Goal: Task Accomplishment & Management: Use online tool/utility

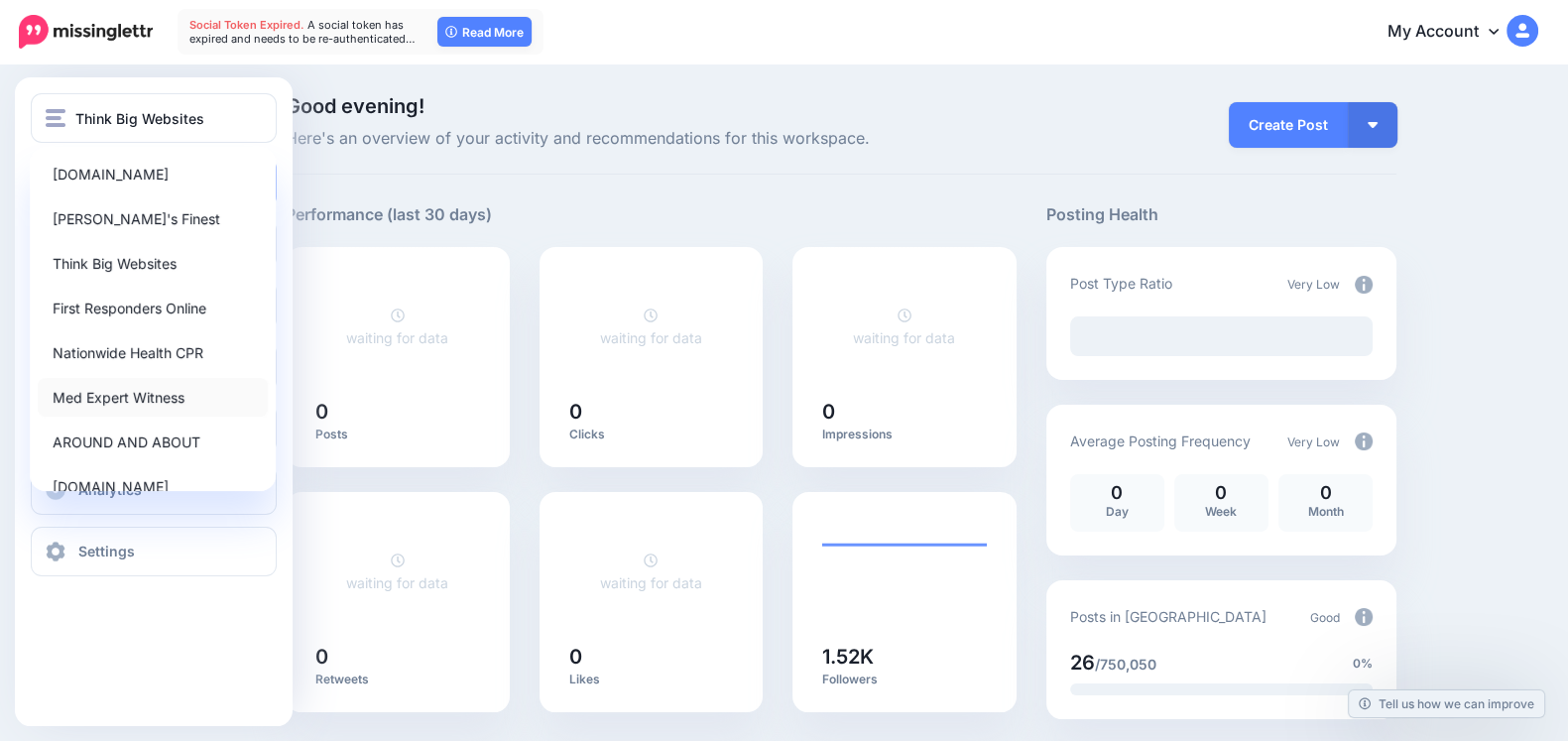
click at [80, 403] on link "Med Expert Witness" at bounding box center [153, 396] width 230 height 39
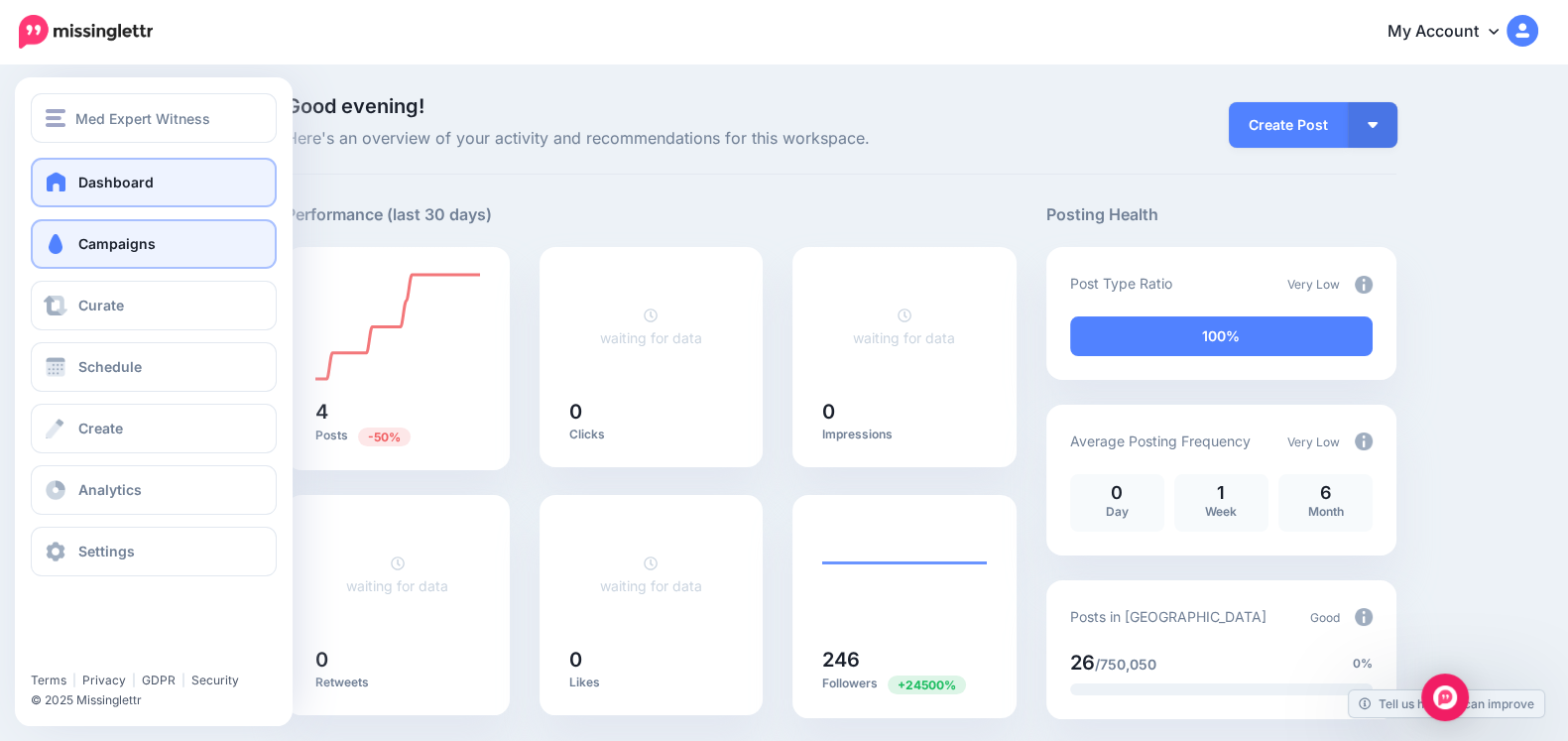
click at [78, 246] on span "Campaigns" at bounding box center [117, 243] width 77 height 17
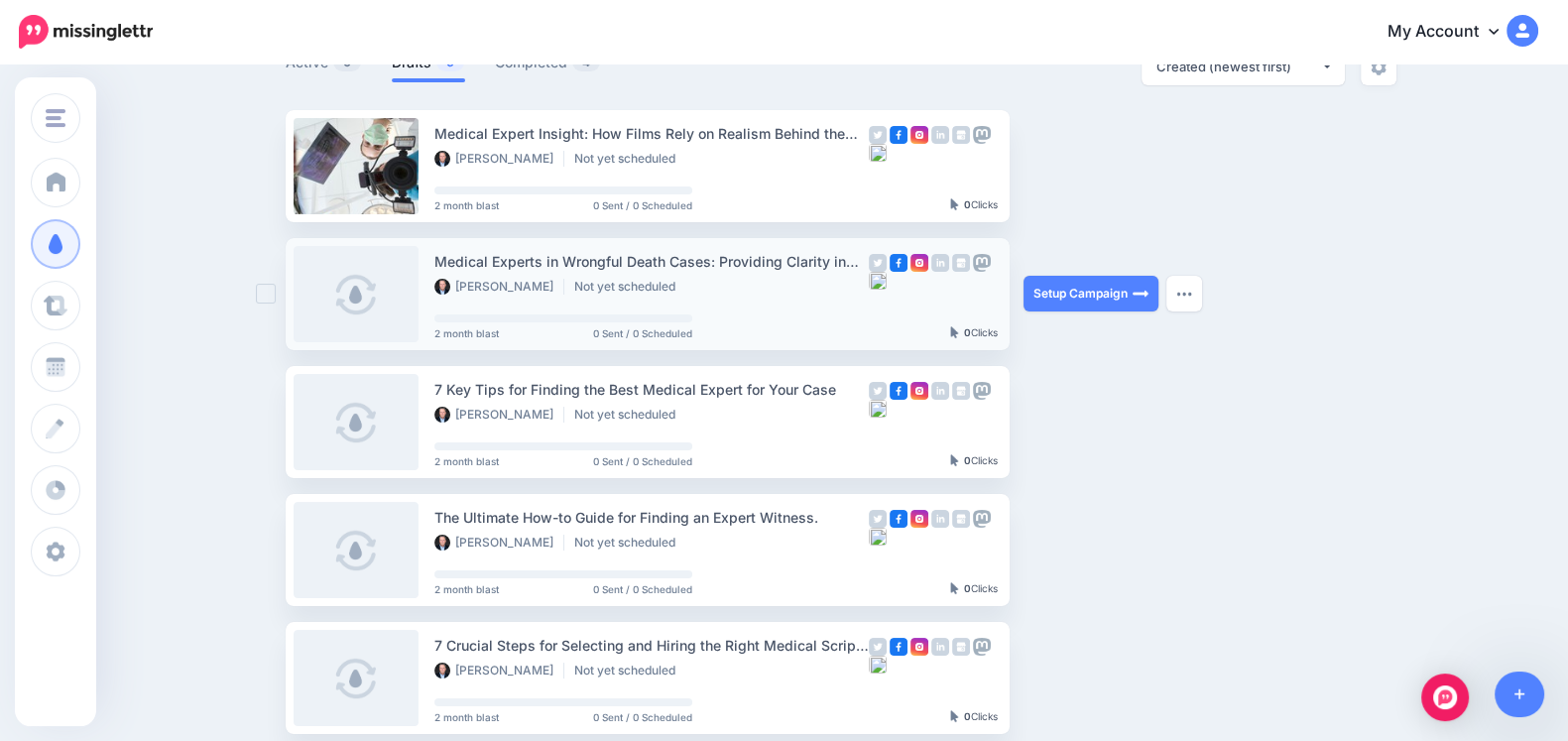
scroll to position [146, 0]
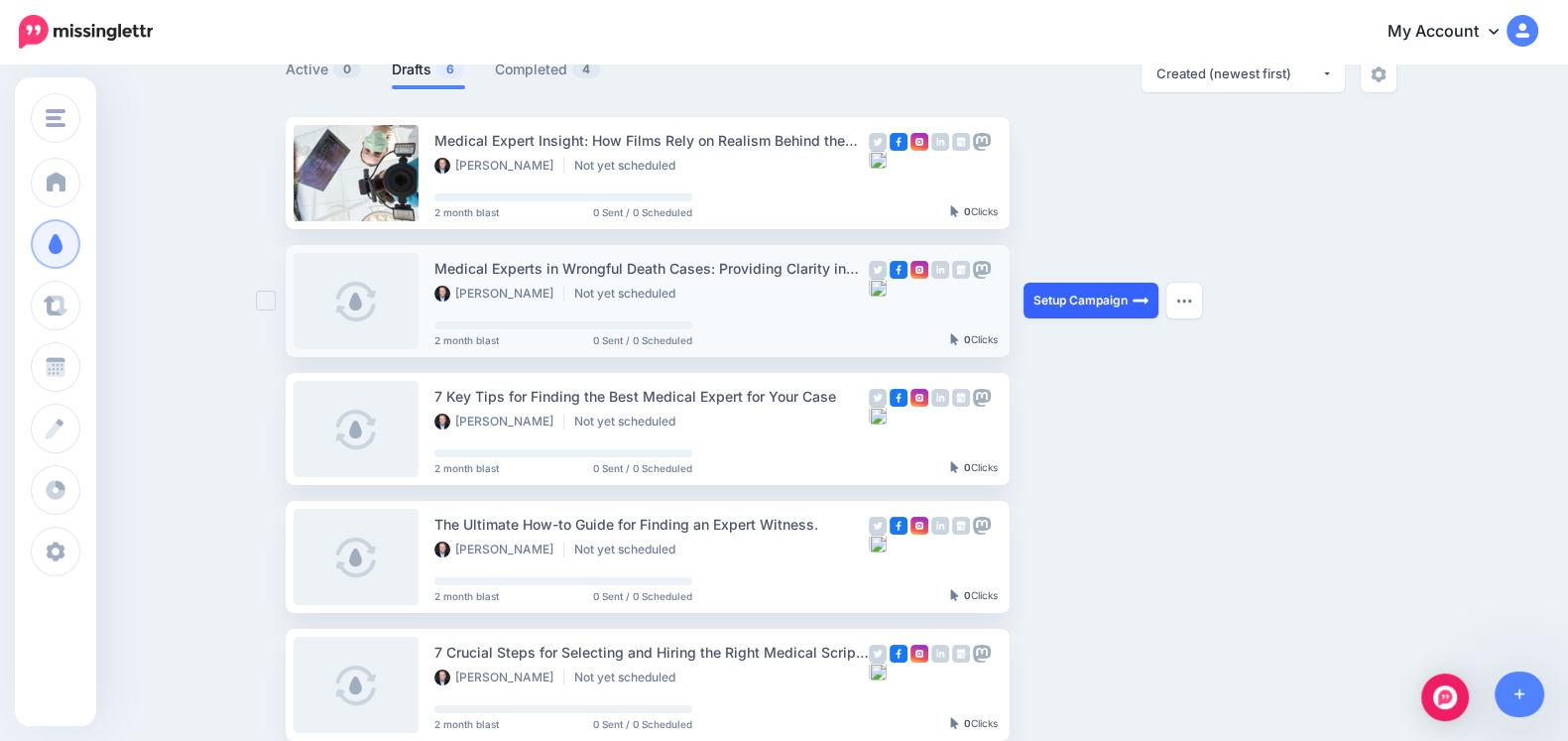
click at [1066, 297] on link "Setup Campaign" at bounding box center [1090, 301] width 135 height 36
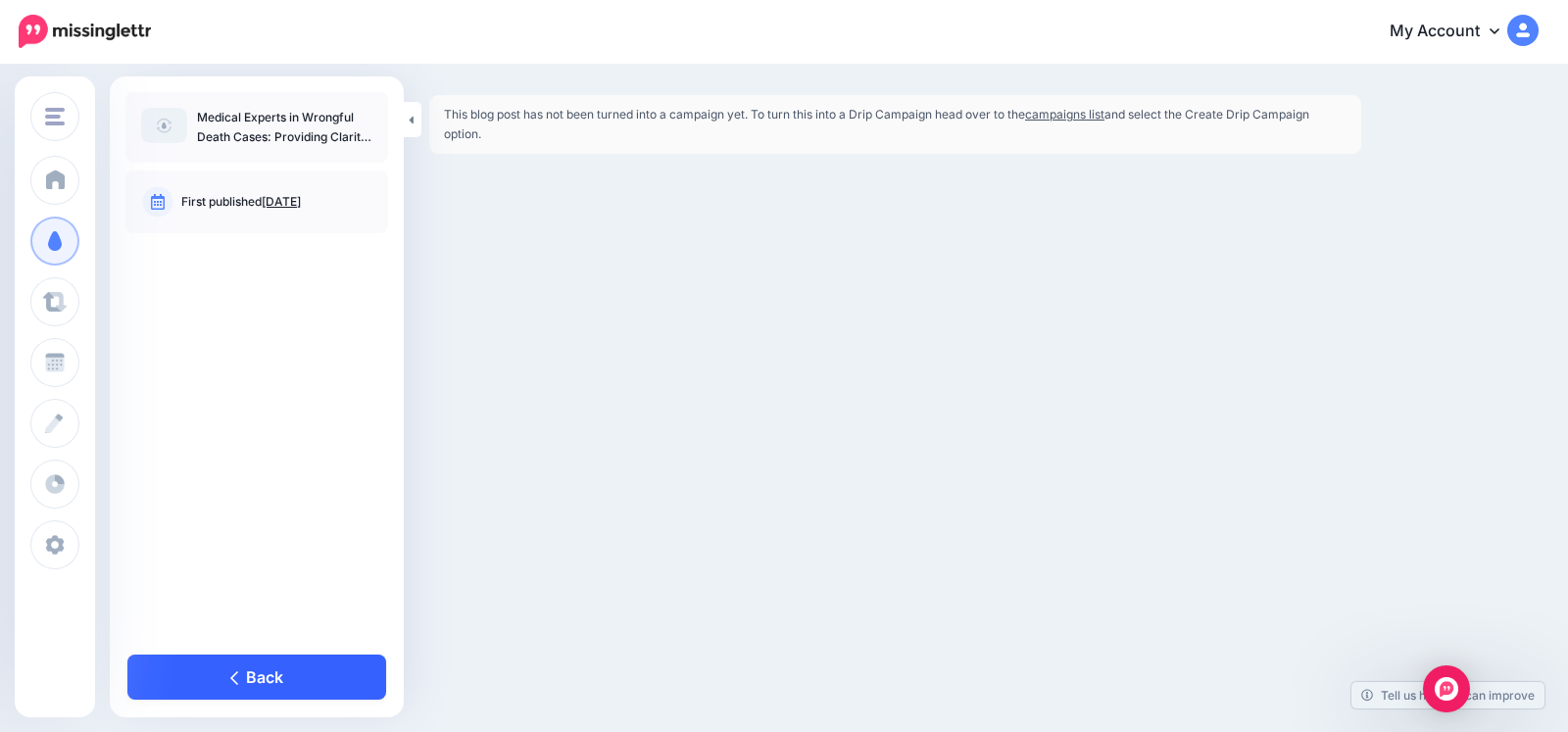
click at [265, 683] on link "Back" at bounding box center [257, 677] width 259 height 45
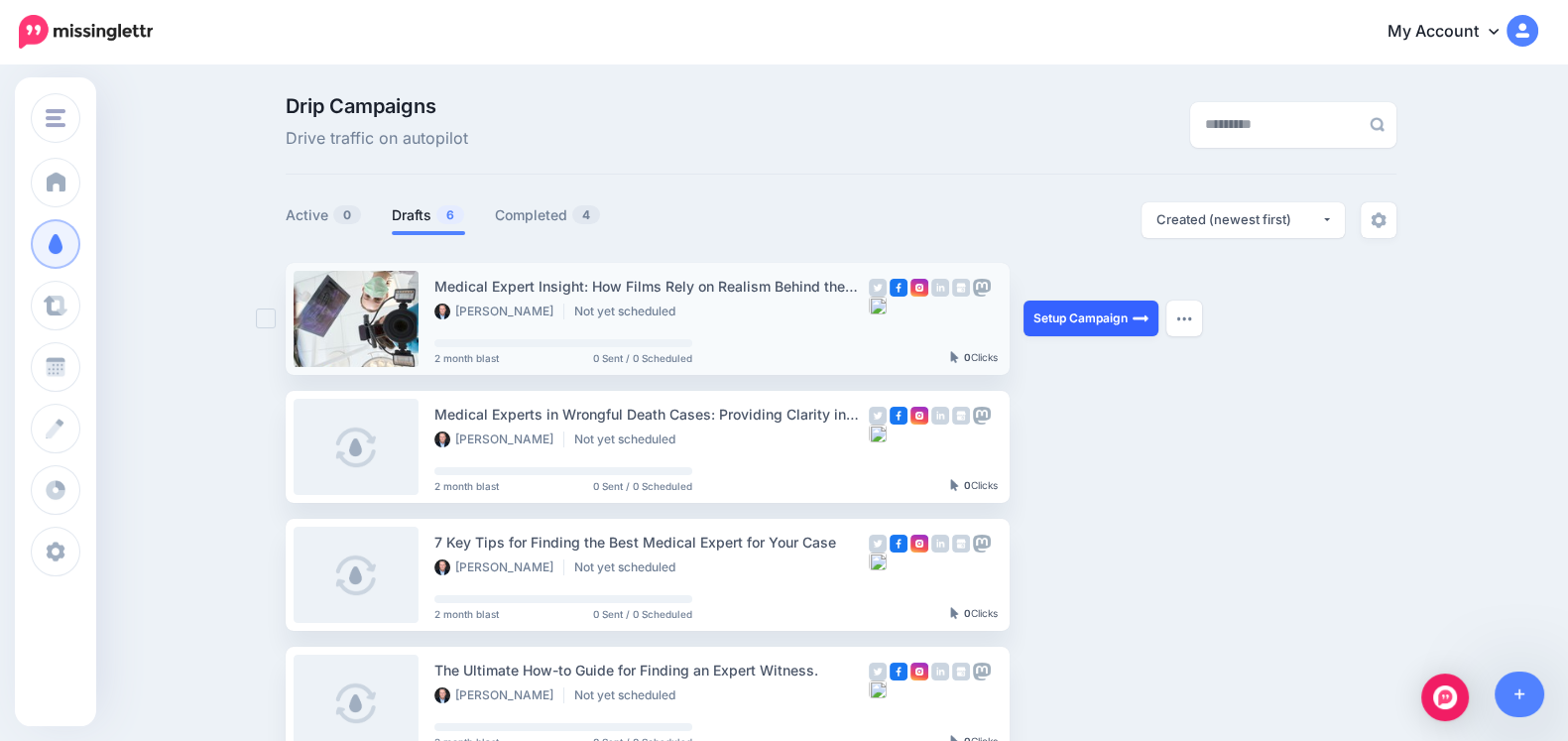
click at [1100, 315] on link "Setup Campaign" at bounding box center [1090, 319] width 135 height 36
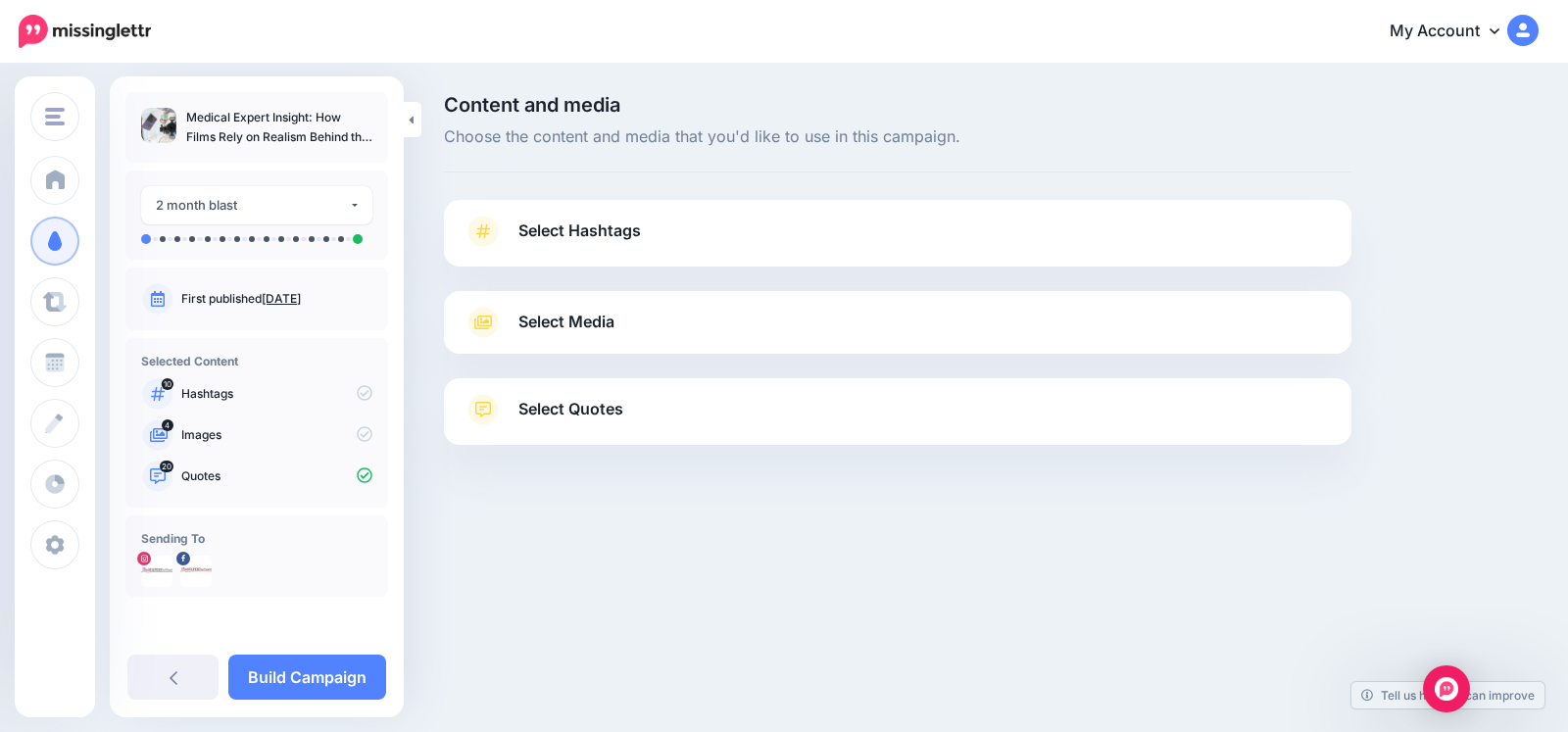
click at [891, 244] on link "Select Hashtags" at bounding box center [897, 241] width 868 height 51
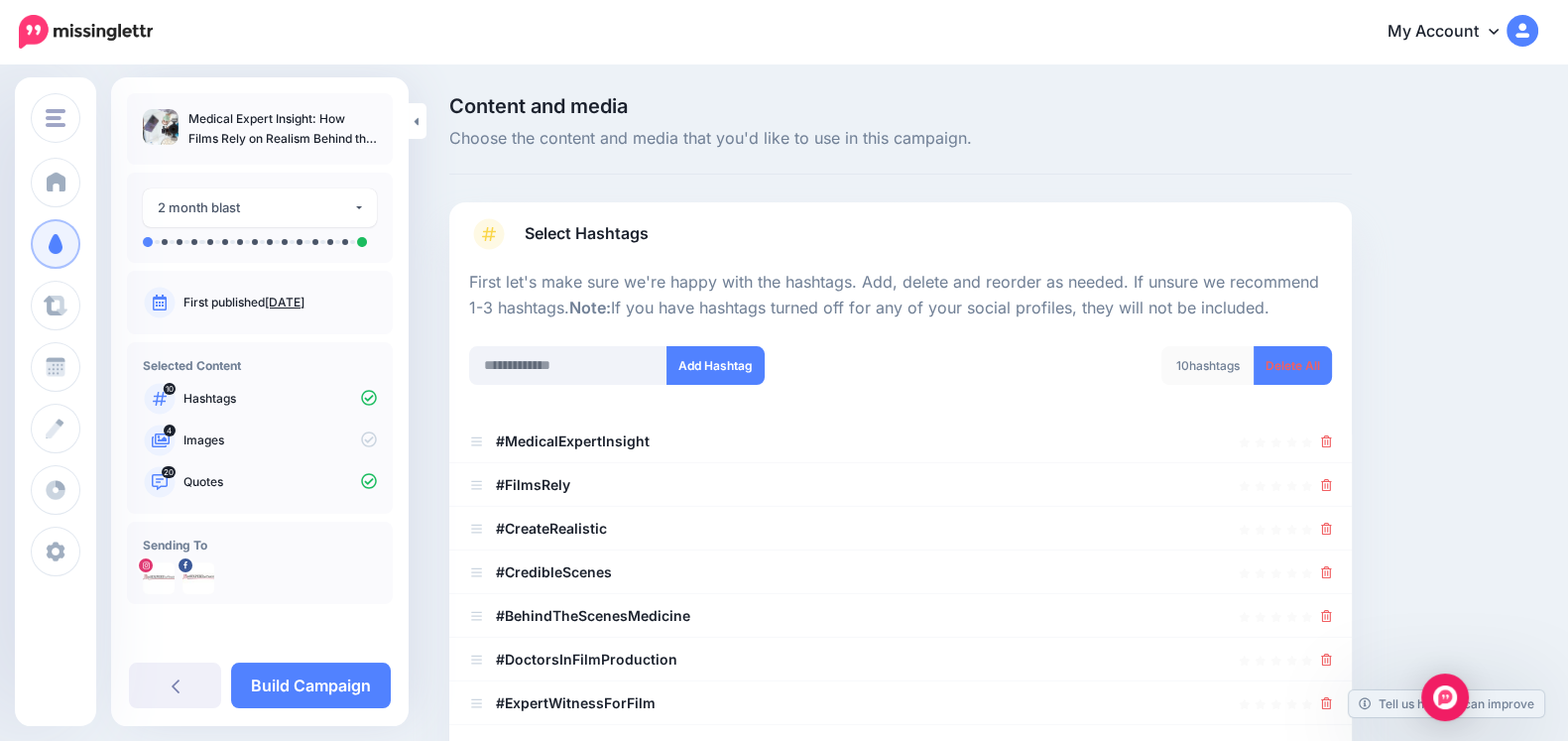
click at [902, 247] on link "Select Hashtags" at bounding box center [900, 244] width 863 height 52
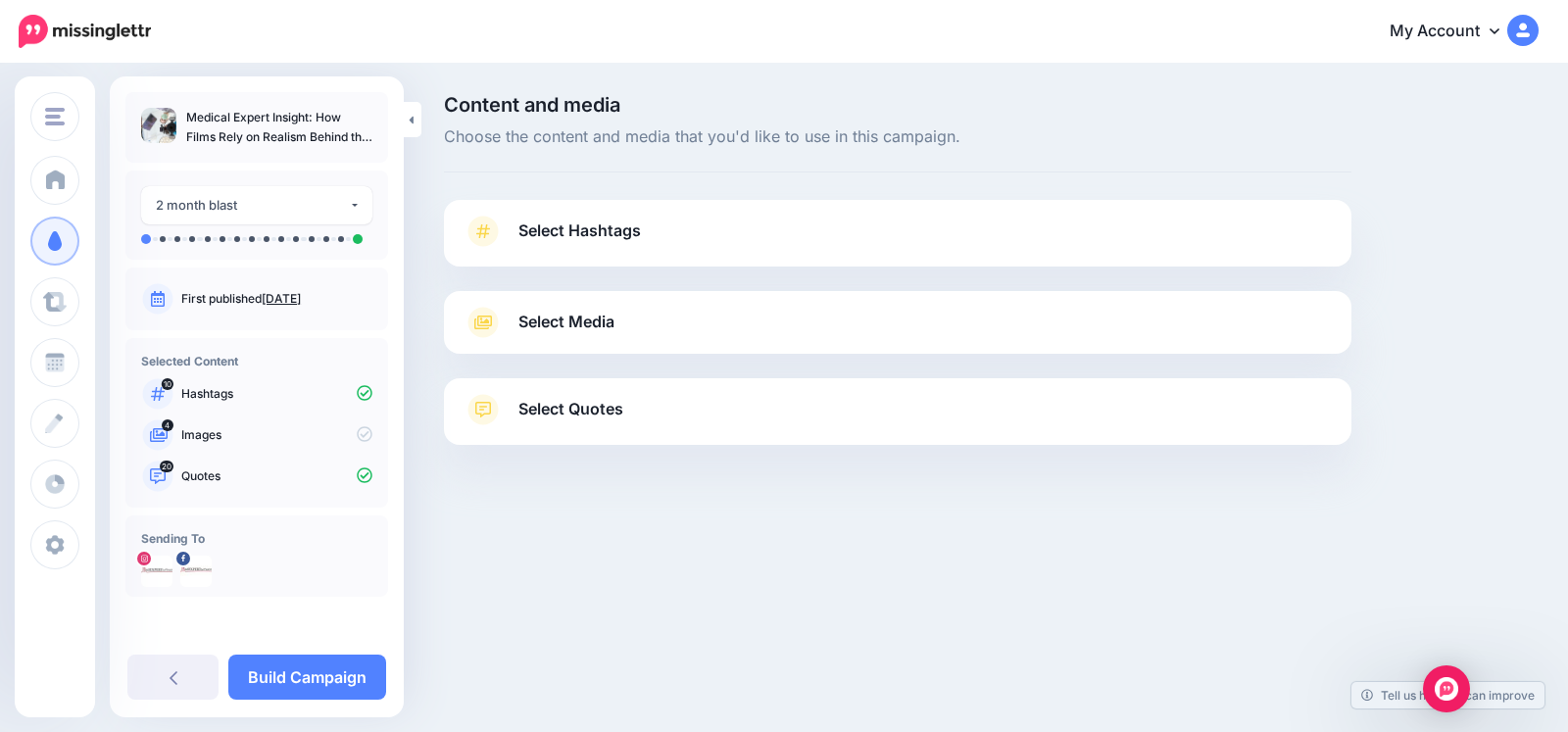
click at [832, 311] on link "Select Media" at bounding box center [897, 323] width 868 height 31
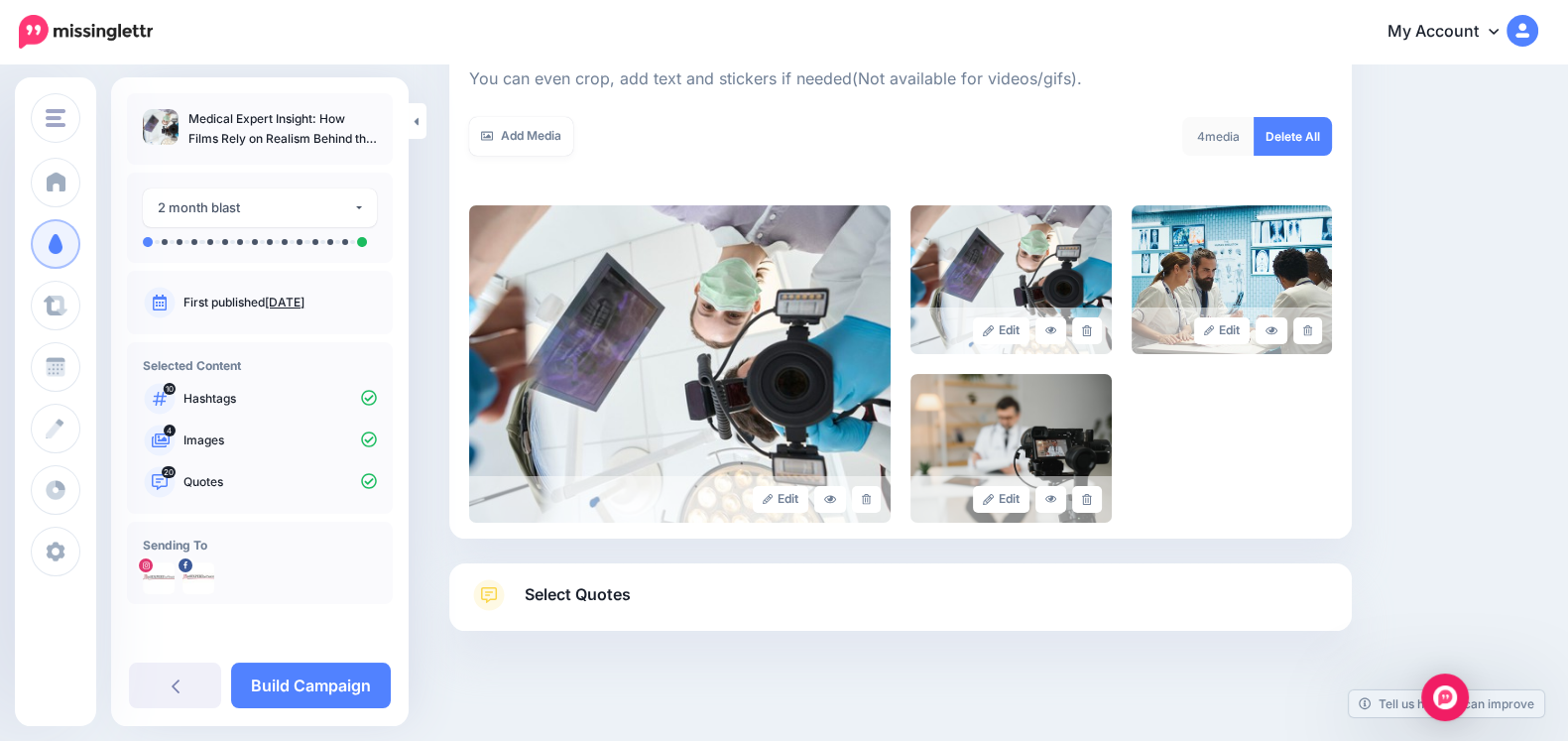
scroll to position [327, 0]
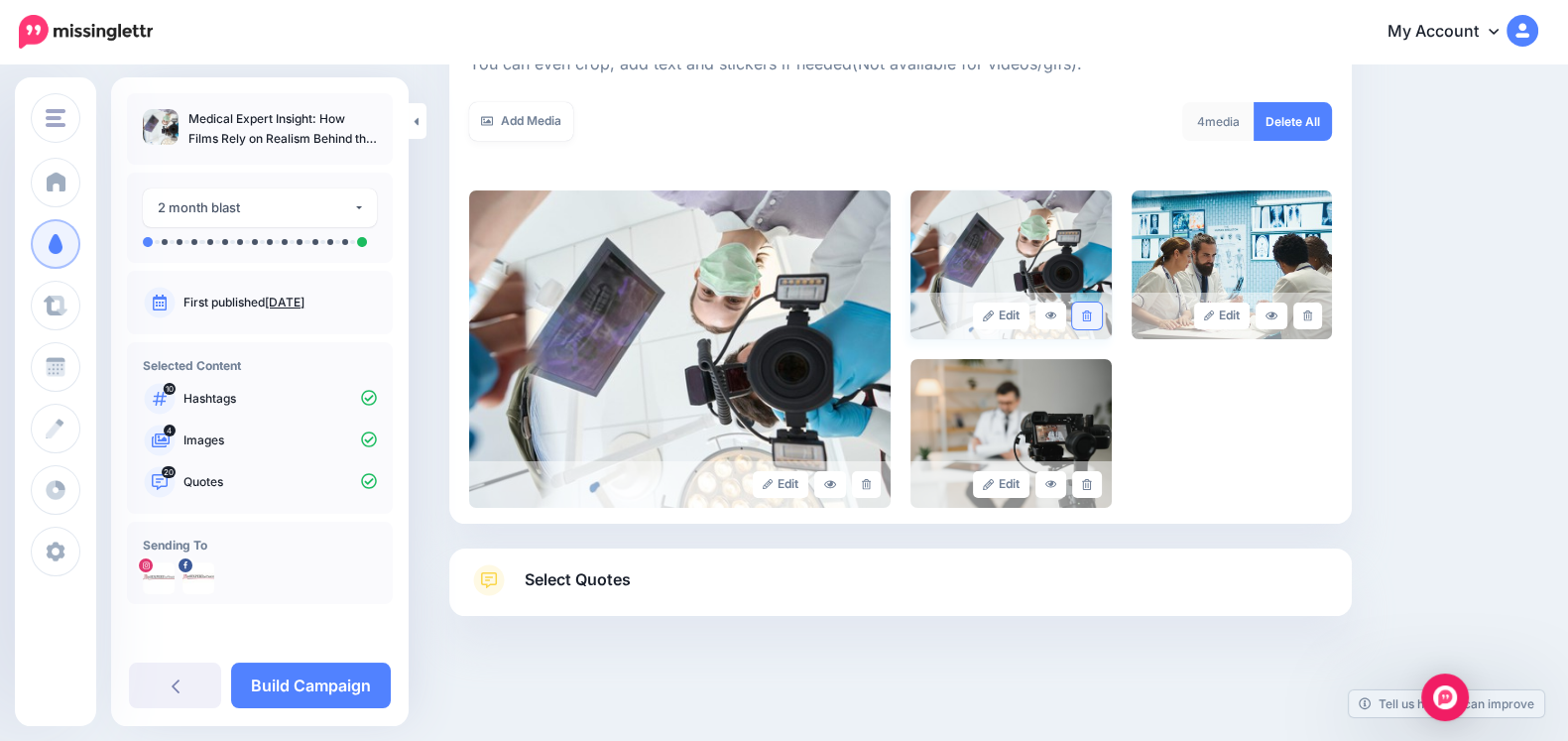
click at [1097, 321] on link at bounding box center [1085, 316] width 29 height 27
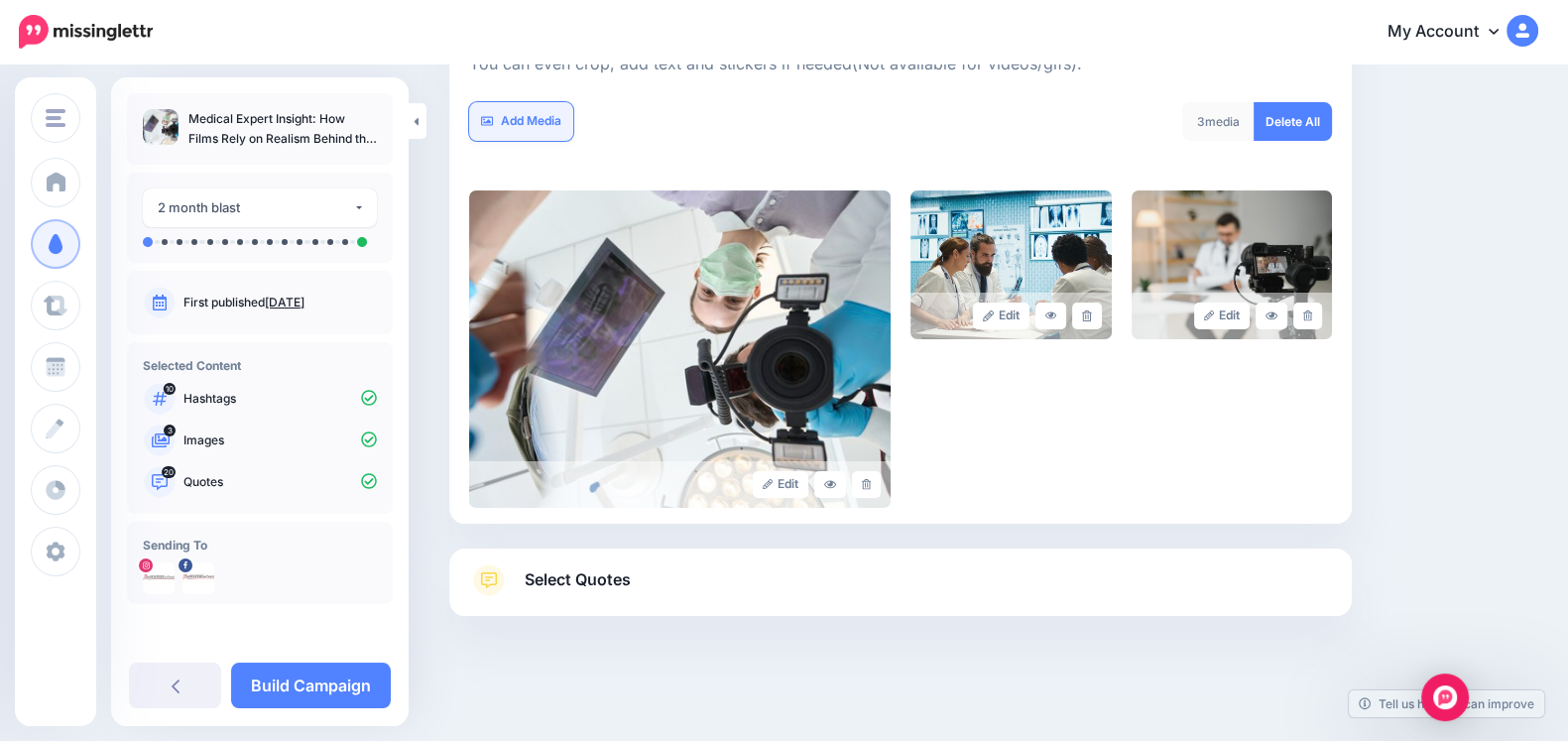
click at [510, 116] on link "Add Media" at bounding box center [520, 121] width 104 height 39
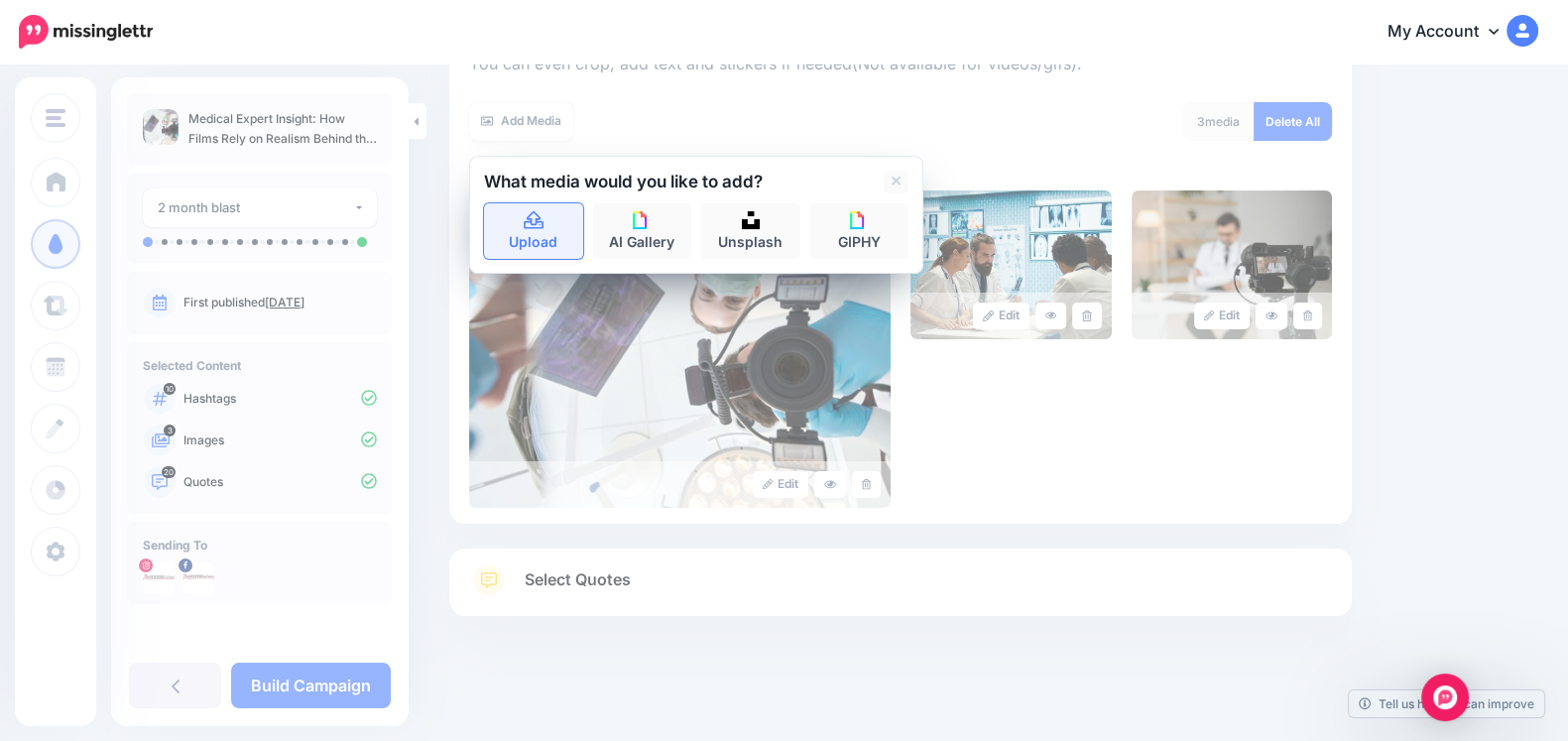
click at [540, 229] on icon at bounding box center [533, 222] width 23 height 18
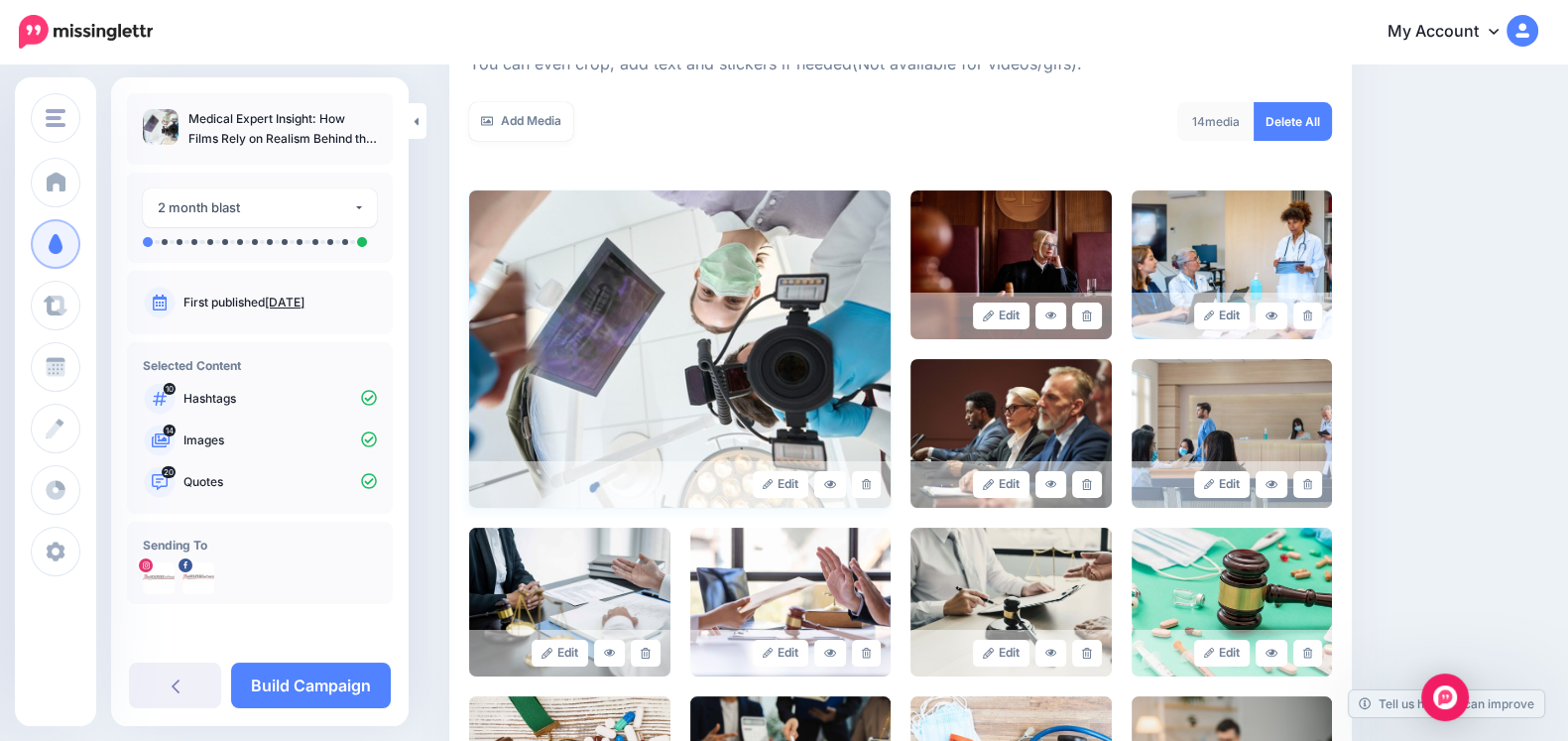
scroll to position [516, 0]
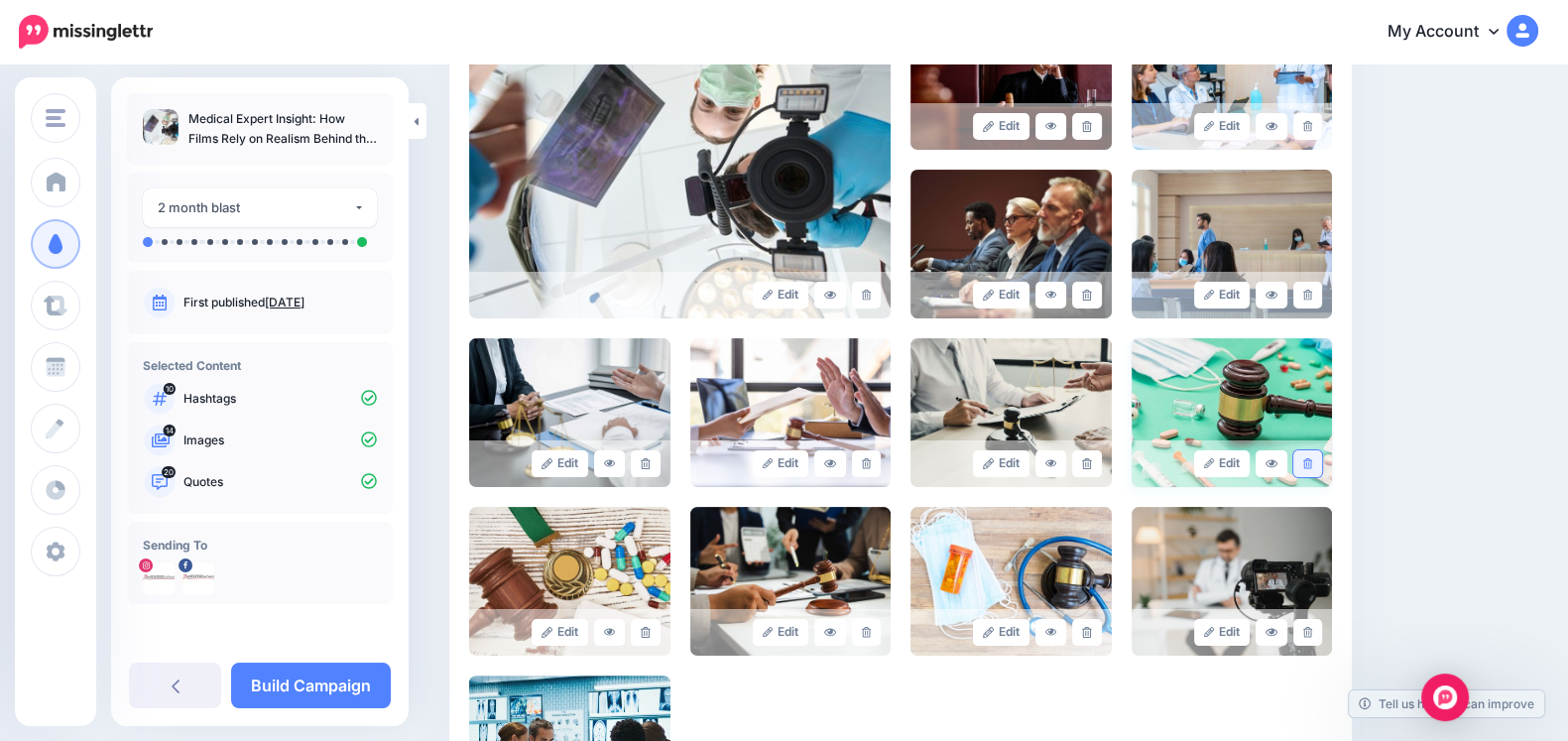
click at [1312, 458] on icon at bounding box center [1307, 463] width 9 height 11
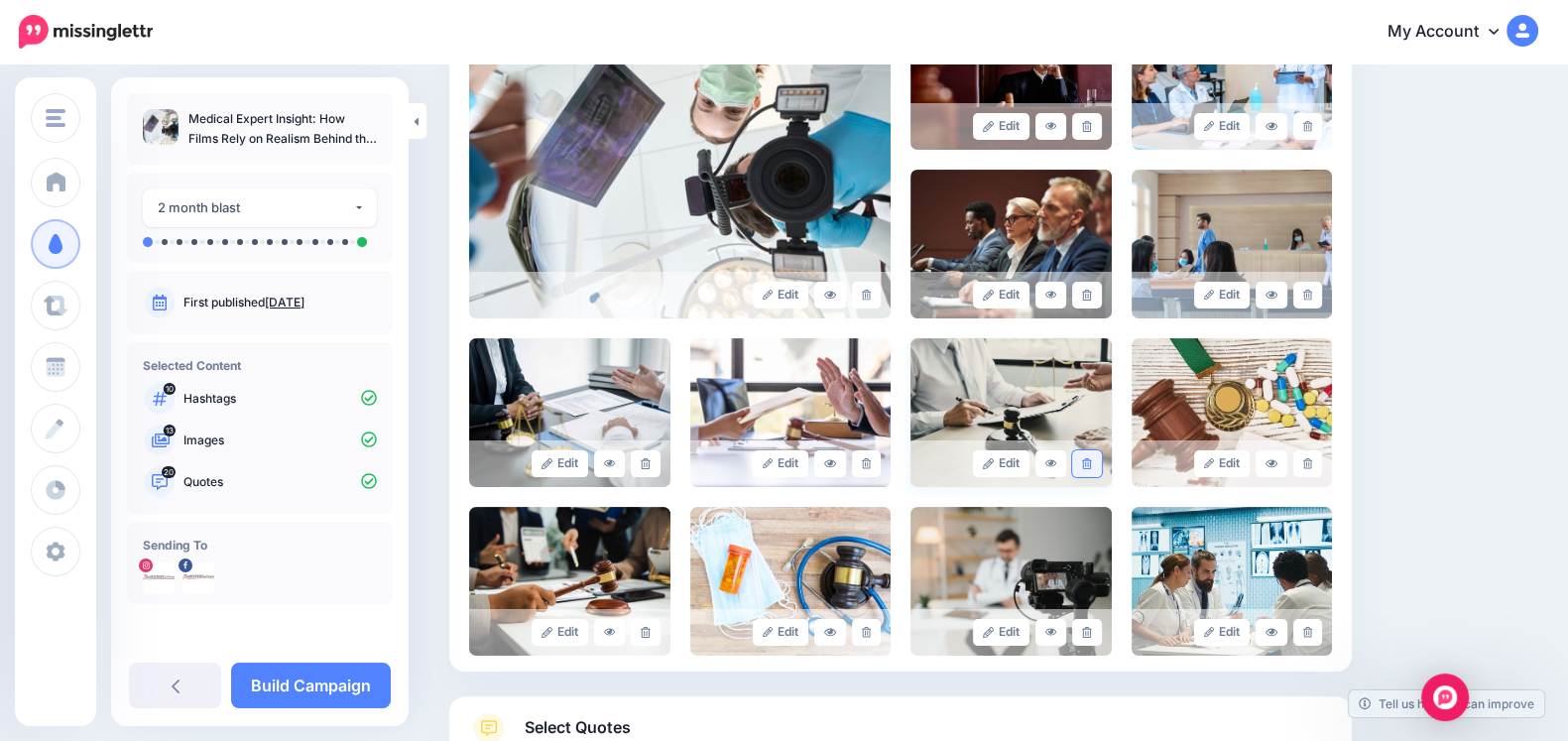
click at [1090, 458] on icon at bounding box center [1085, 463] width 9 height 11
click at [871, 463] on icon at bounding box center [866, 463] width 9 height 11
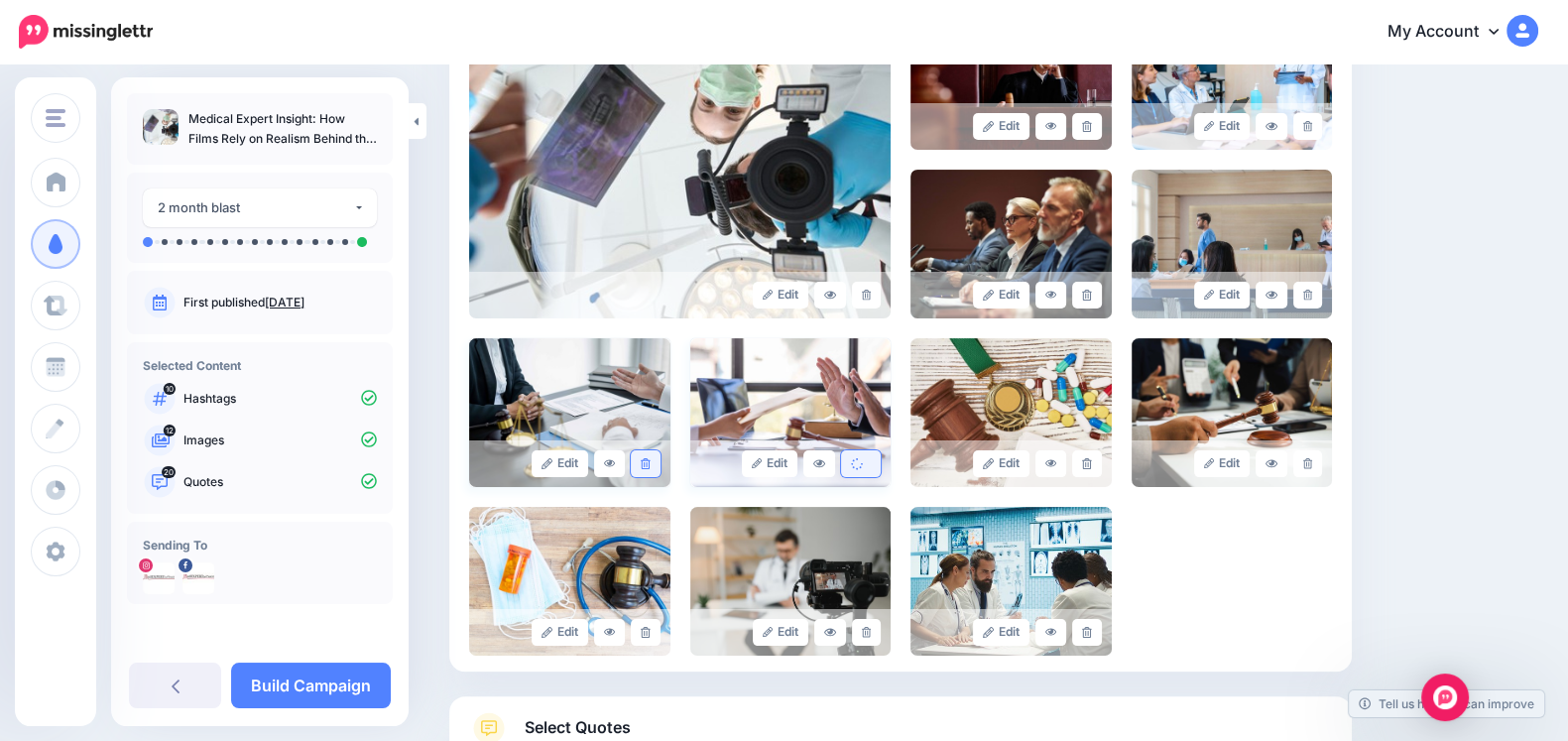
click at [654, 459] on link at bounding box center [644, 463] width 29 height 27
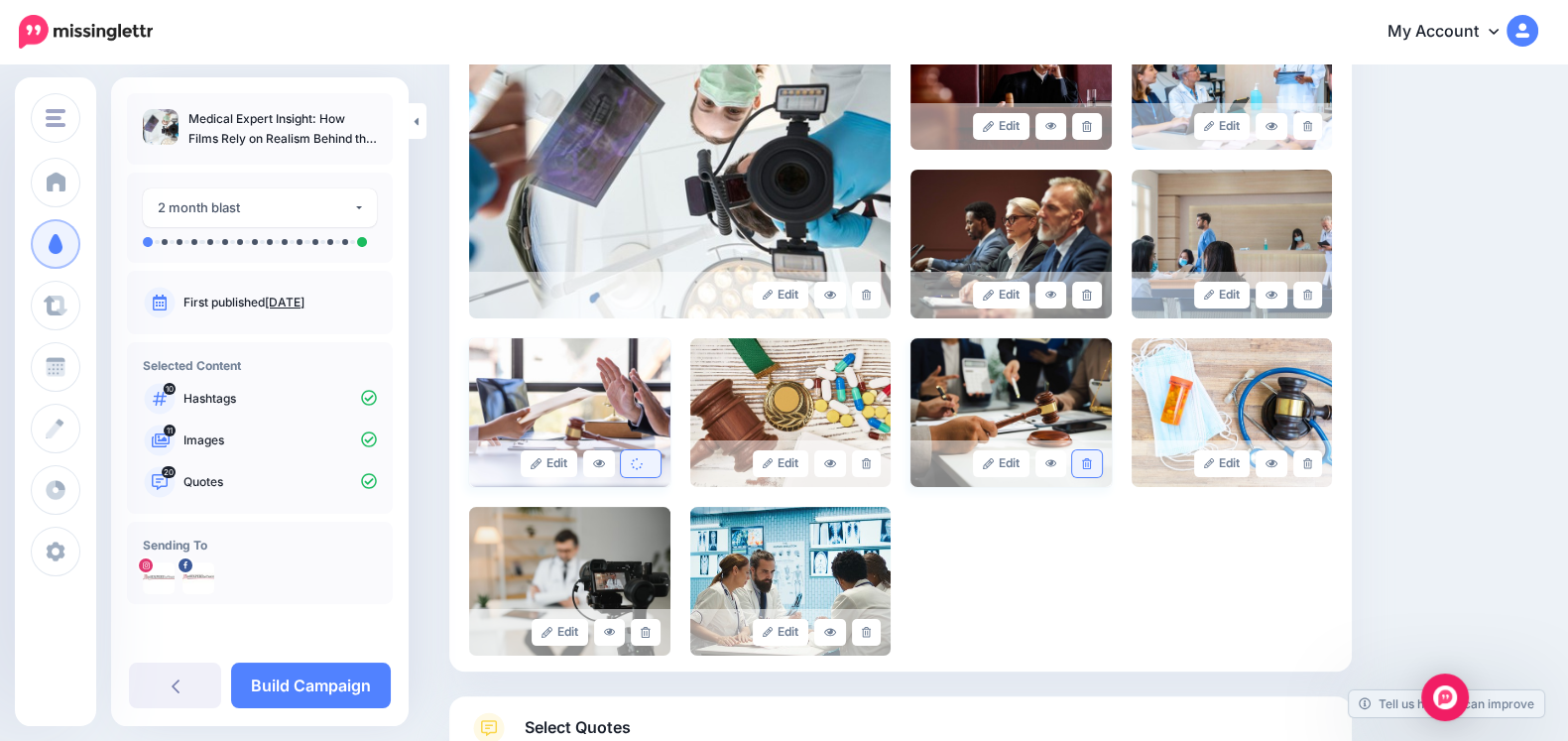
click at [1090, 458] on icon at bounding box center [1085, 463] width 9 height 11
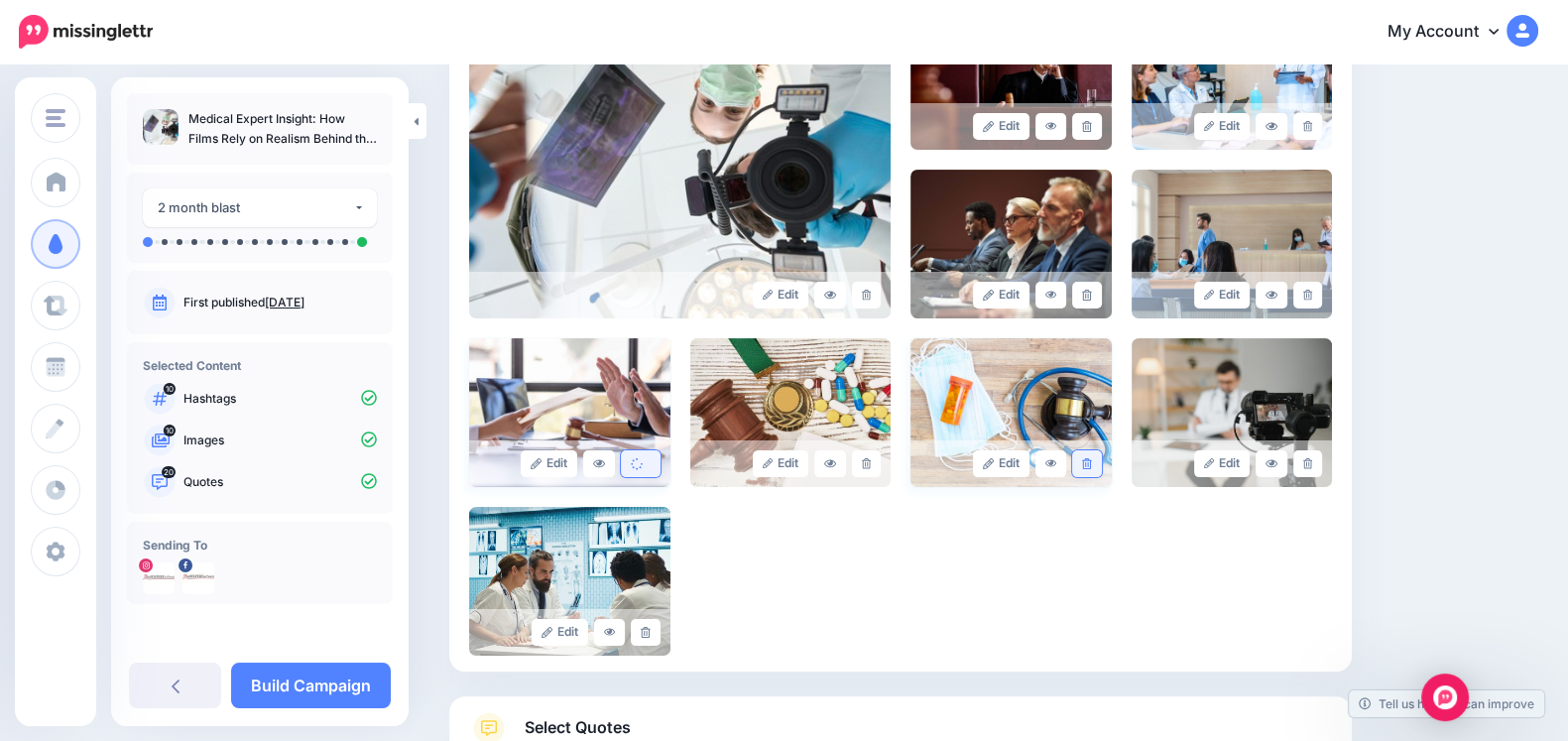
click at [1100, 462] on link at bounding box center [1085, 463] width 29 height 27
click at [871, 465] on icon at bounding box center [866, 463] width 9 height 11
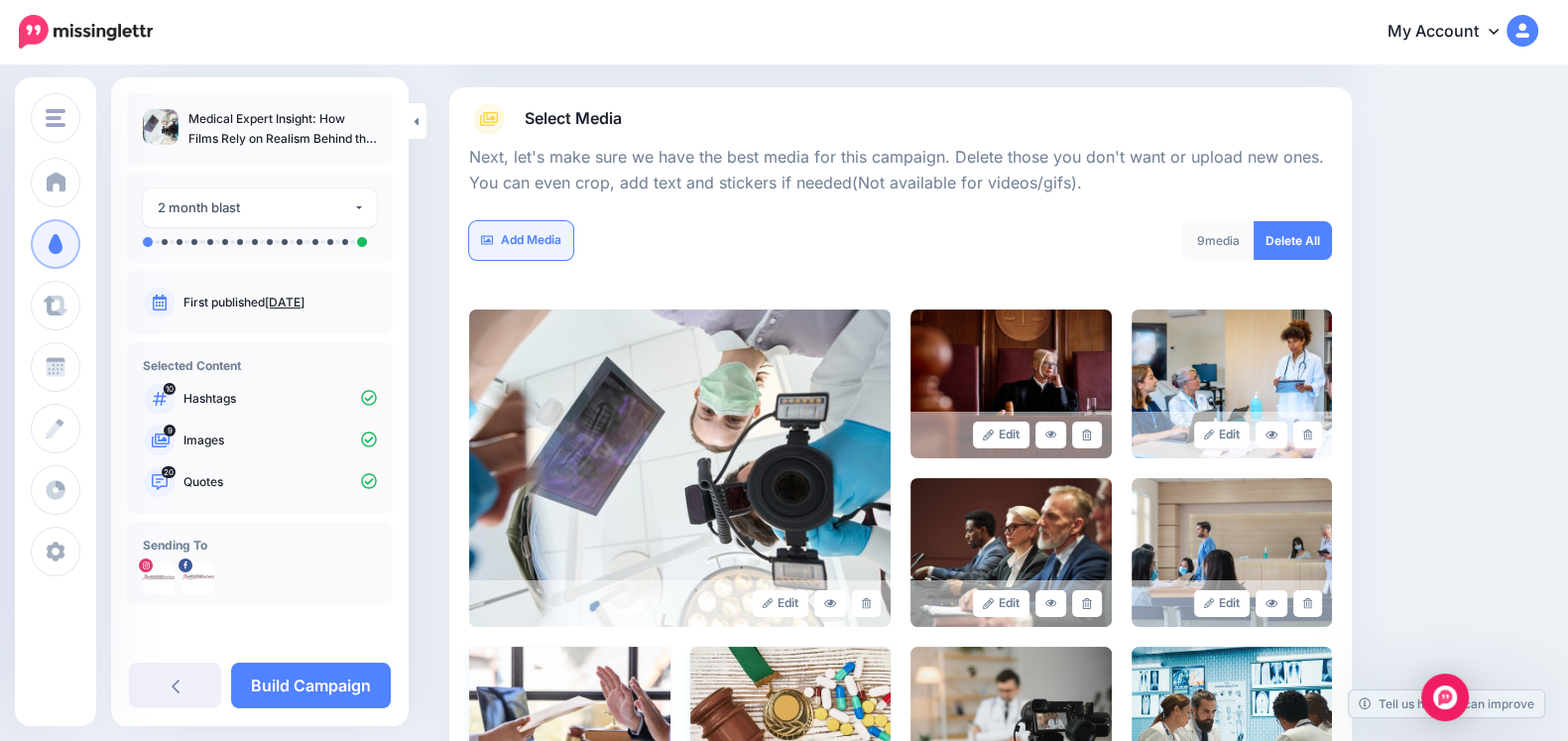
scroll to position [202, 0]
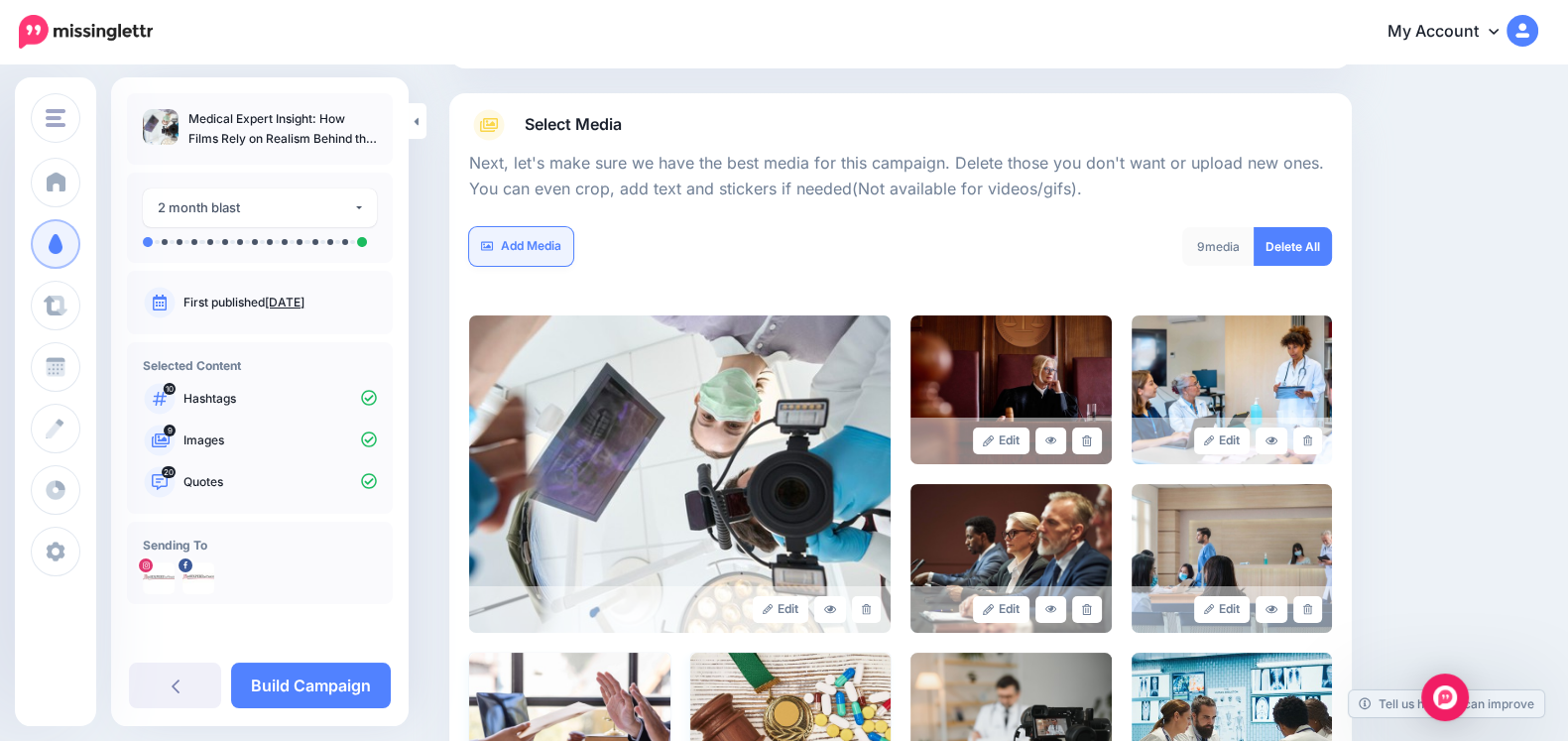
click at [525, 260] on link "Add Media" at bounding box center [520, 246] width 104 height 39
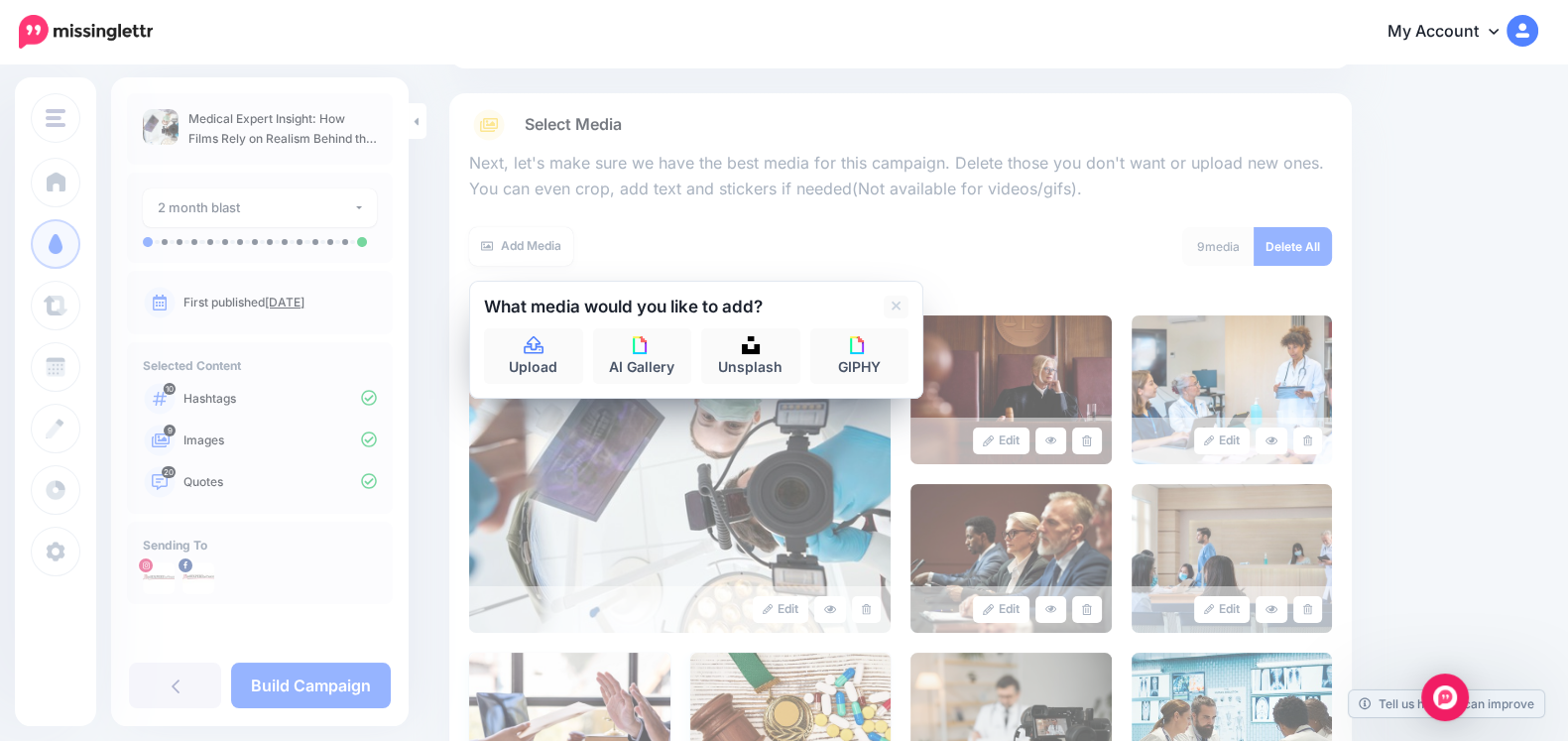
click at [549, 322] on div at bounding box center [695, 324] width 424 height 10
click at [558, 345] on link "Upload" at bounding box center [533, 357] width 99 height 56
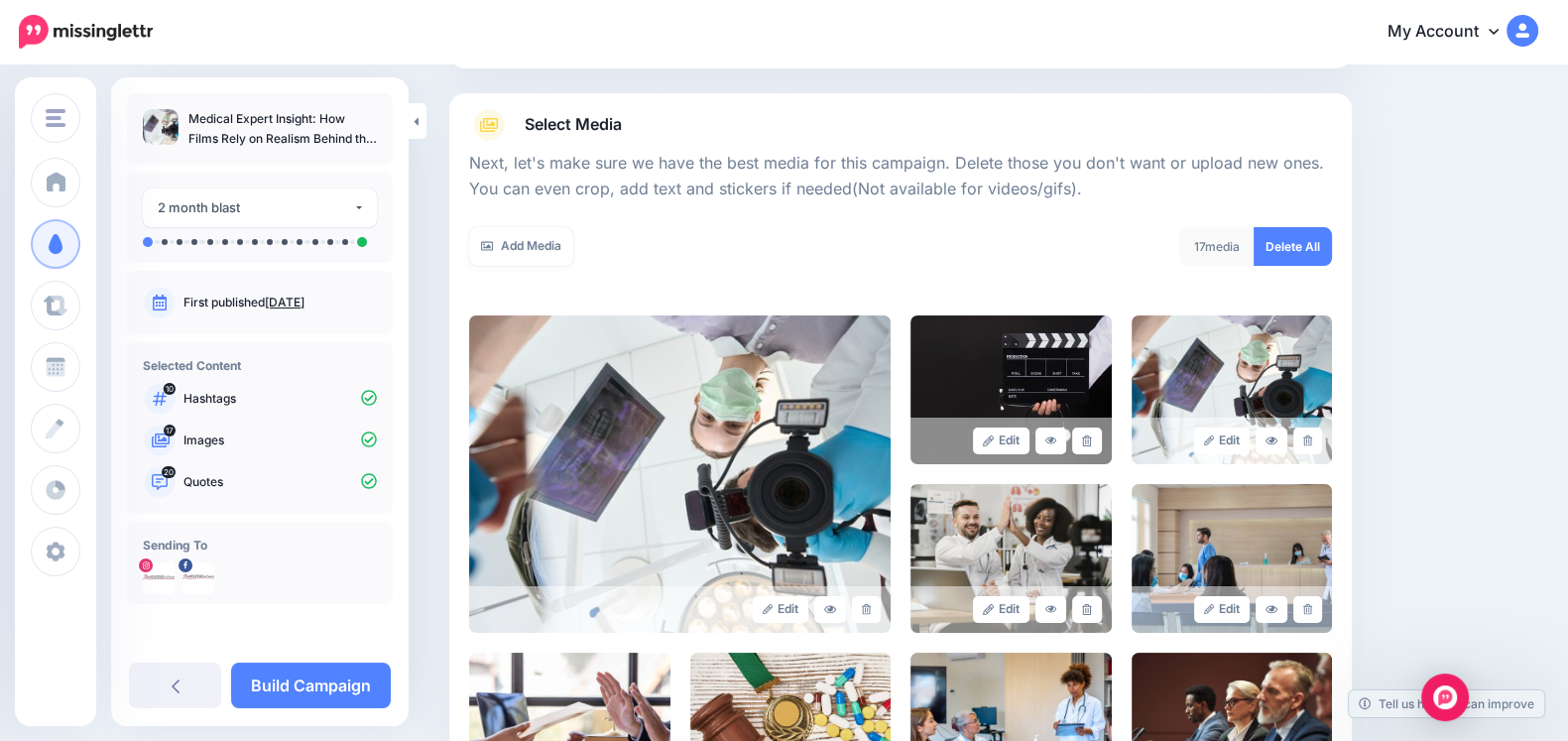
scroll to position [516, 0]
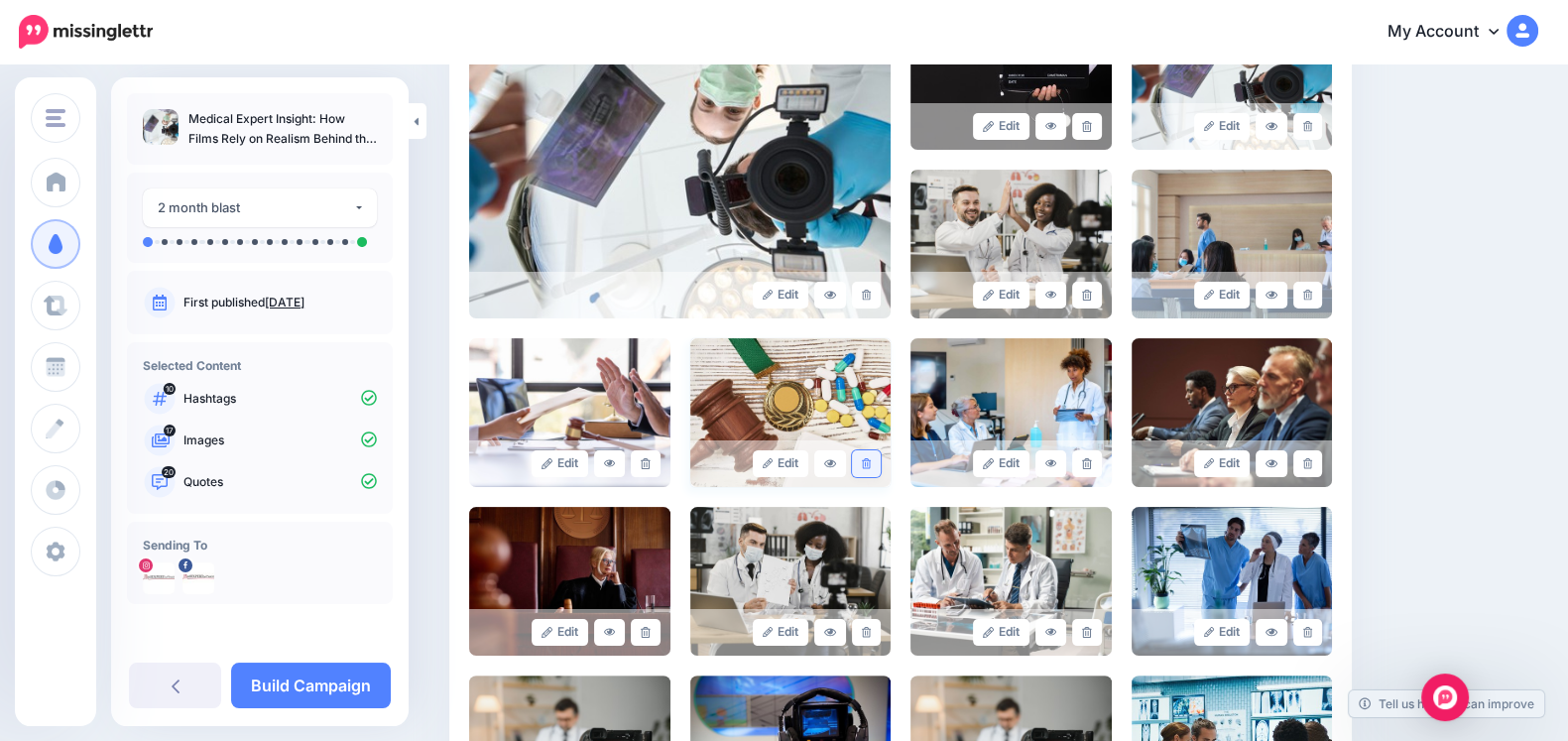
click at [871, 467] on icon at bounding box center [866, 463] width 9 height 11
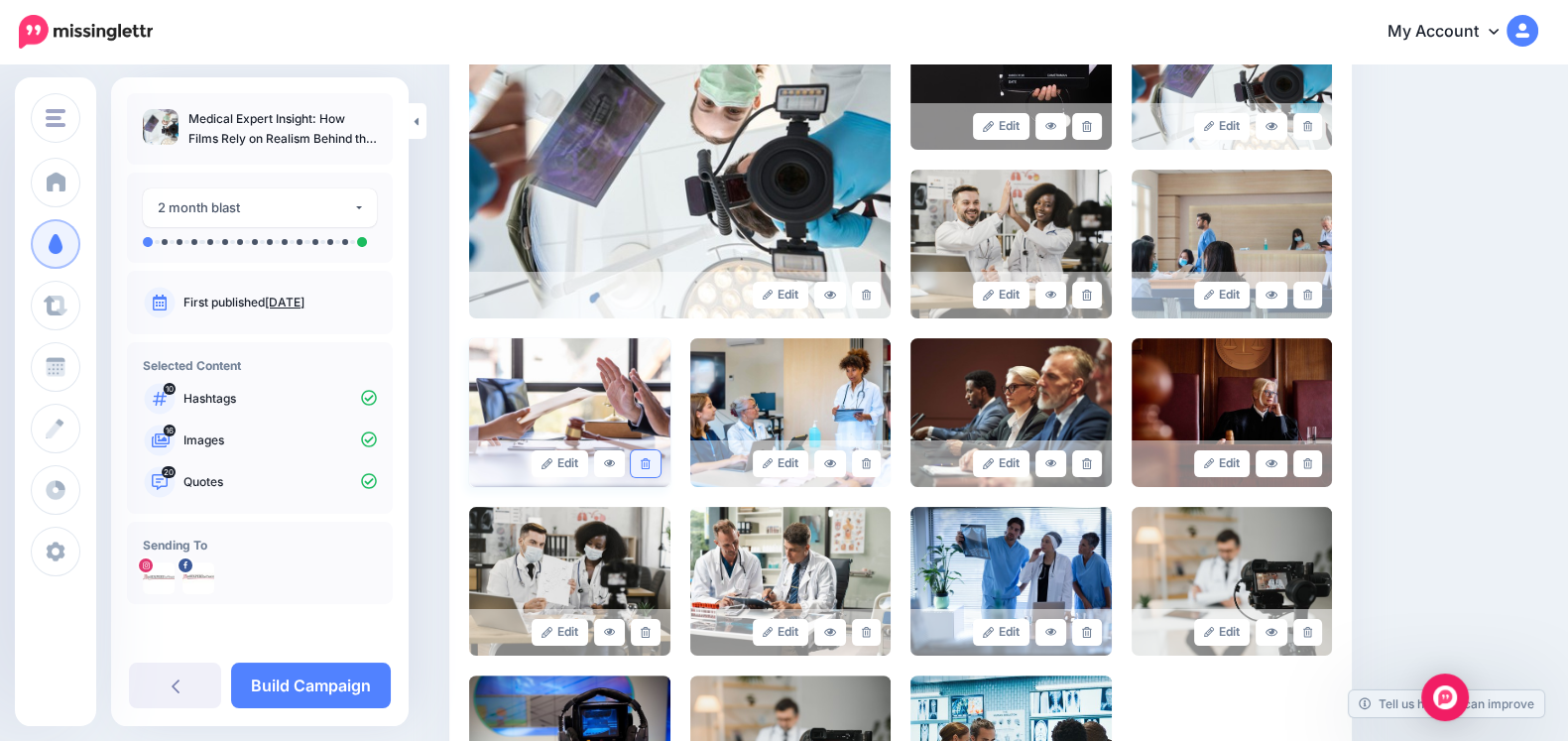
click at [659, 463] on link at bounding box center [644, 463] width 29 height 27
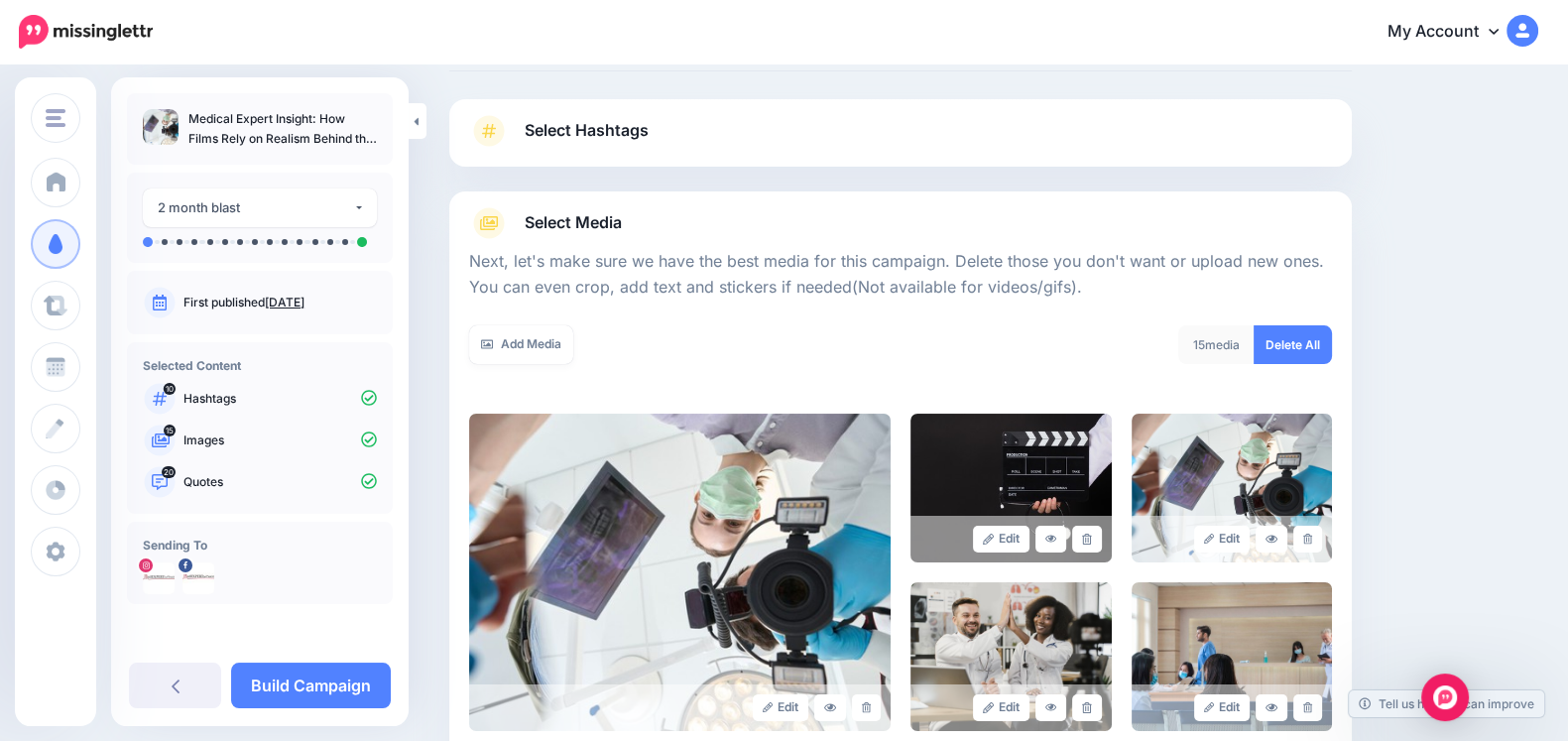
scroll to position [103, 0]
click at [566, 334] on link "Add Media" at bounding box center [520, 345] width 104 height 39
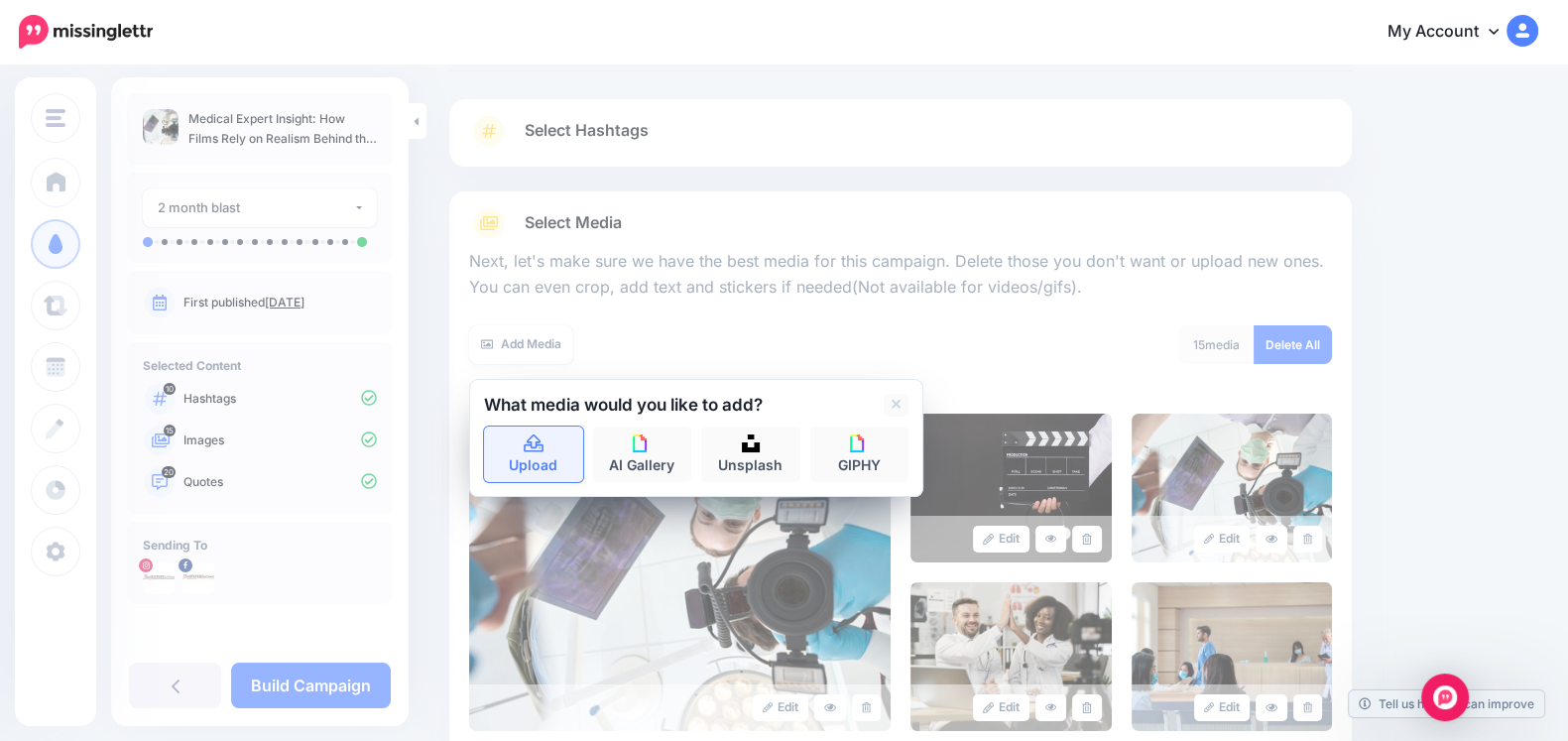
click at [522, 439] on icon at bounding box center [533, 444] width 23 height 18
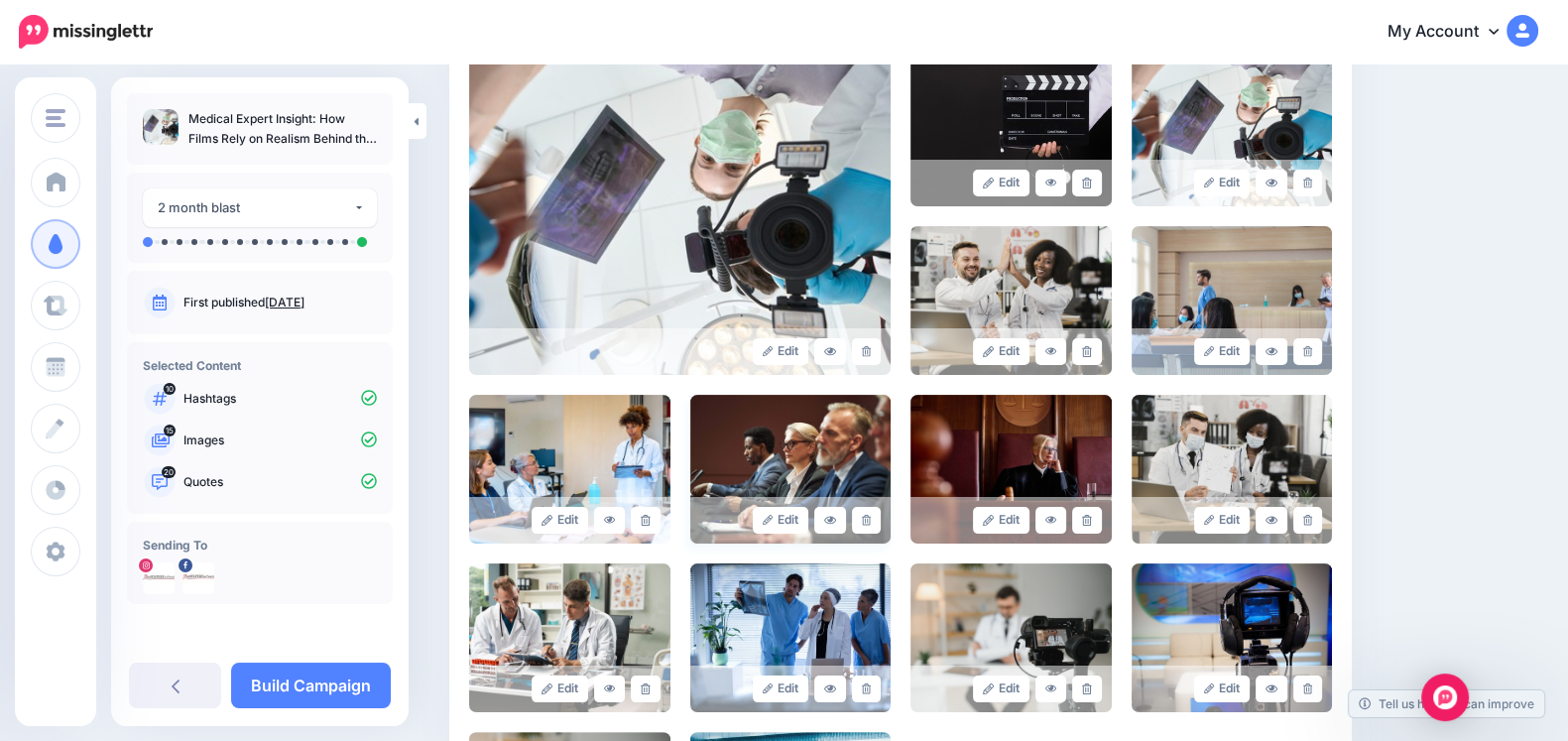
scroll to position [451, 0]
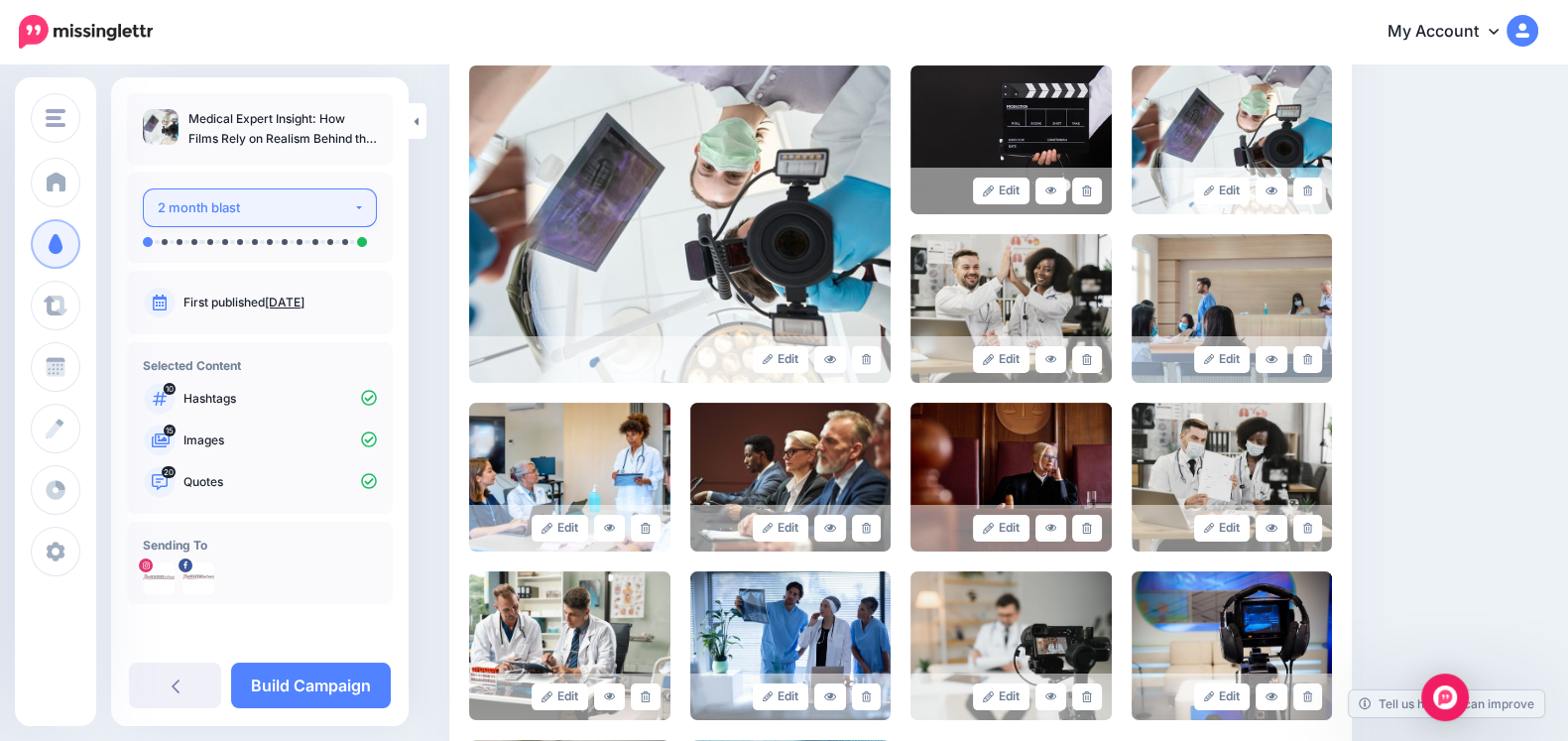
click at [278, 212] on div "2 month blast" at bounding box center [255, 208] width 196 height 23
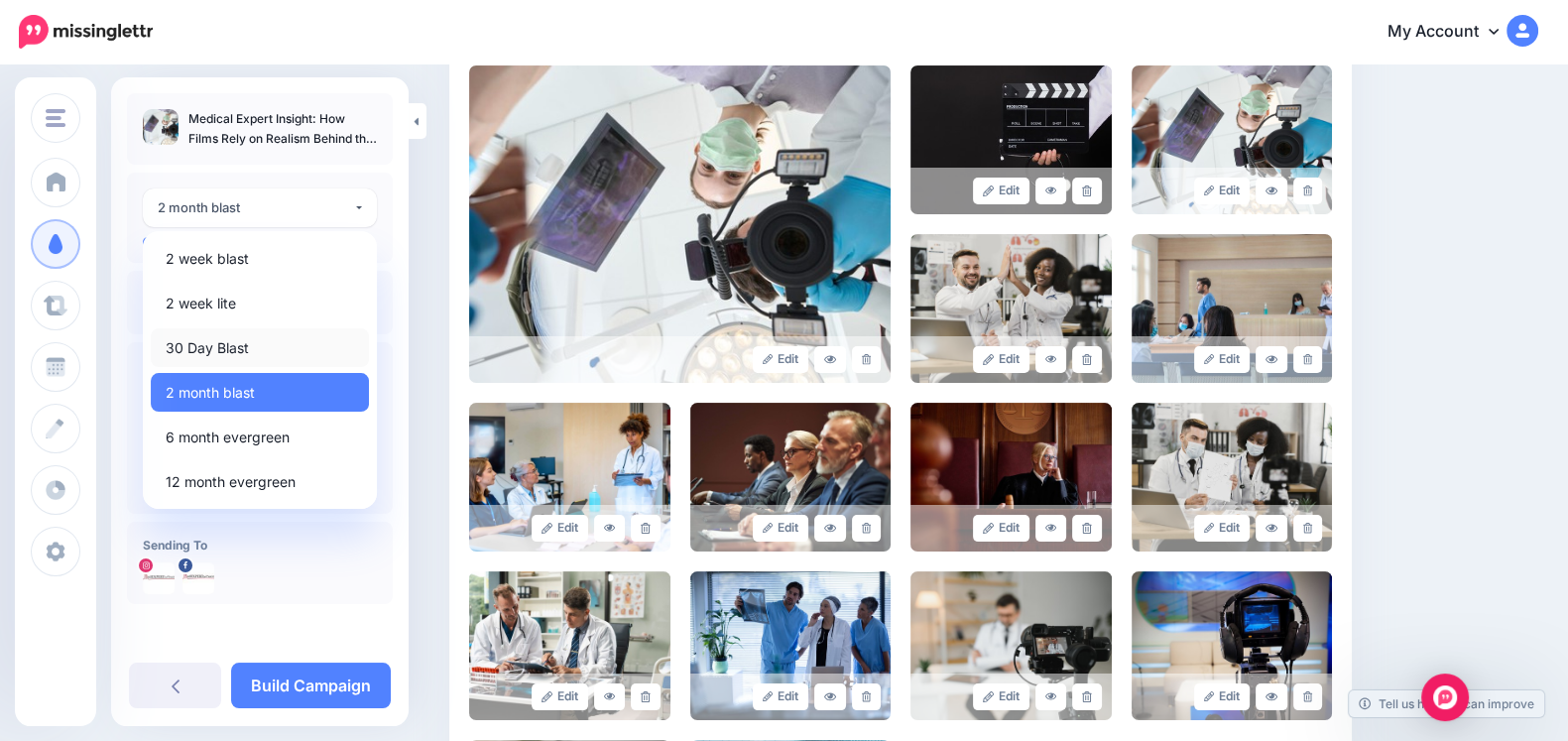
click at [230, 340] on span "30 Day Blast" at bounding box center [208, 348] width 83 height 24
select select "******"
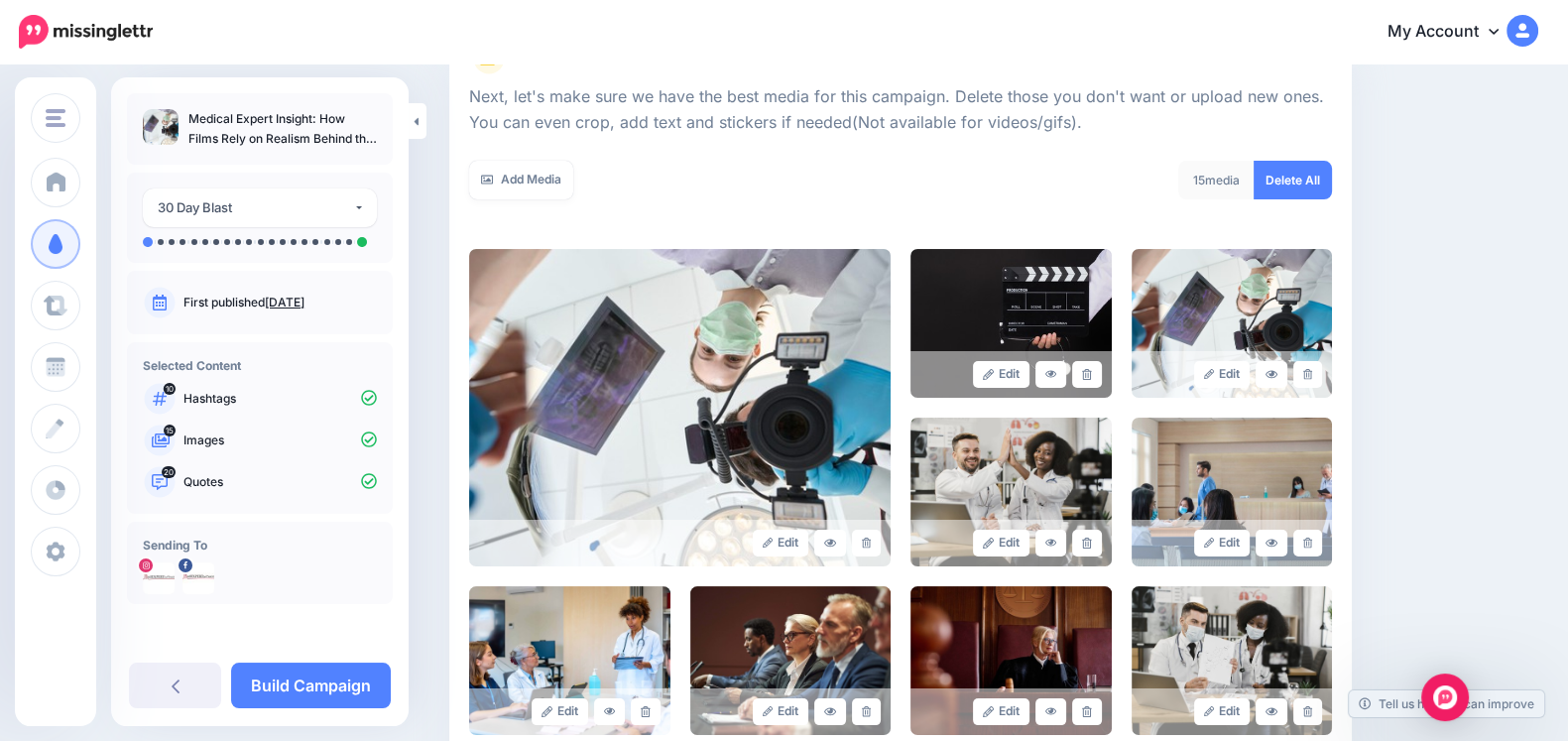
scroll to position [20, 0]
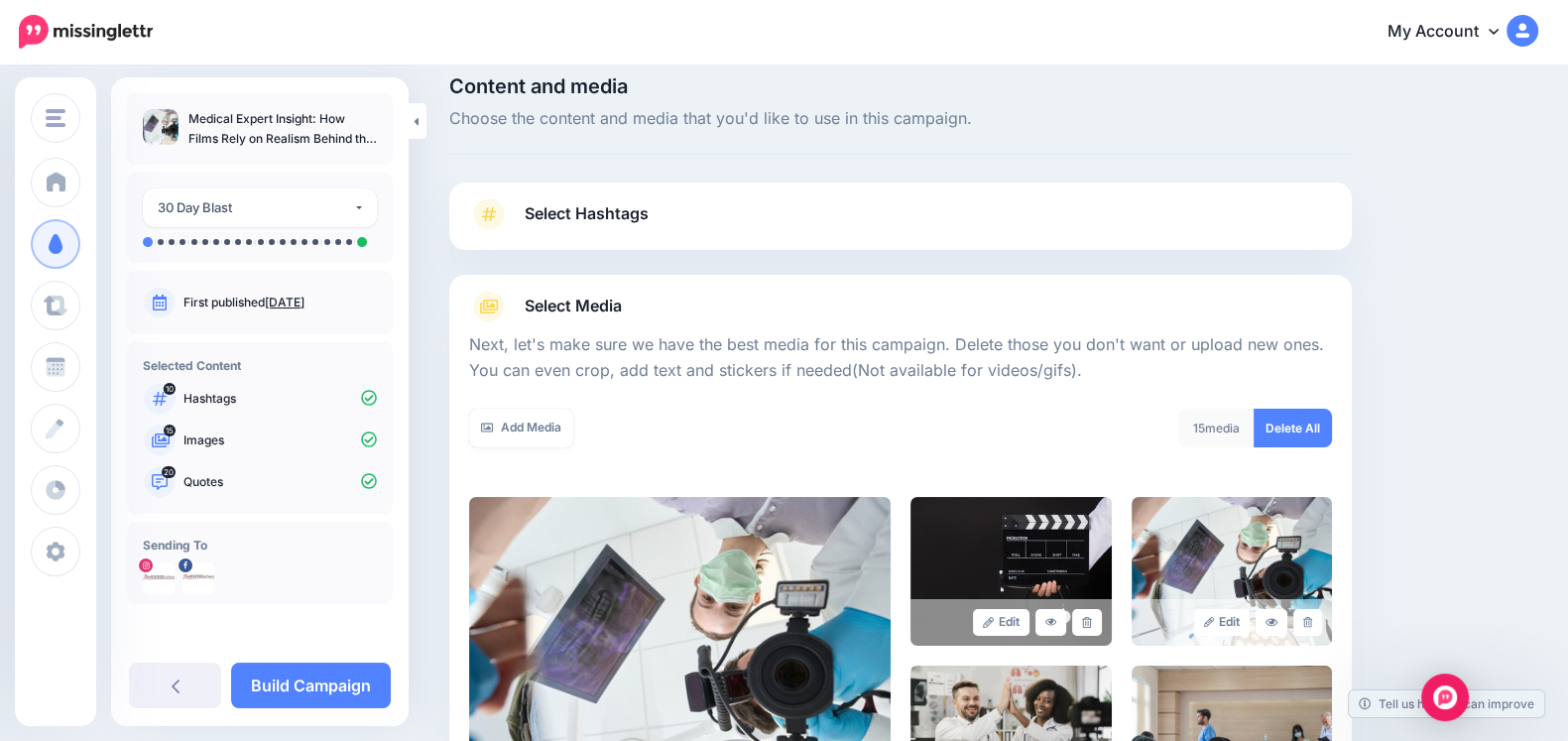
click at [930, 220] on link "Select Hashtags" at bounding box center [900, 224] width 863 height 52
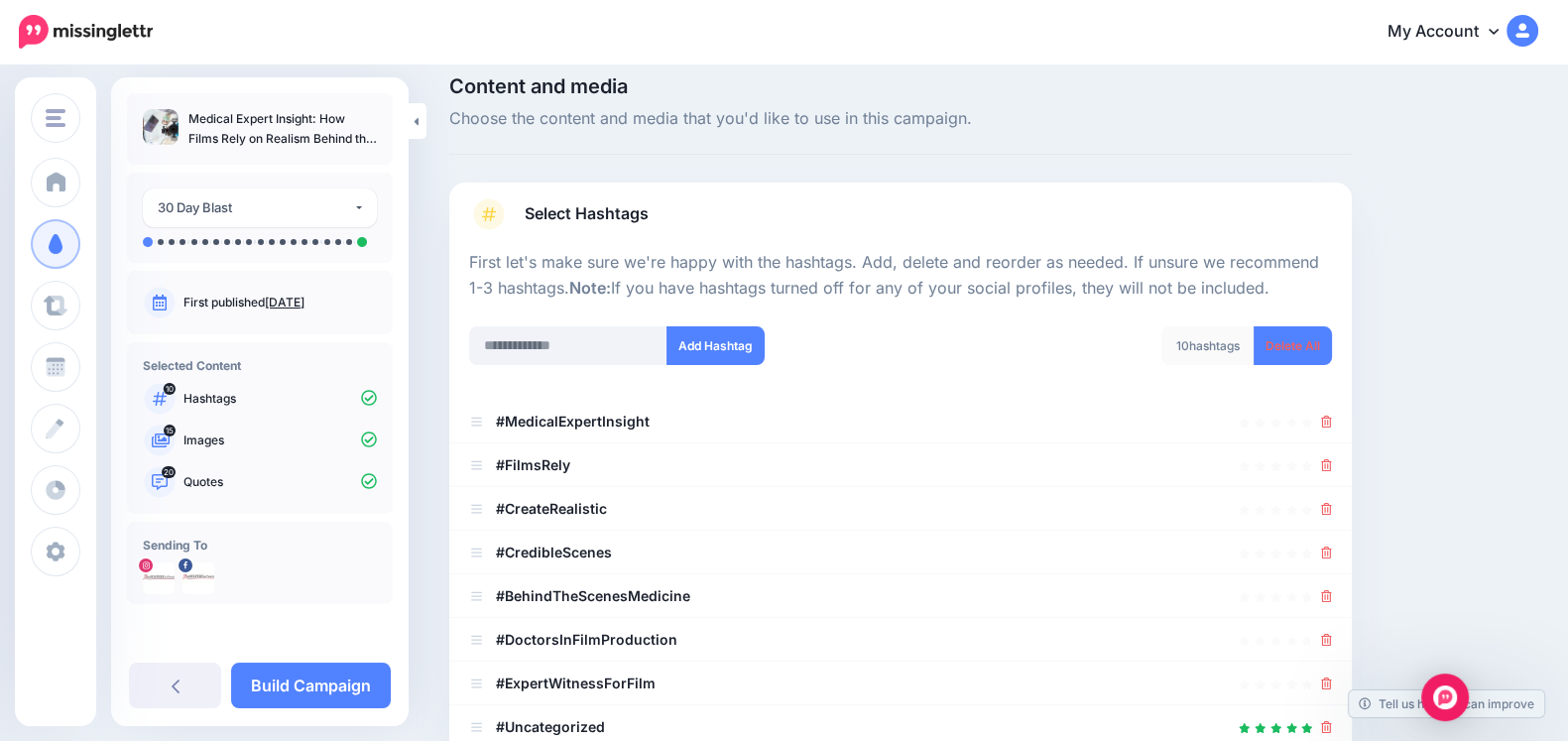
click at [930, 220] on link "Select Hashtags" at bounding box center [900, 224] width 863 height 52
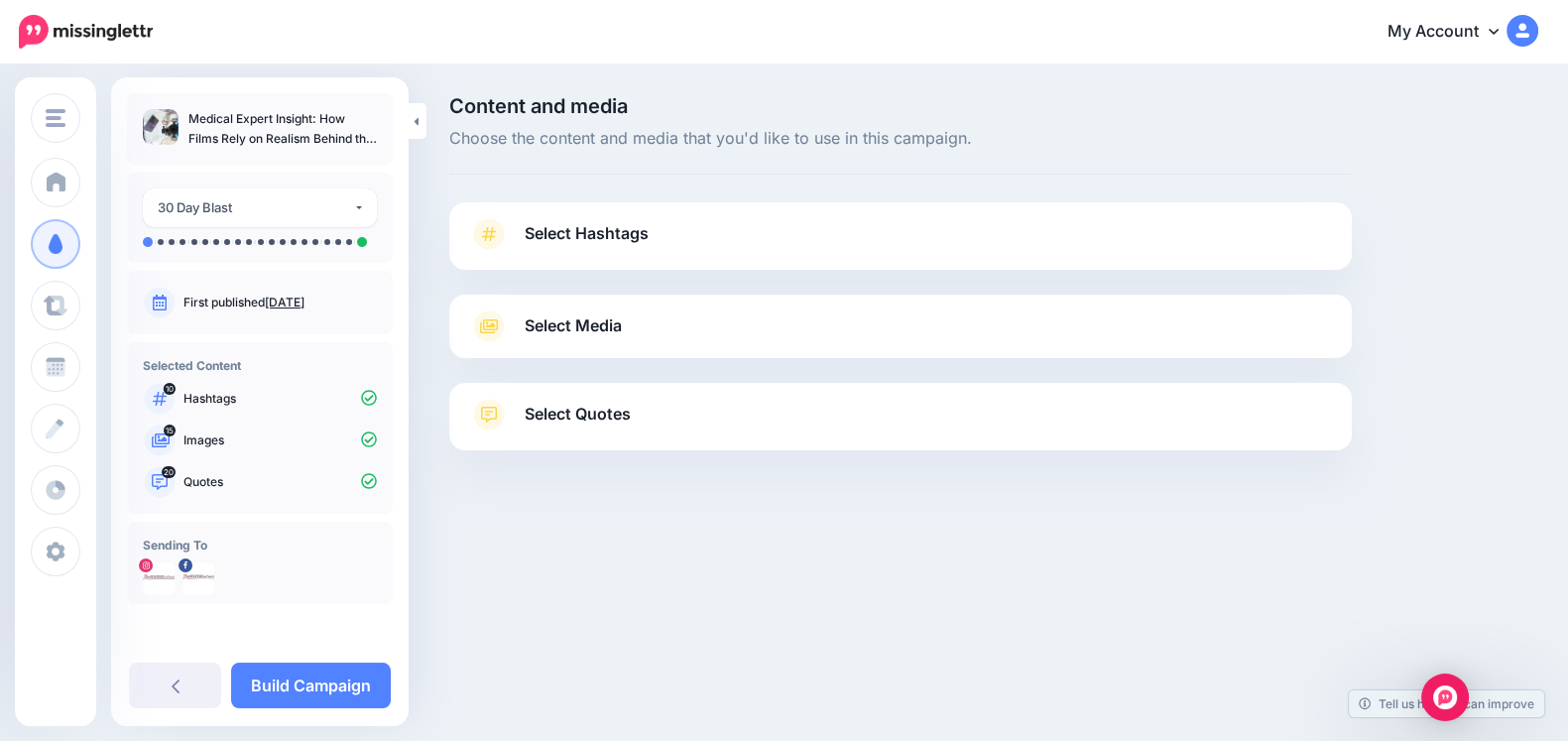
scroll to position [0, 0]
click at [782, 411] on link "Select Quotes" at bounding box center [908, 424] width 879 height 52
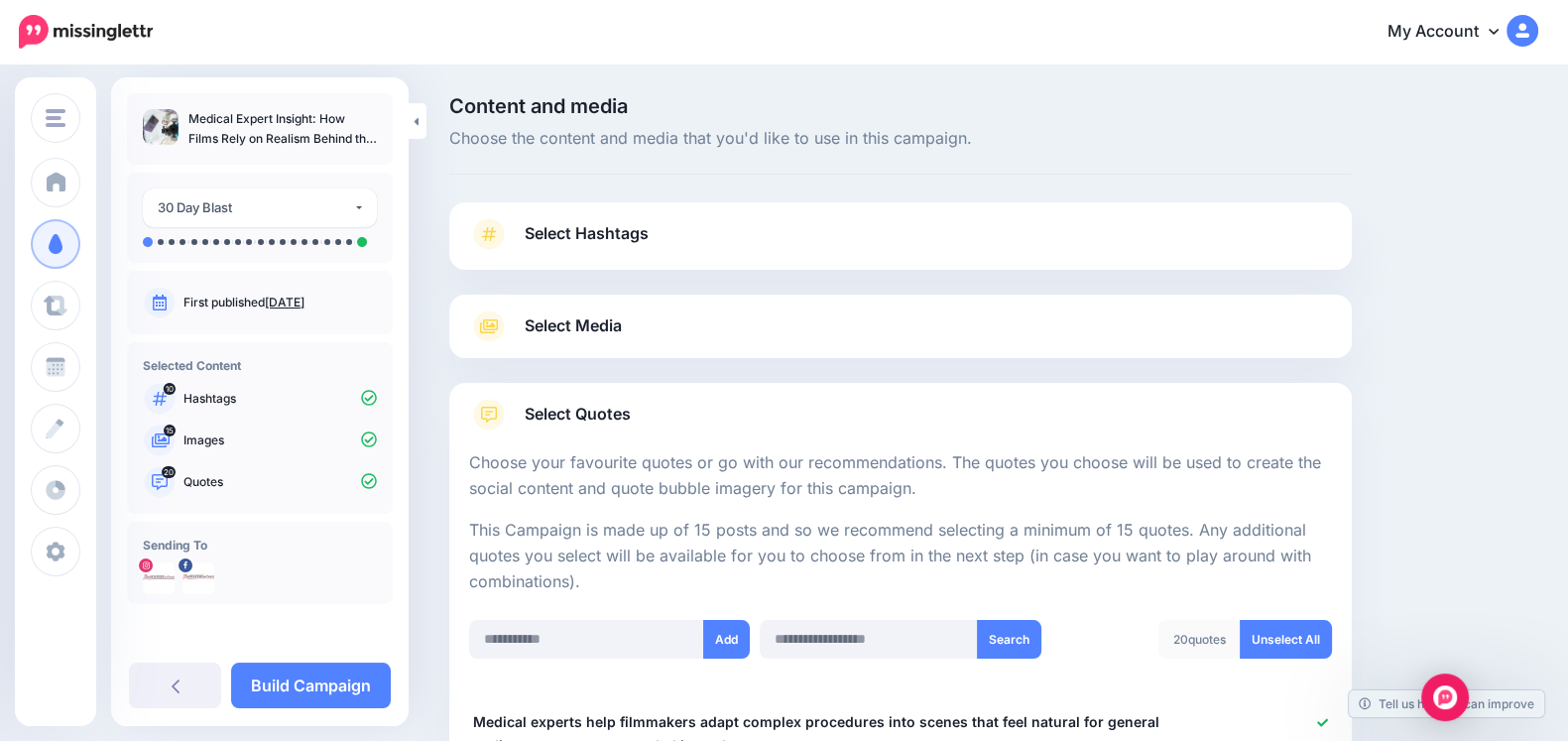
click at [833, 344] on div "Select Media Next, let's make sure we have the best media for this campaign. De…" at bounding box center [900, 327] width 903 height 64
click at [836, 334] on link "Select Media" at bounding box center [900, 327] width 863 height 32
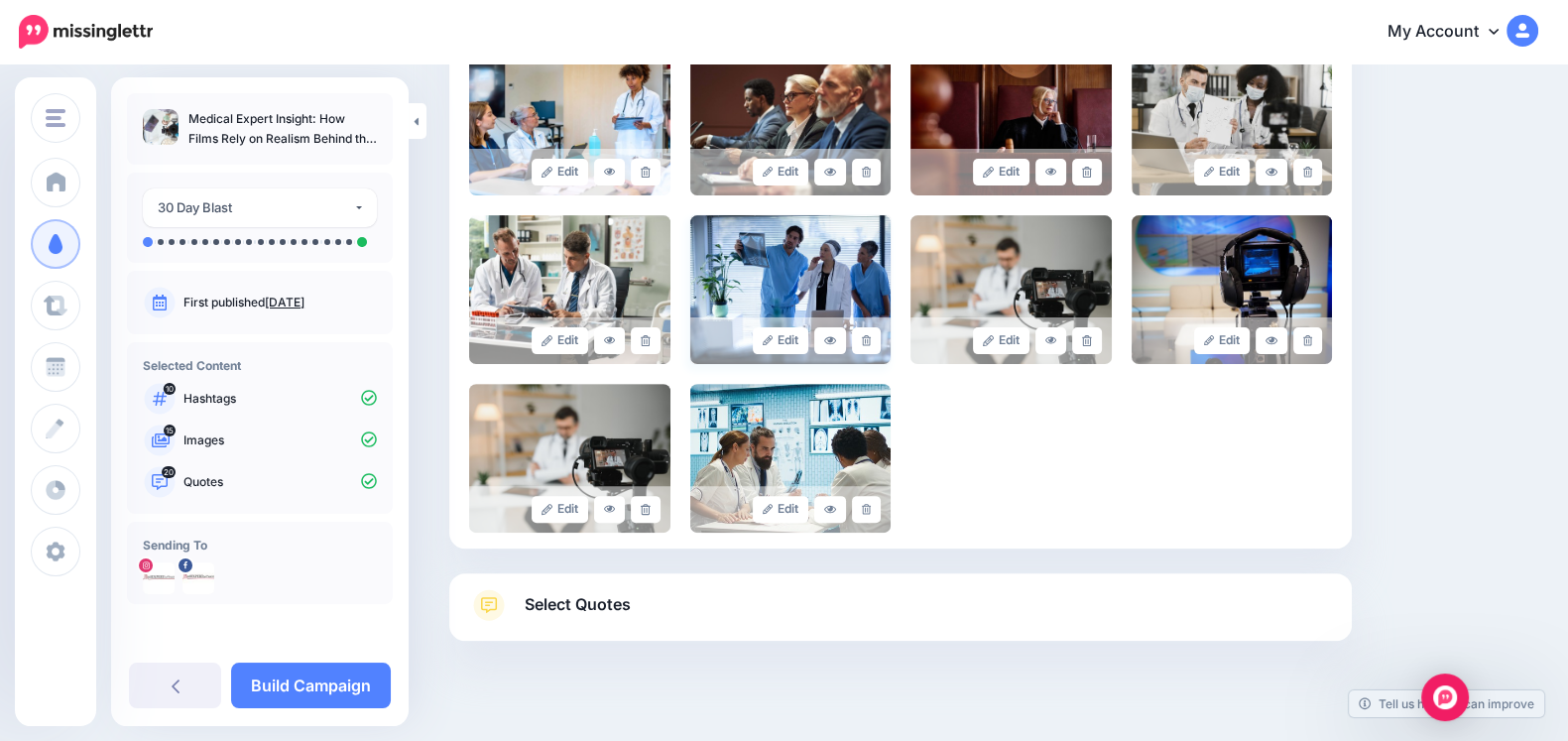
scroll to position [834, 0]
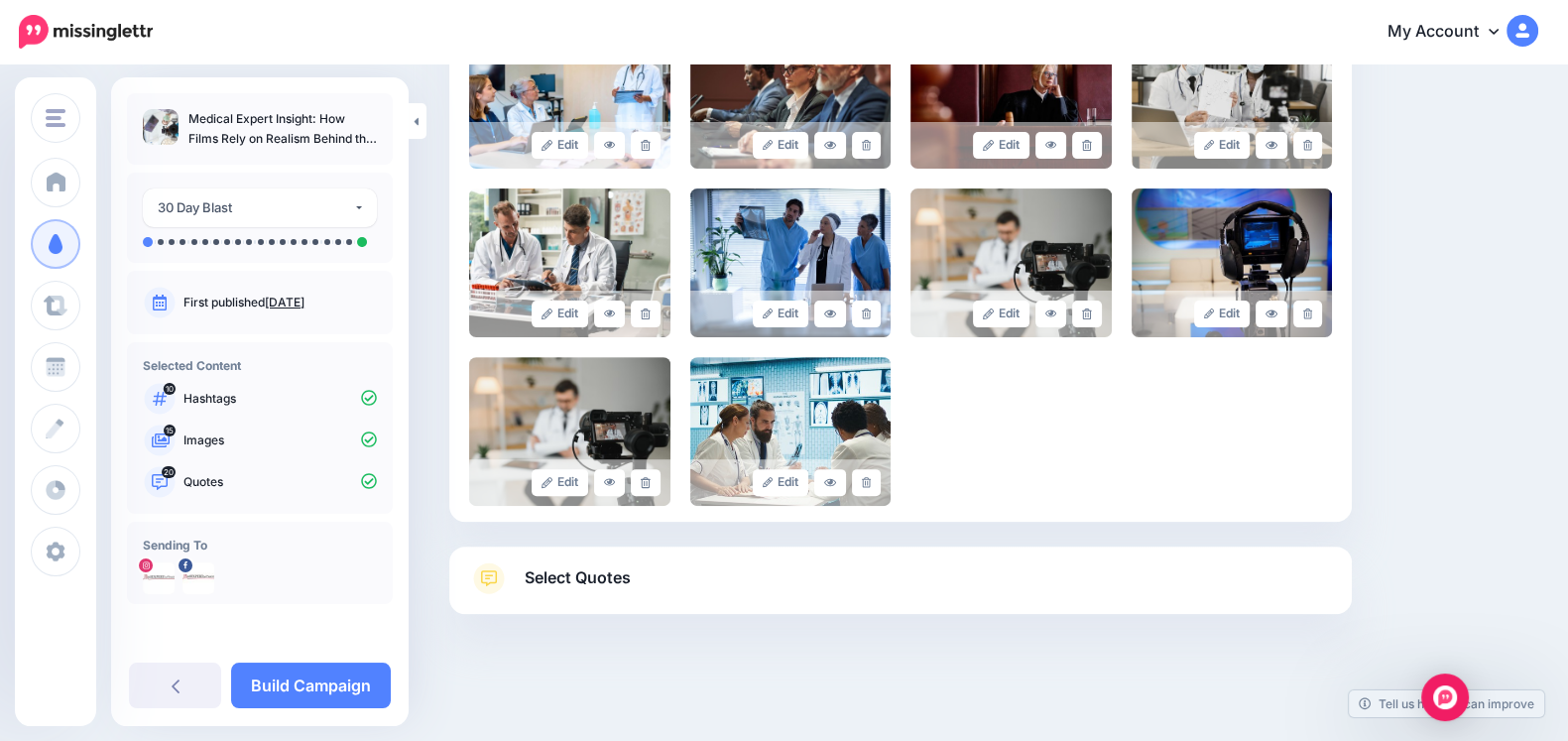
click at [606, 626] on div at bounding box center [900, 664] width 903 height 99
click at [613, 587] on span "Select Quotes" at bounding box center [577, 577] width 106 height 27
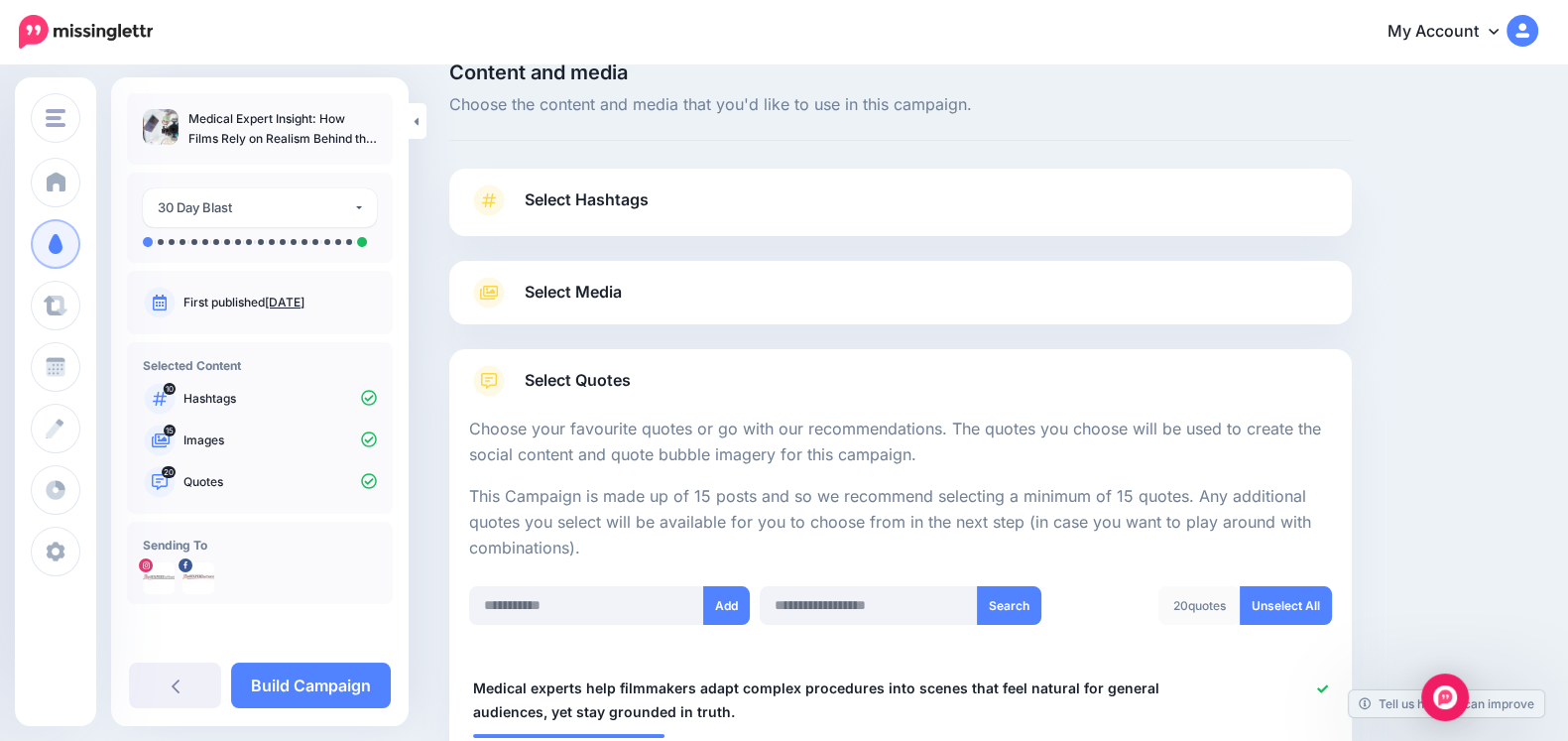
scroll to position [32, 0]
click at [724, 206] on link "Select Hashtags" at bounding box center [900, 213] width 863 height 52
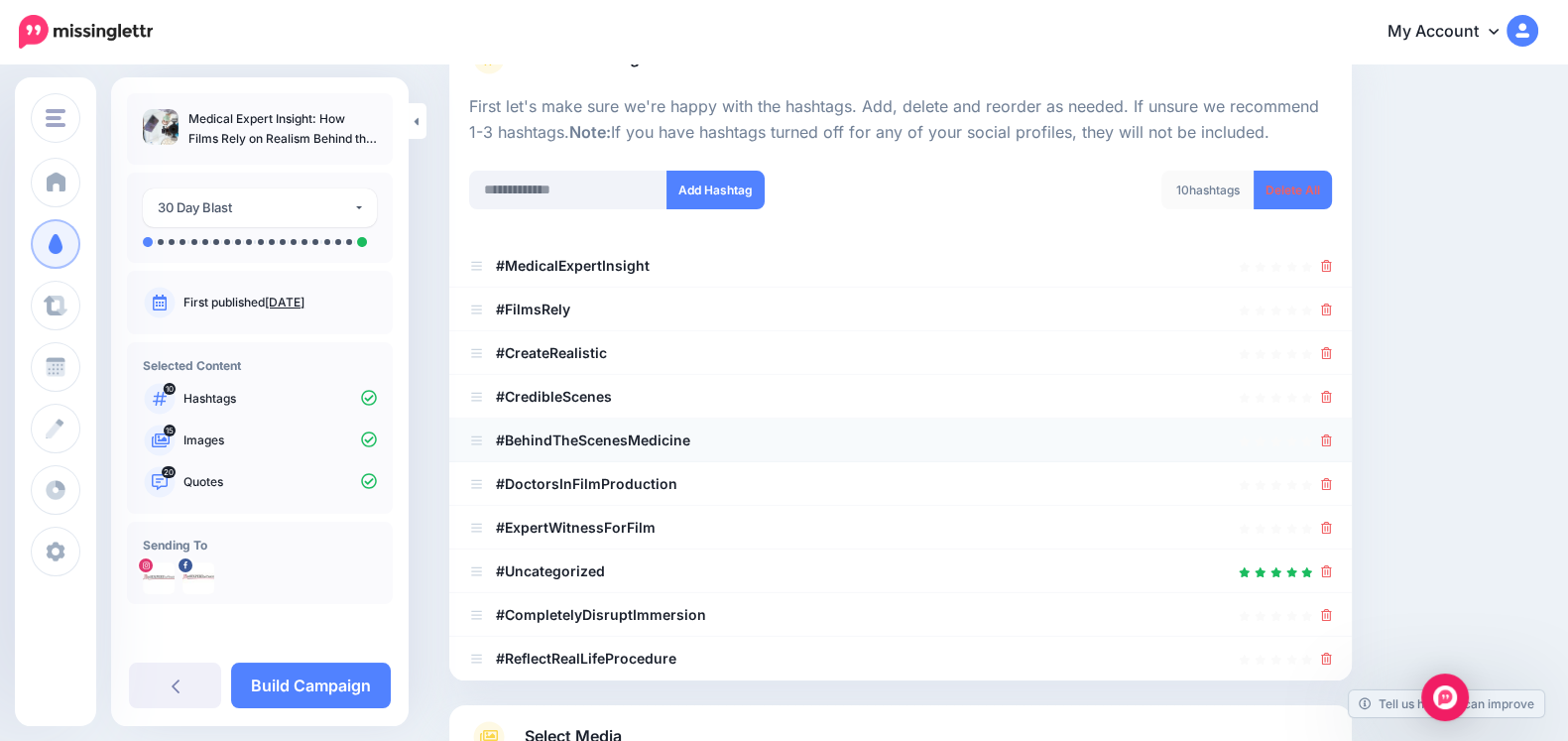
scroll to position [190, 0]
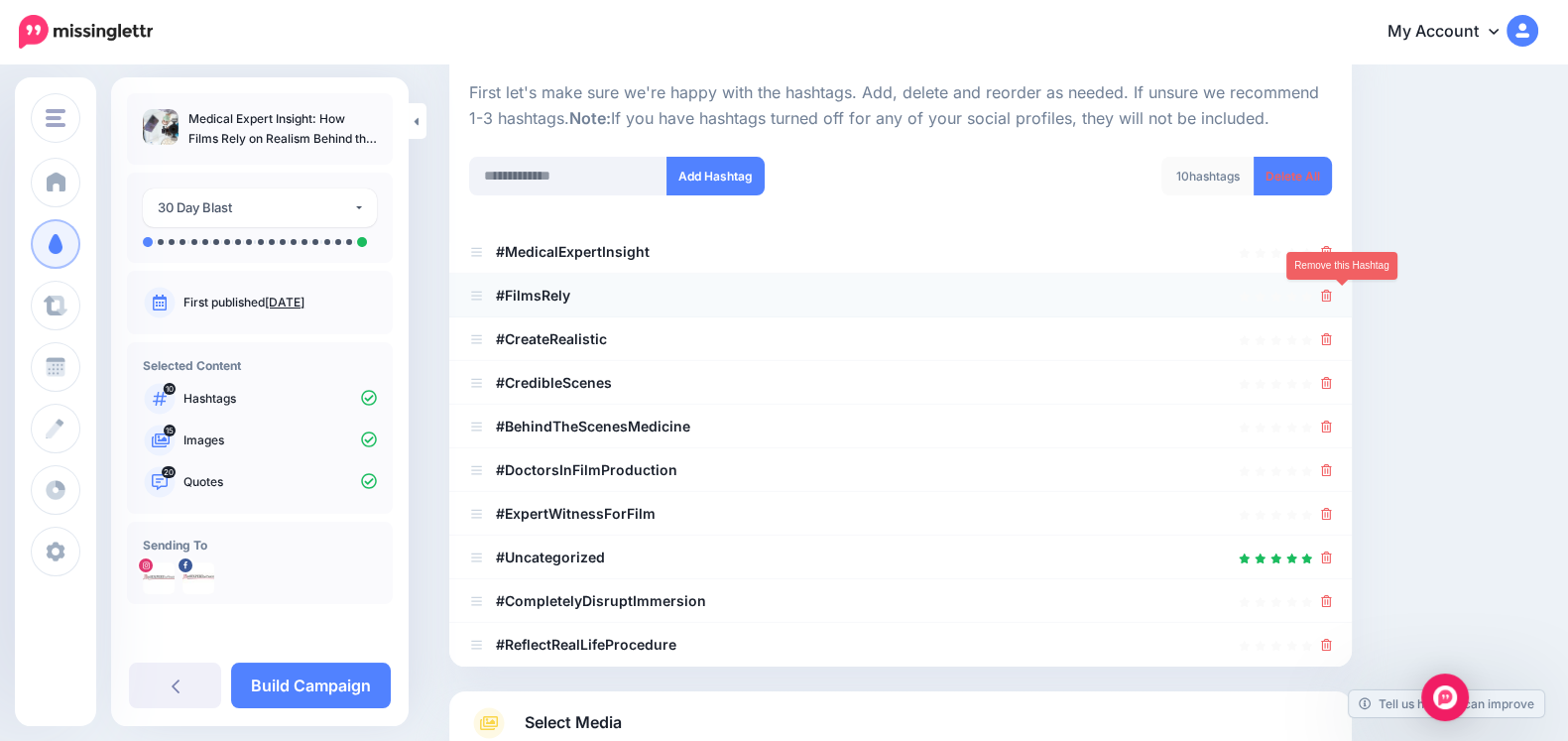
click at [1332, 290] on icon at bounding box center [1326, 296] width 11 height 12
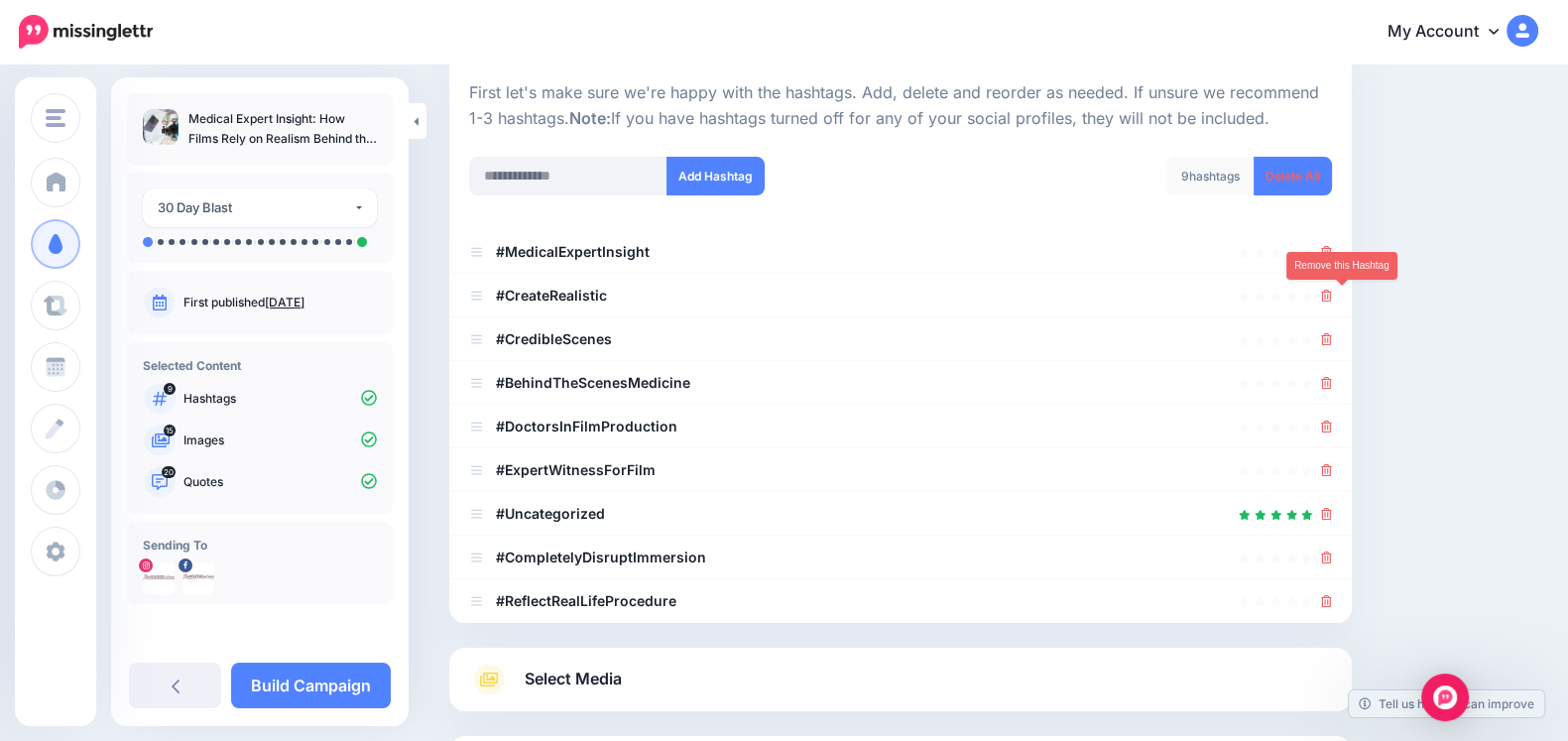
click at [1332, 290] on icon at bounding box center [1326, 296] width 11 height 12
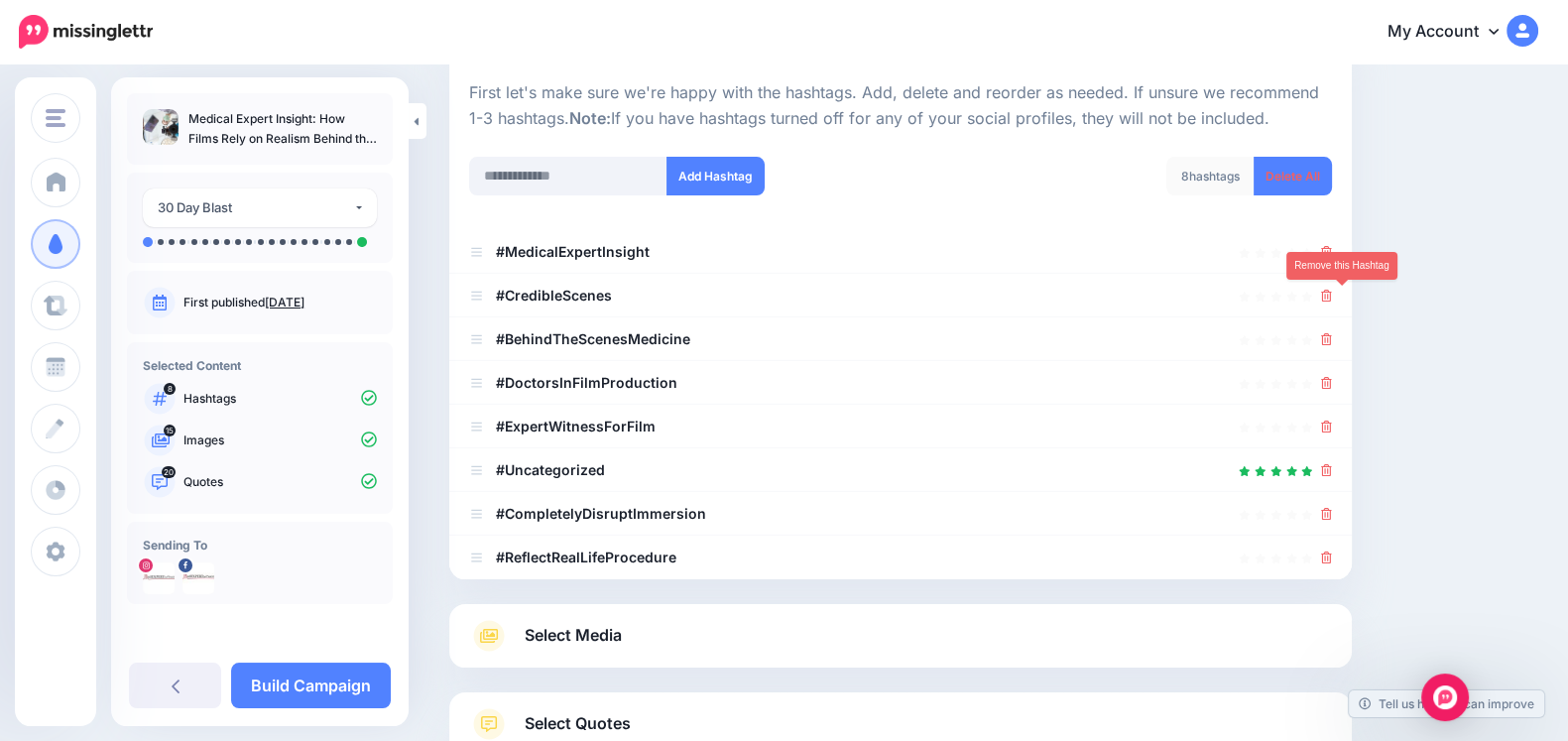
click at [1332, 290] on icon at bounding box center [1326, 296] width 11 height 12
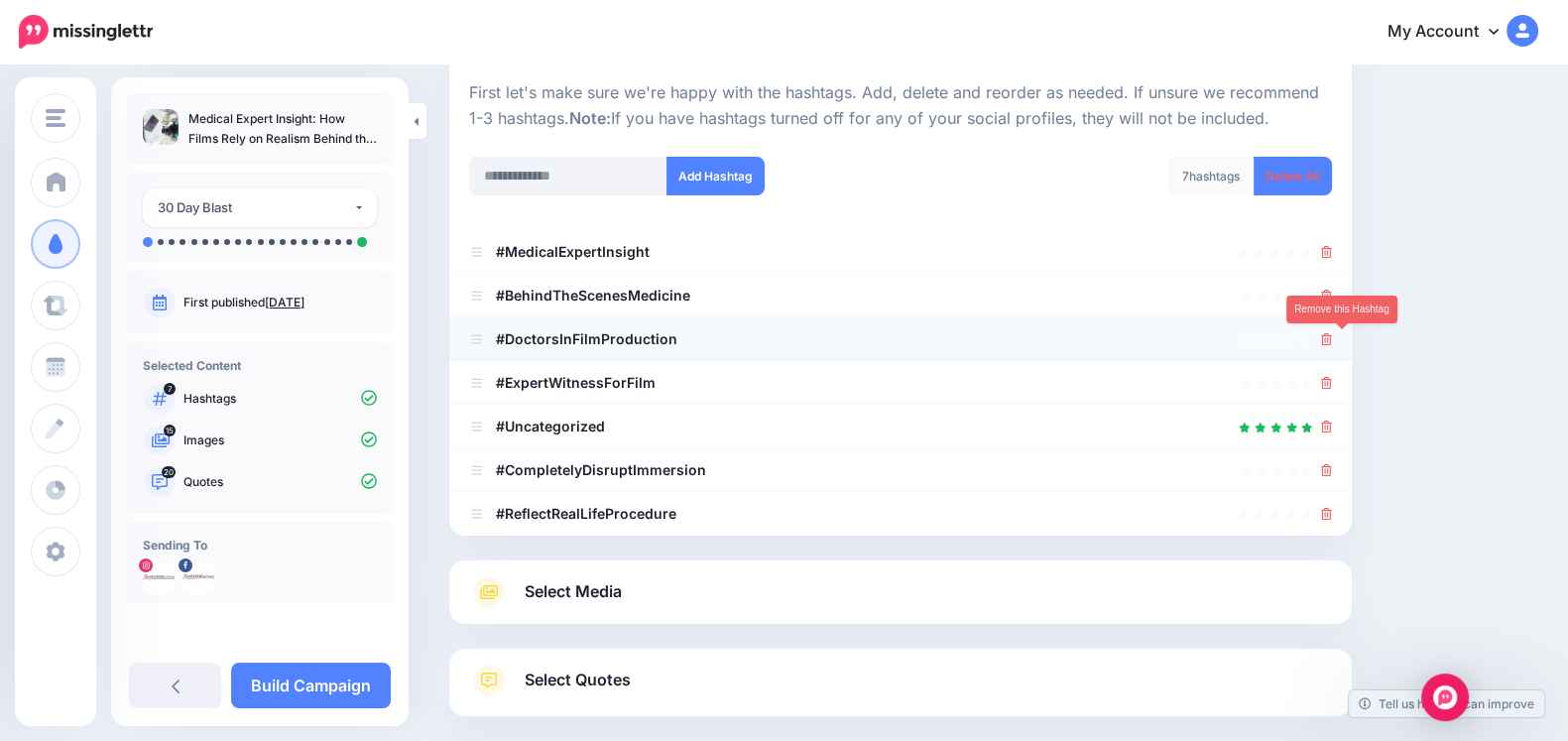
click at [1332, 339] on icon at bounding box center [1326, 339] width 11 height 12
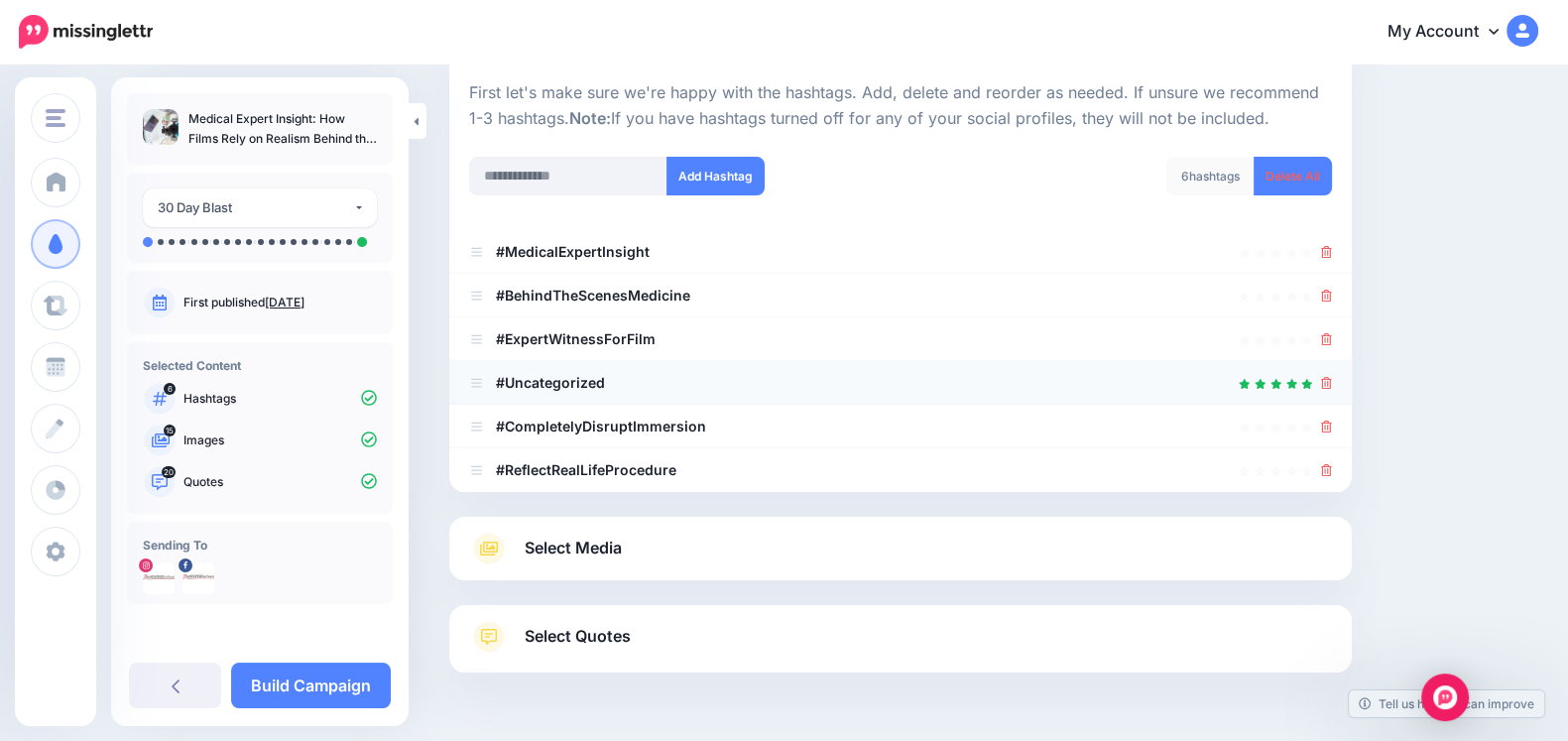
click at [1332, 390] on div at bounding box center [1326, 382] width 11 height 24
click at [1332, 384] on icon at bounding box center [1326, 382] width 11 height 12
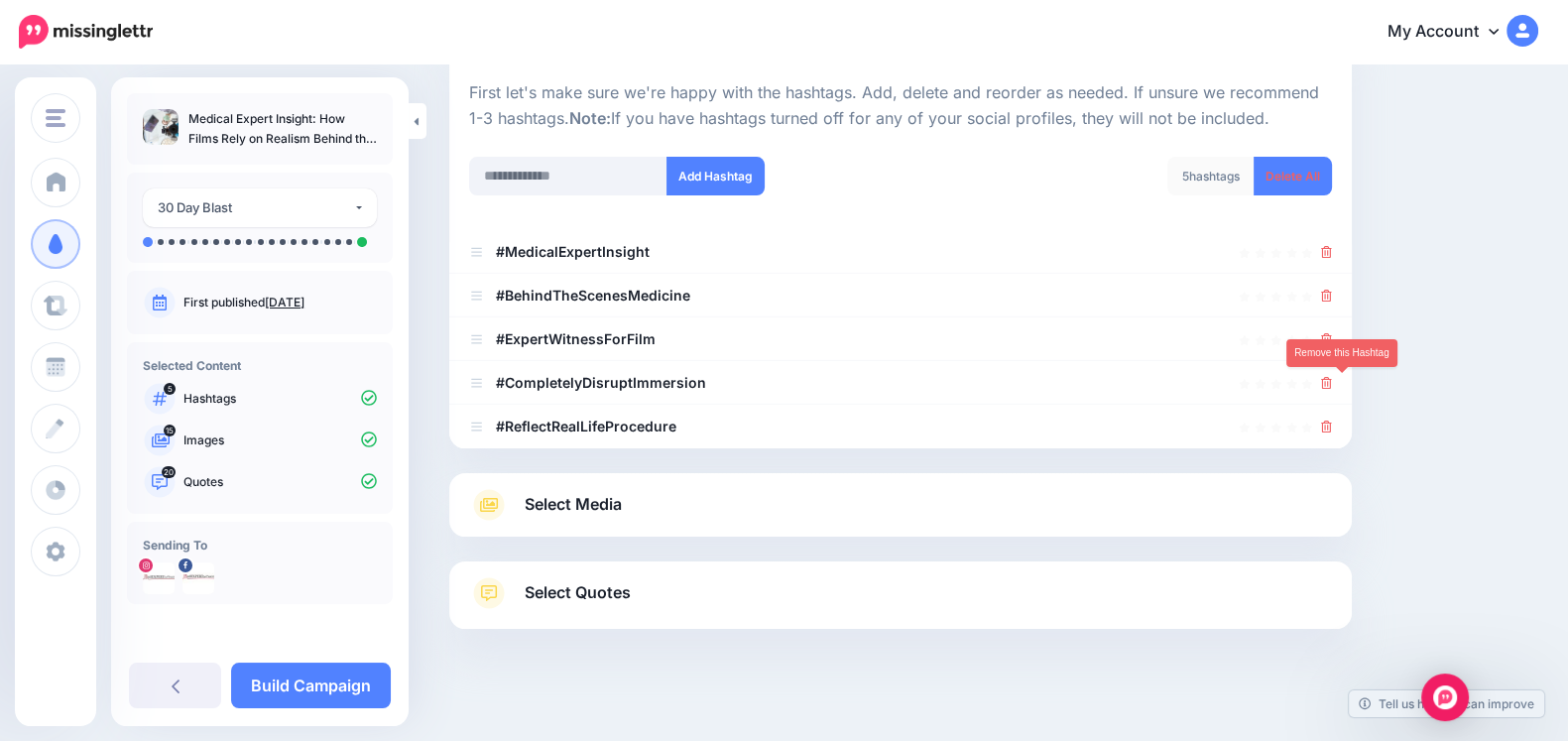
click at [1332, 384] on icon at bounding box center [1326, 382] width 11 height 12
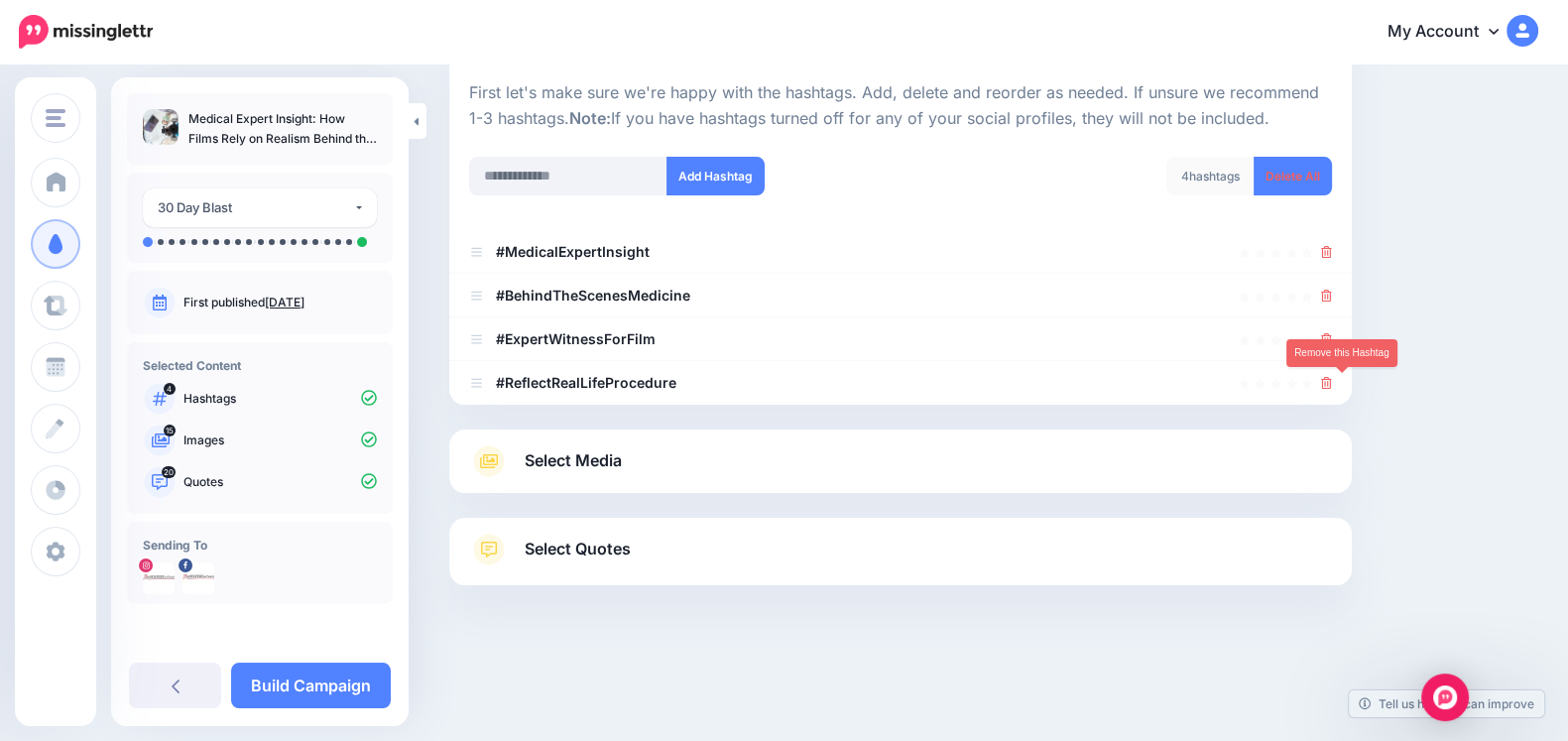
scroll to position [189, 0]
click at [1332, 384] on icon at bounding box center [1326, 383] width 11 height 12
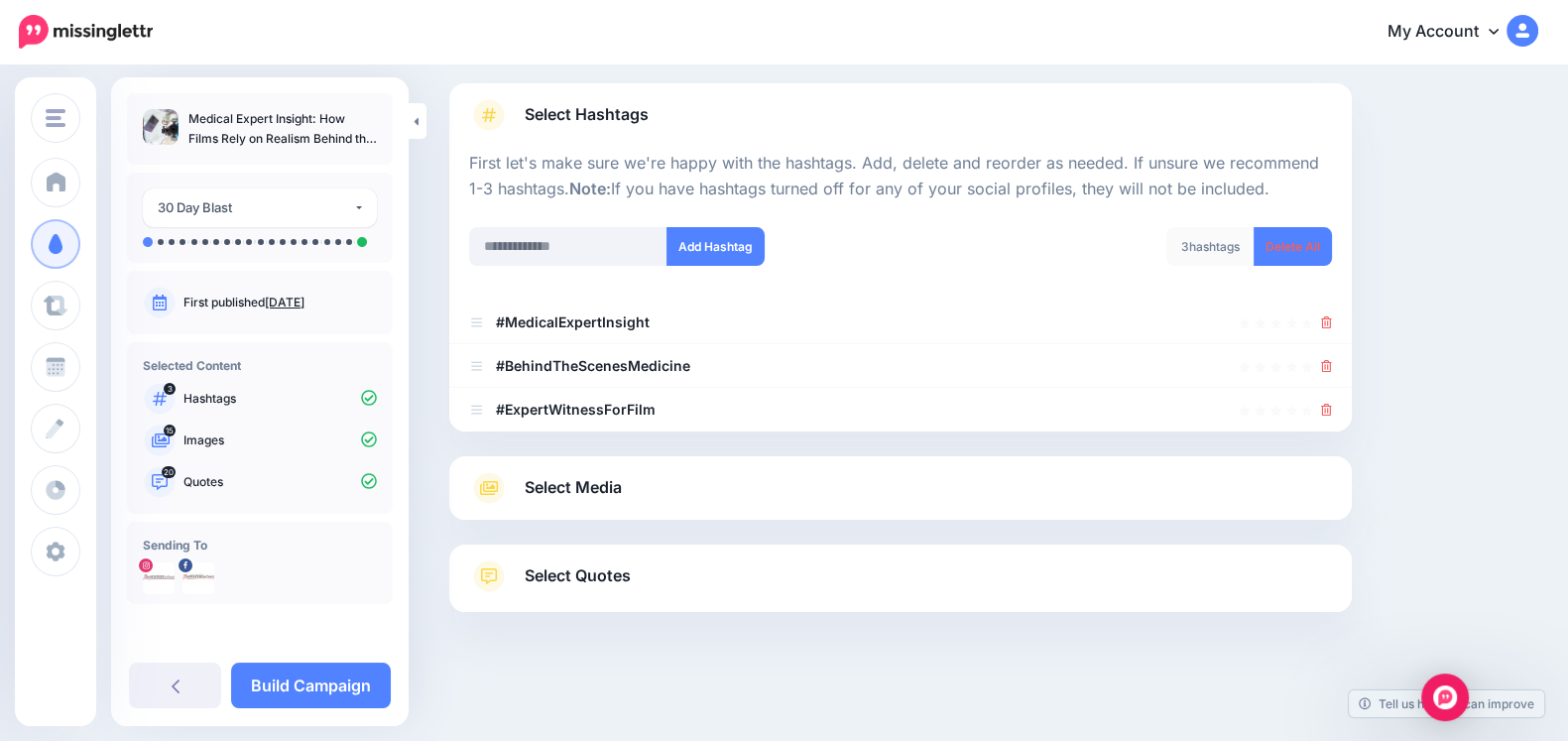
scroll to position [118, 0]
click at [569, 187] on b "Note:" at bounding box center [590, 190] width 42 height 20
click at [593, 259] on input "text" at bounding box center [568, 247] width 199 height 39
type input "**********"
click at [726, 238] on button "Add Hashtag" at bounding box center [715, 247] width 98 height 39
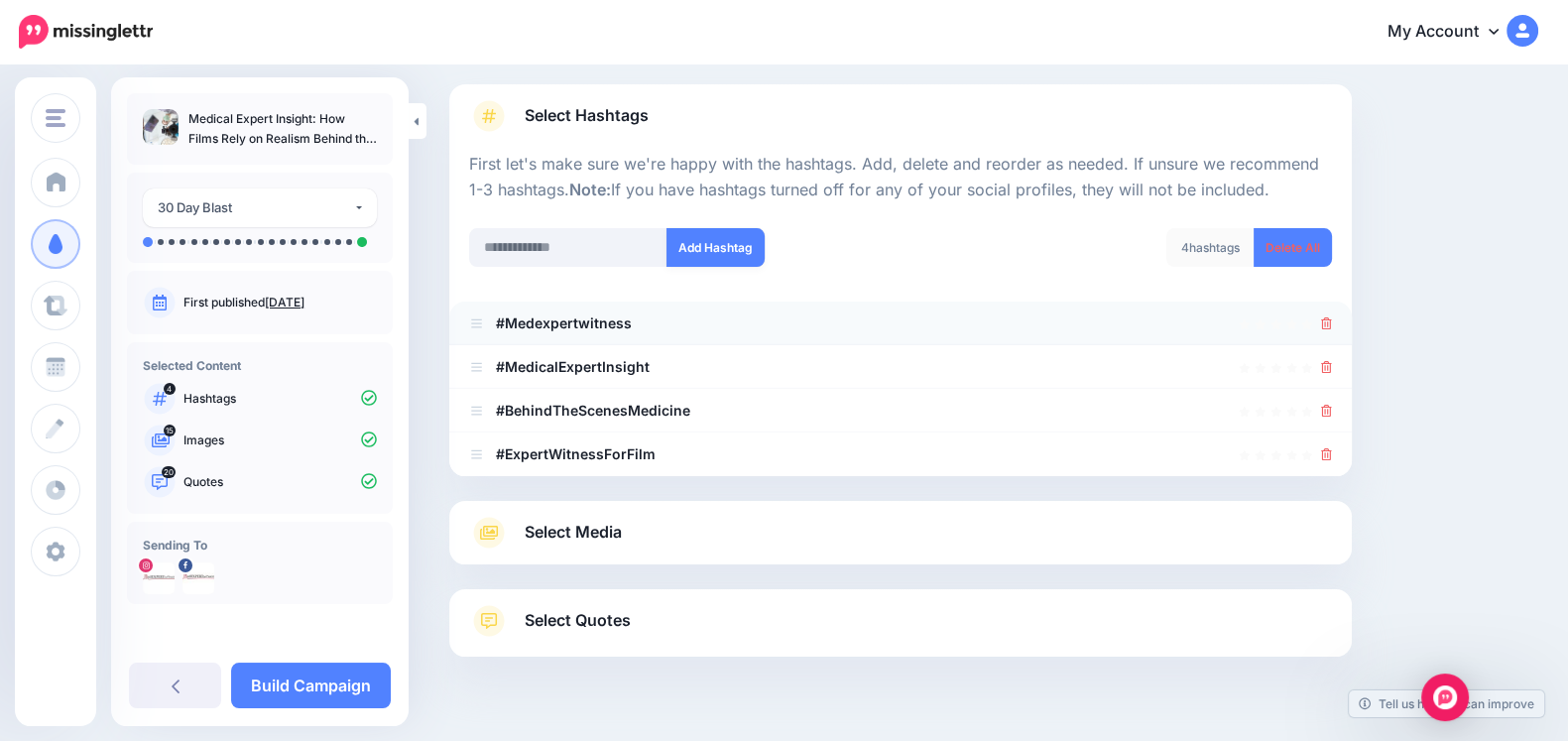
scroll to position [162, 0]
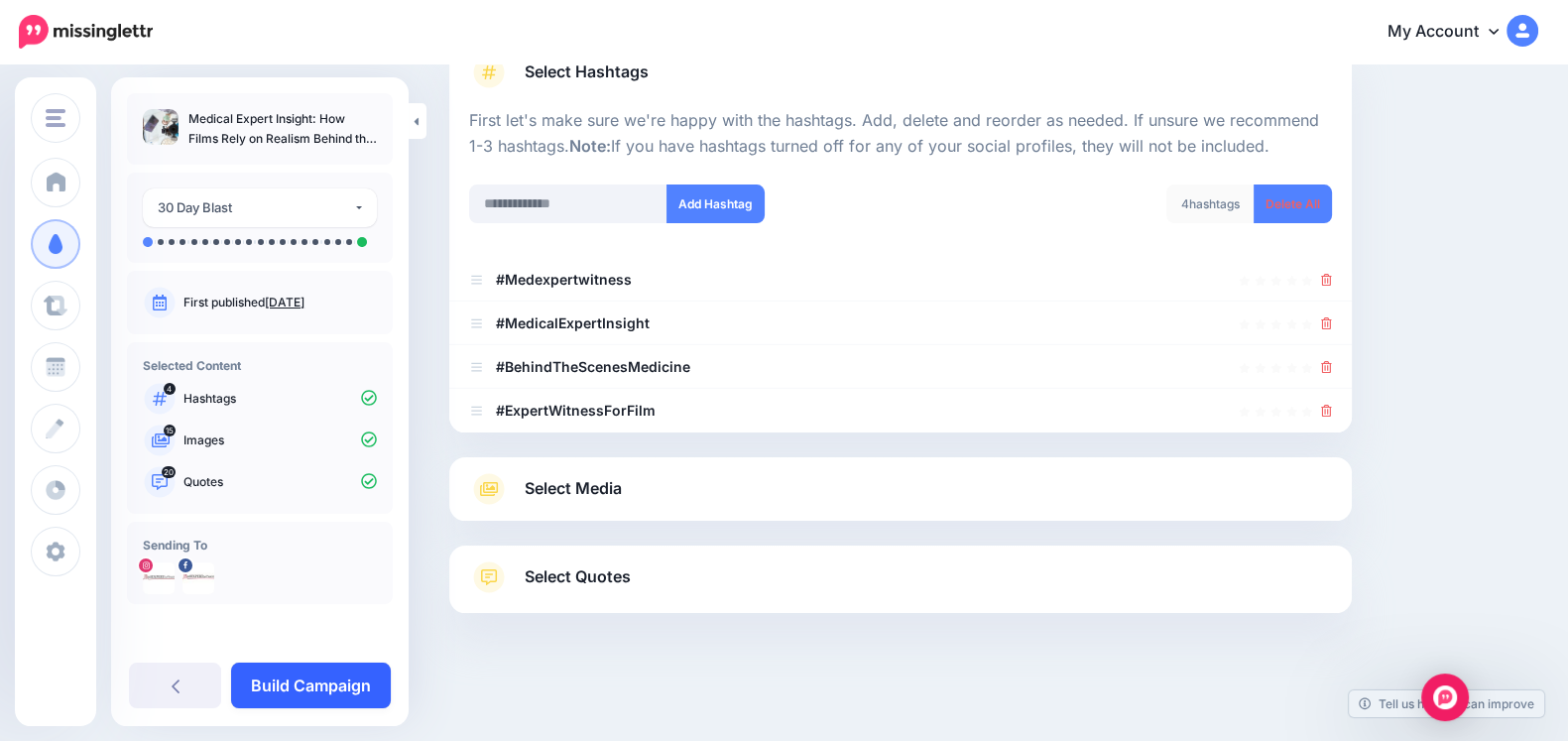
click at [331, 682] on link "Build Campaign" at bounding box center [311, 685] width 160 height 46
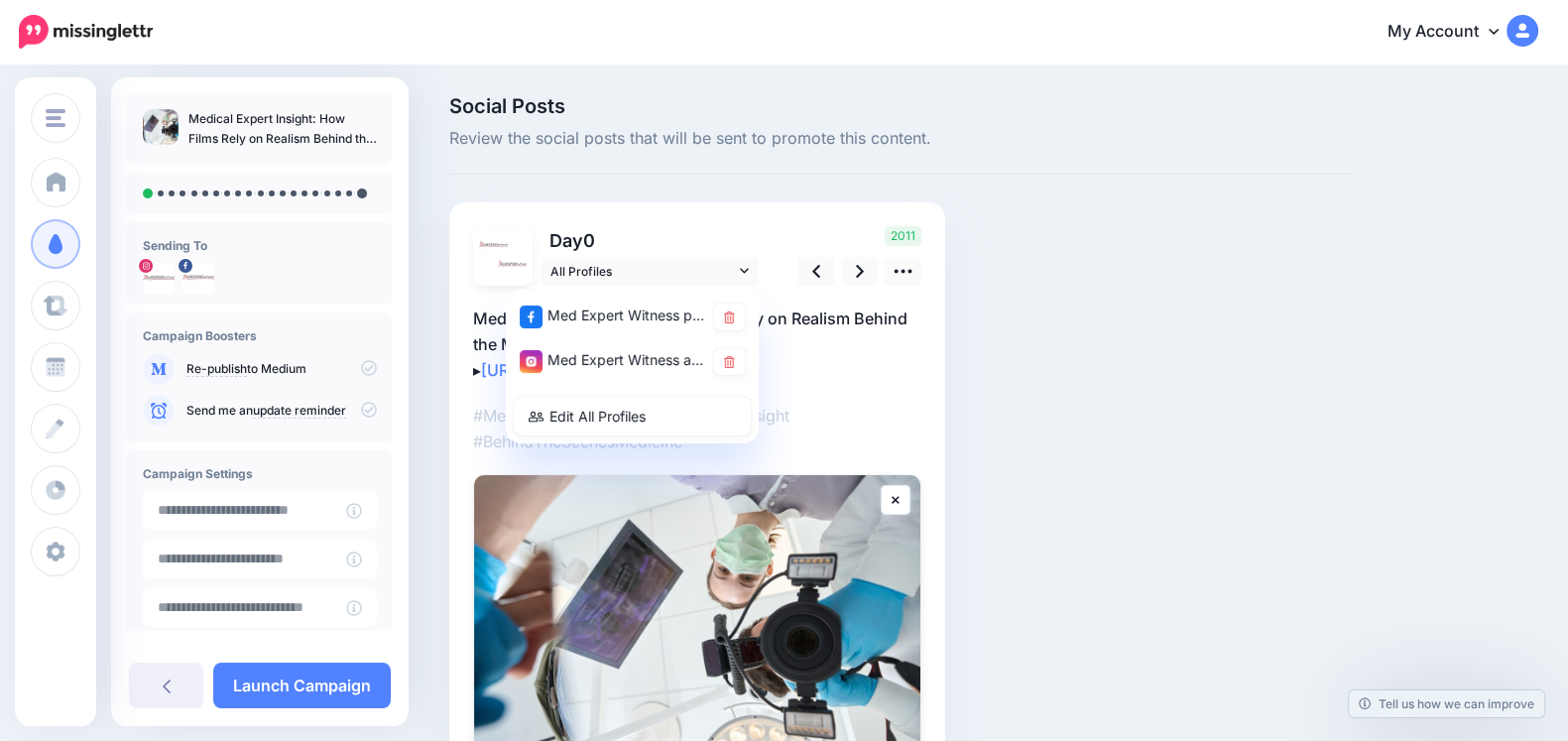
click at [744, 277] on icon at bounding box center [744, 271] width 9 height 14
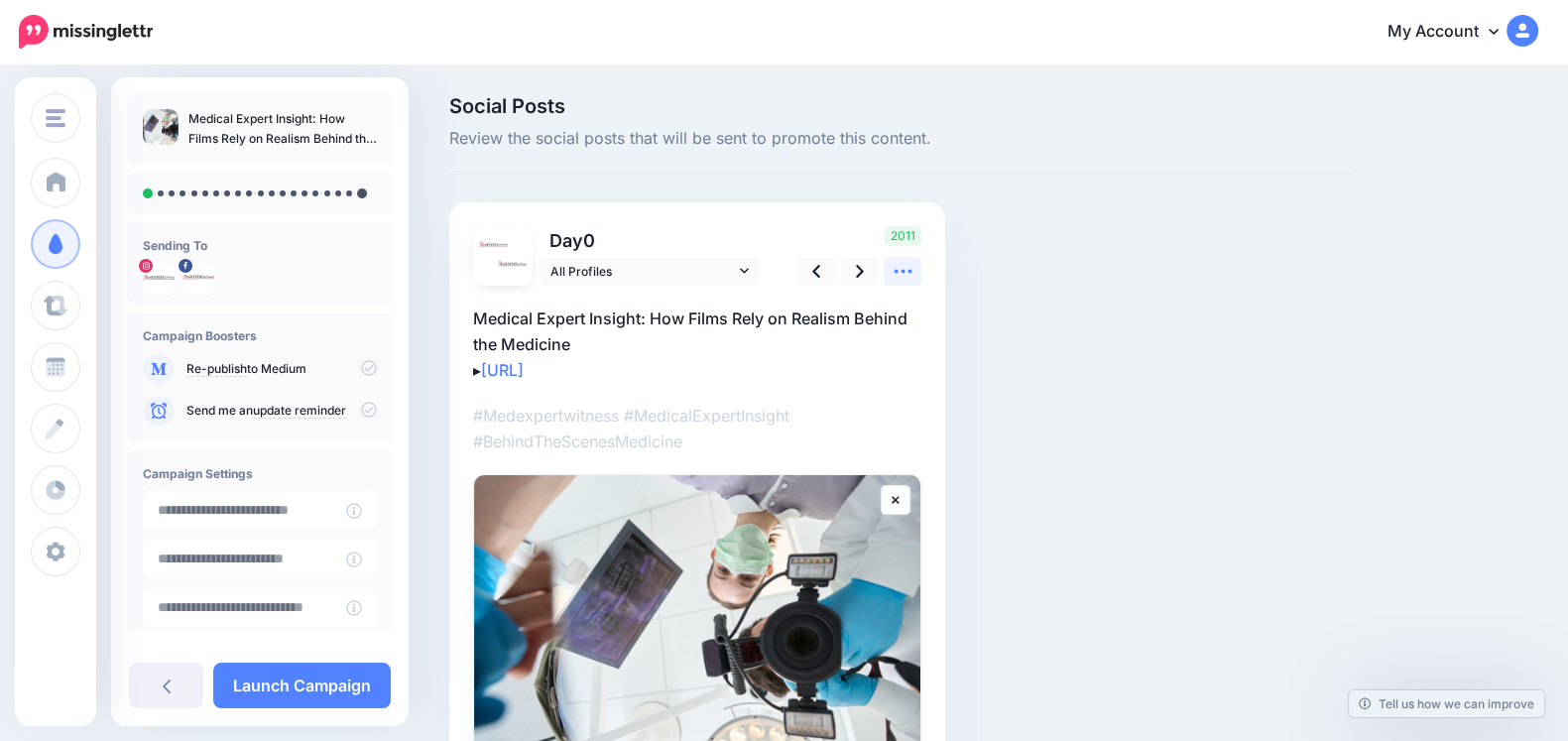
click at [898, 268] on icon at bounding box center [903, 271] width 21 height 21
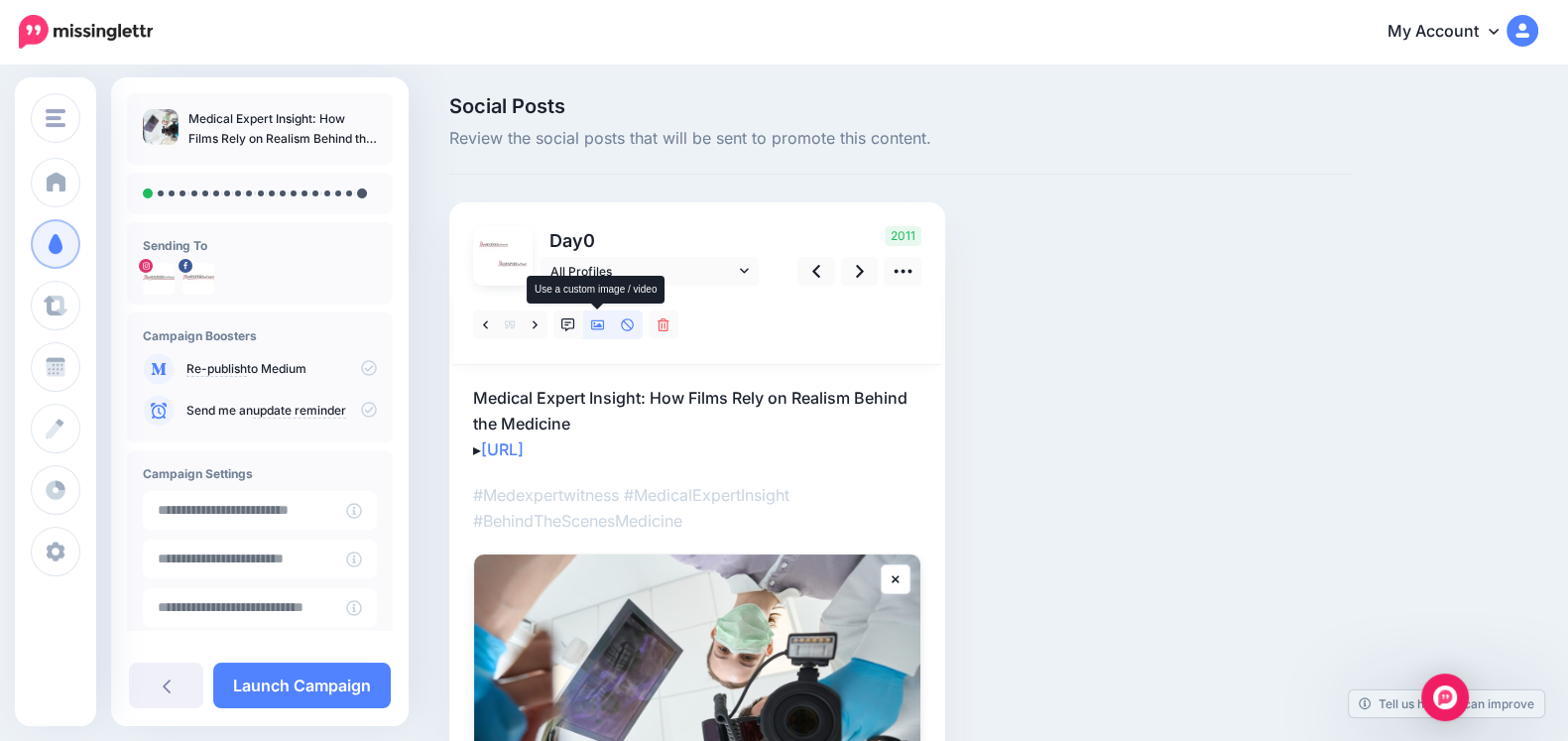
click at [603, 330] on icon at bounding box center [598, 326] width 14 height 10
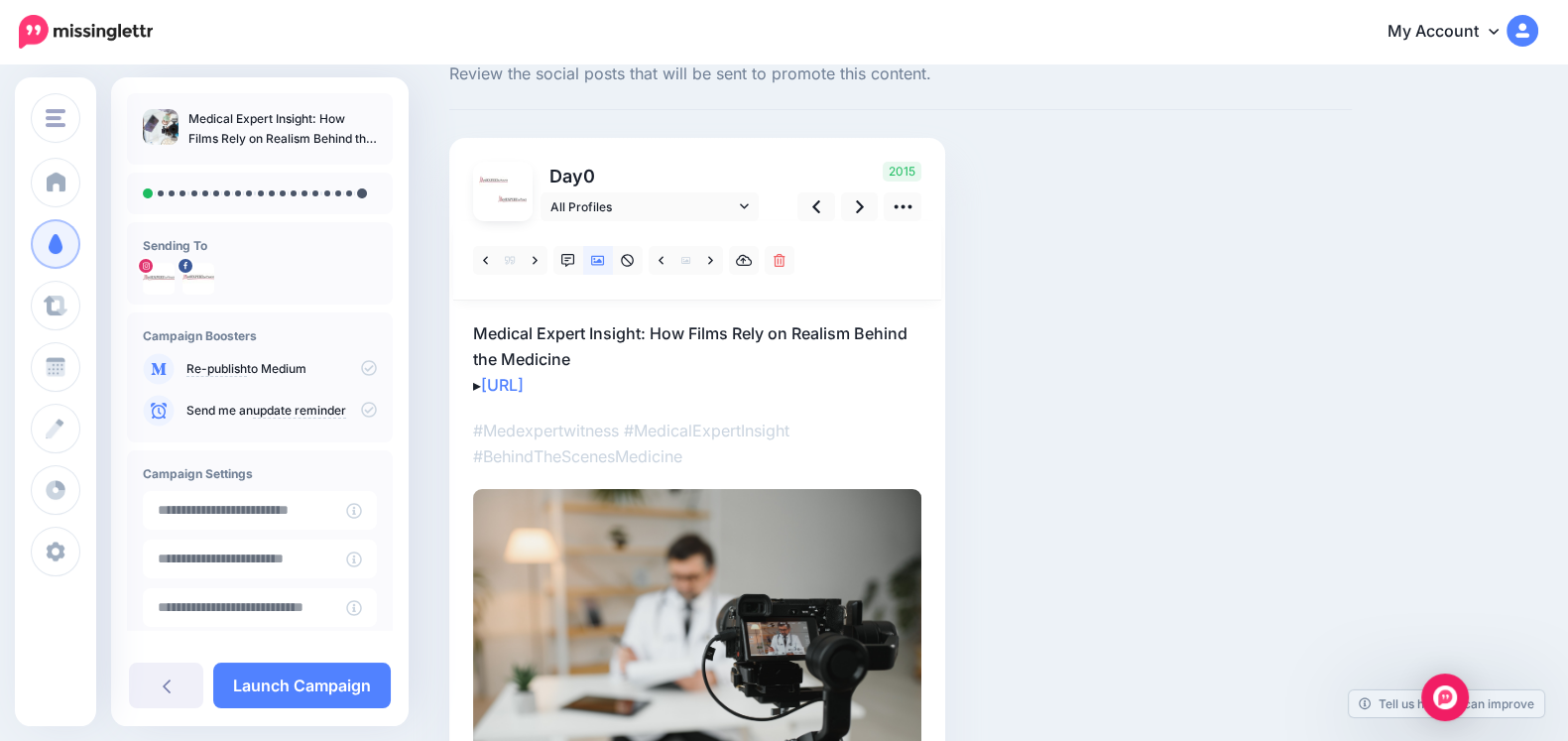
scroll to position [76, 0]
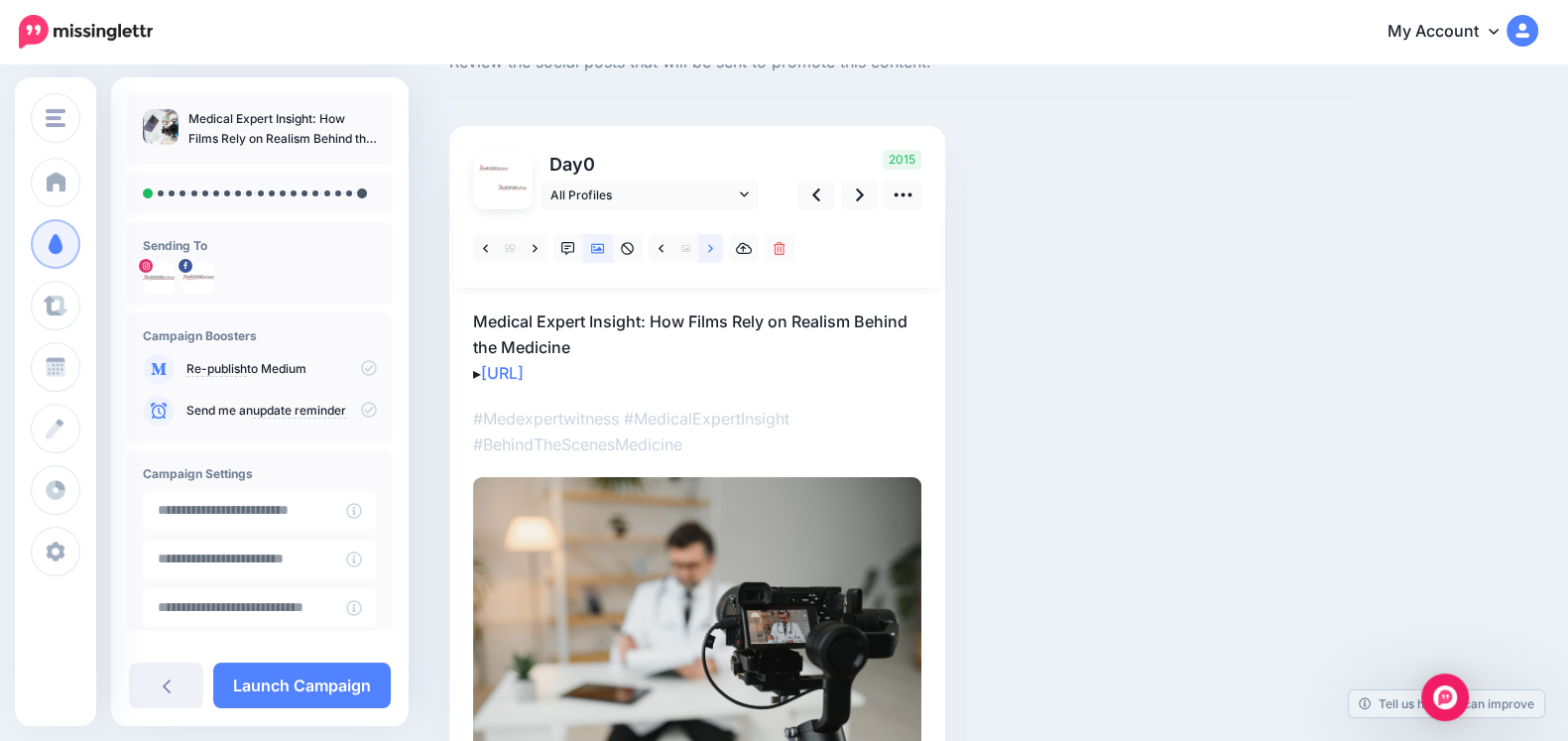
click at [706, 260] on link at bounding box center [710, 248] width 25 height 29
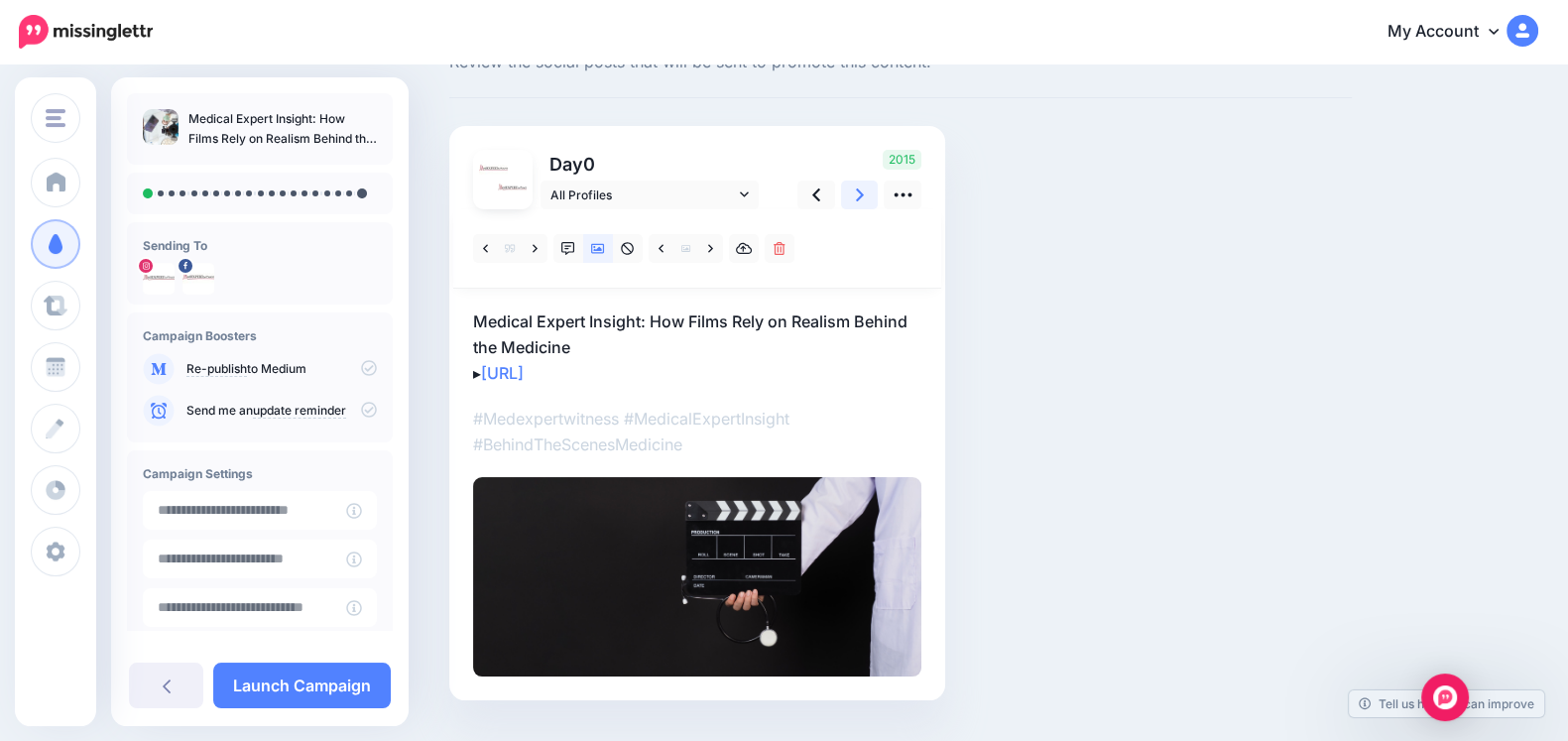
click at [868, 201] on link at bounding box center [860, 195] width 38 height 29
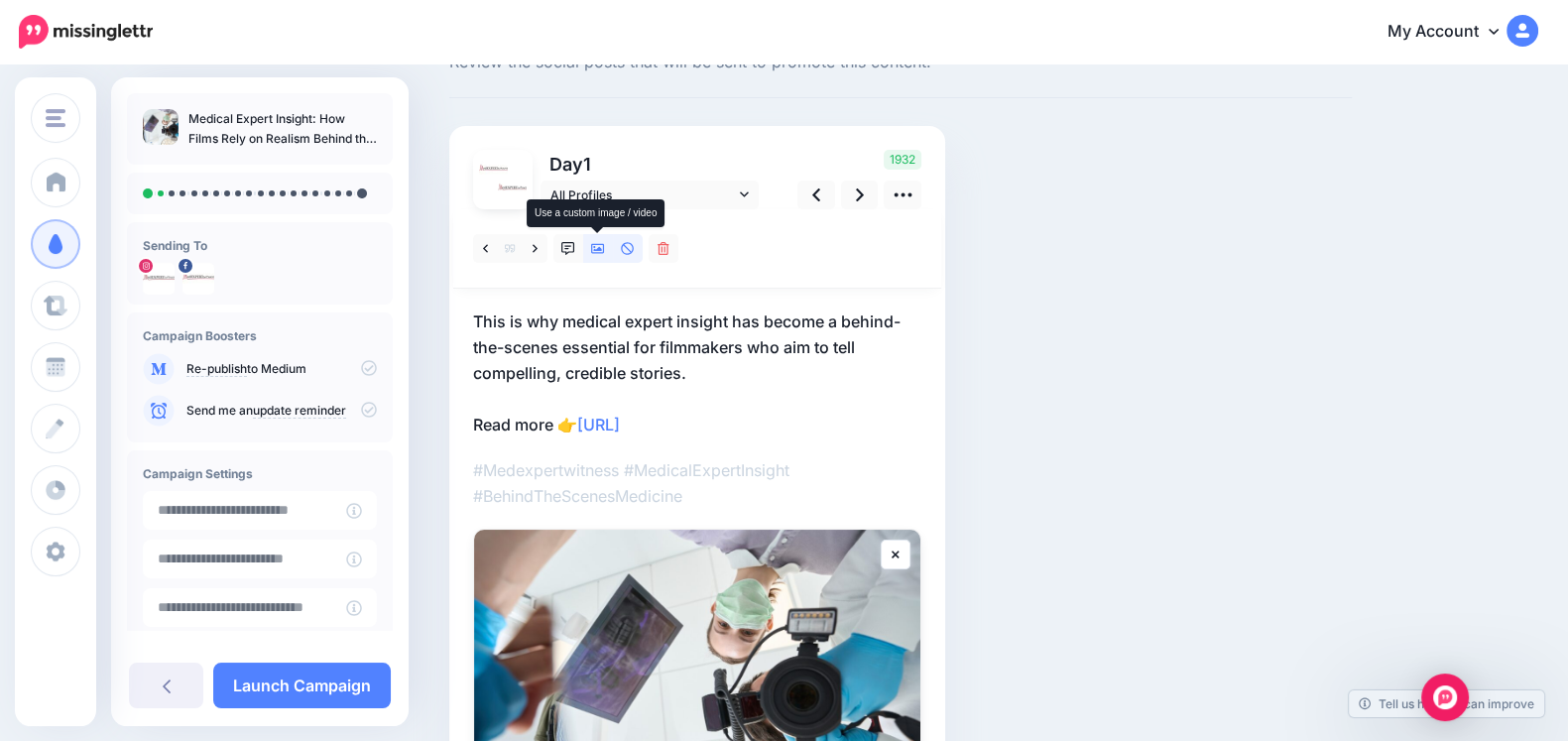
click at [594, 257] on link at bounding box center [598, 248] width 30 height 29
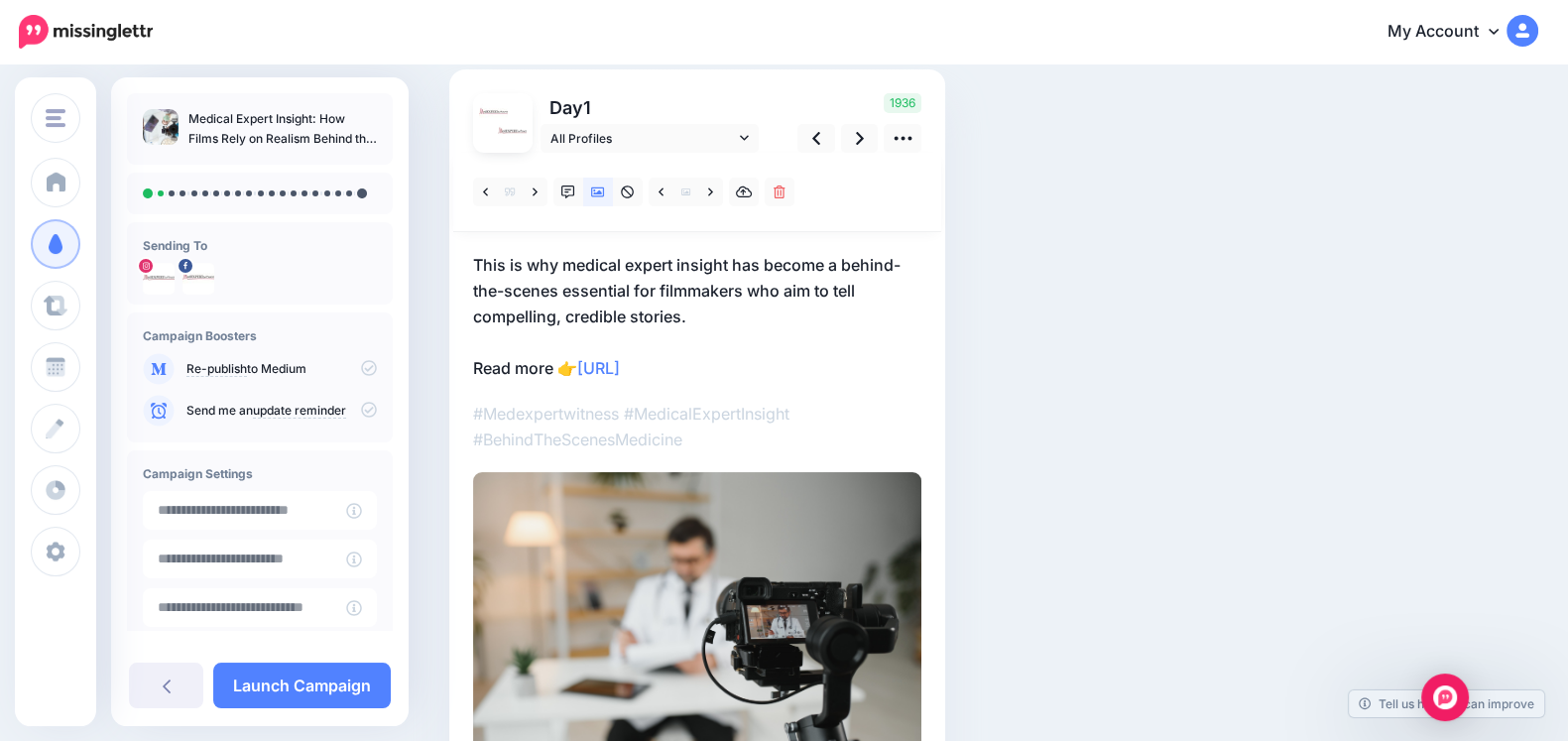
scroll to position [135, 0]
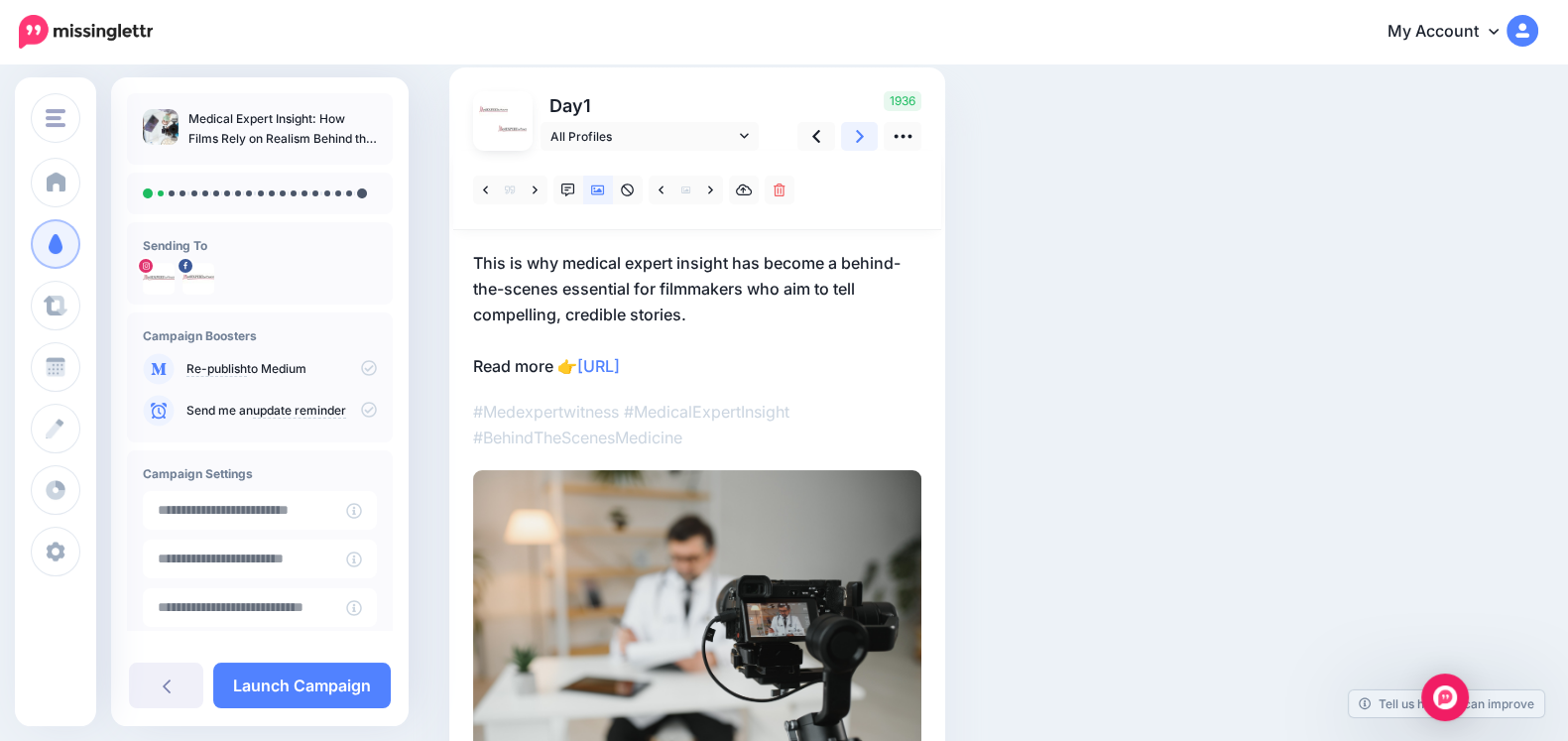
click at [865, 131] on link at bounding box center [860, 136] width 38 height 29
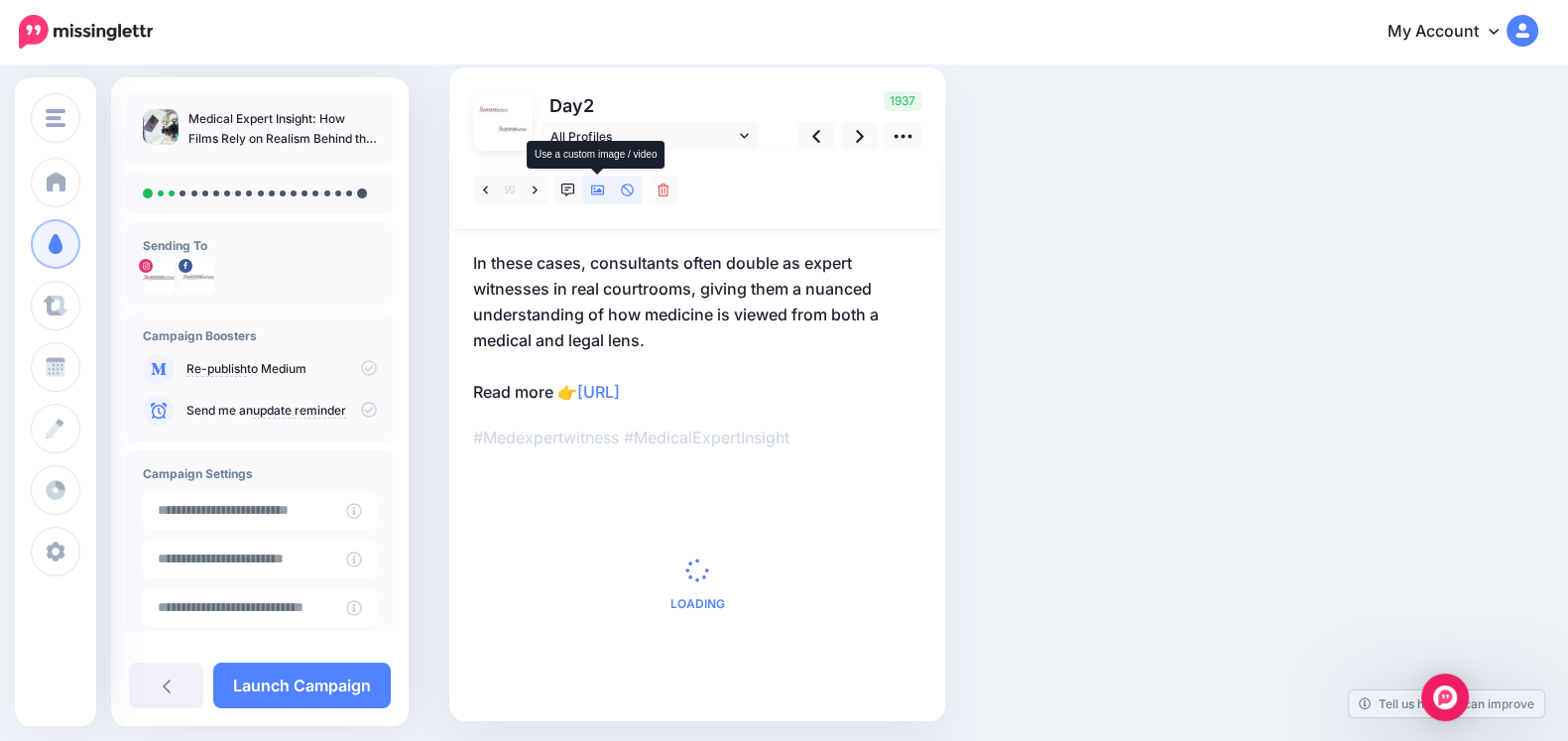
click at [596, 188] on icon at bounding box center [598, 191] width 14 height 14
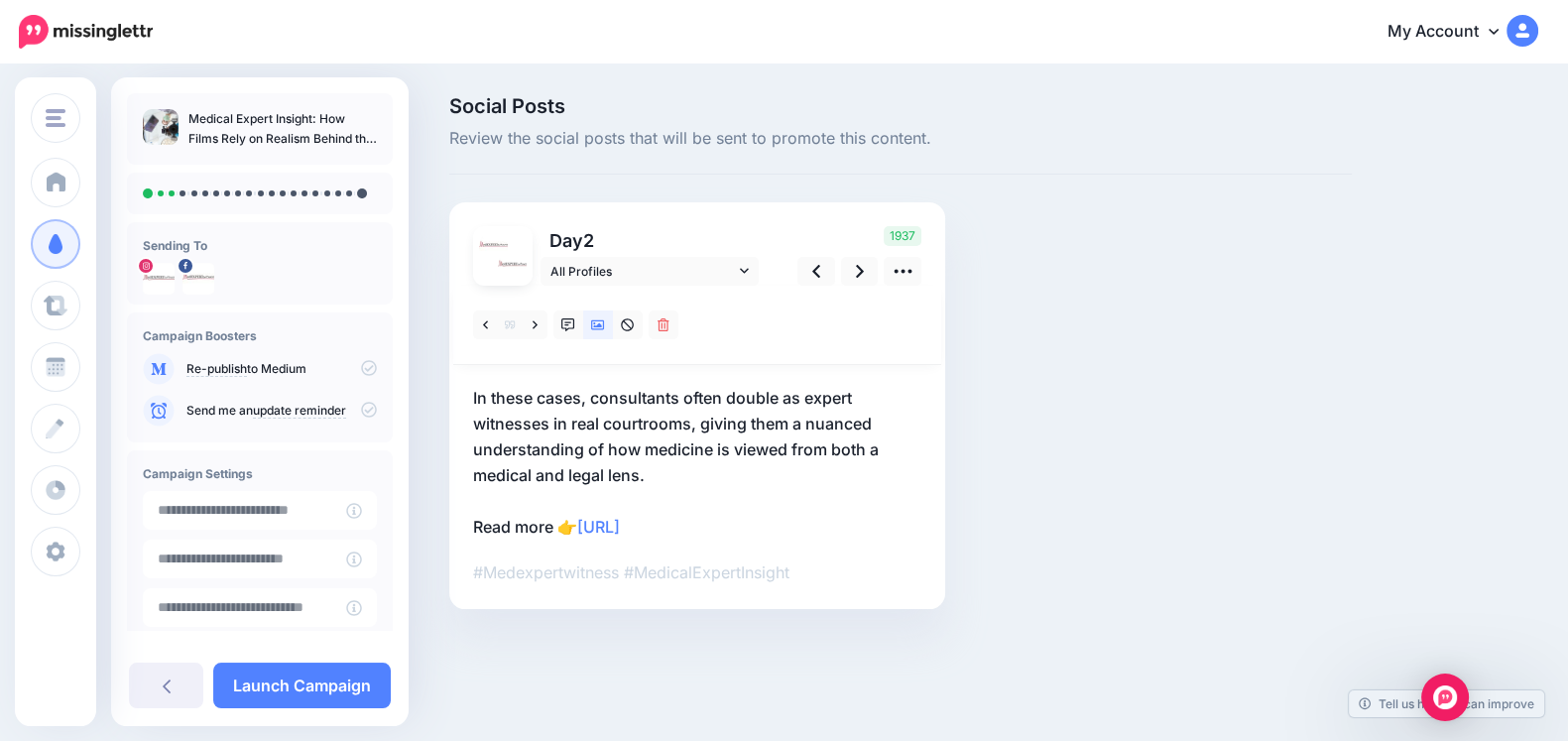
scroll to position [0, 0]
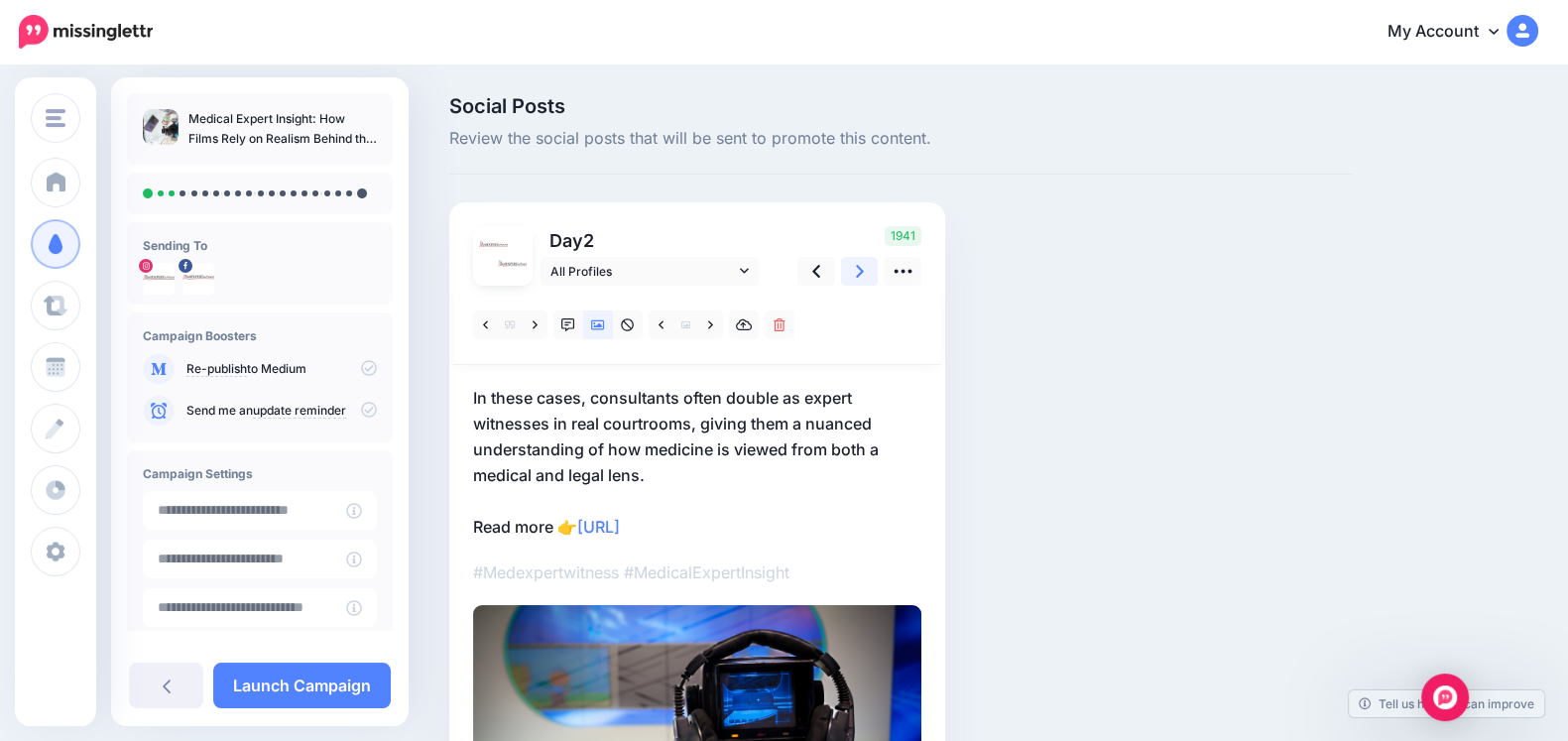
click at [858, 275] on icon at bounding box center [860, 271] width 8 height 13
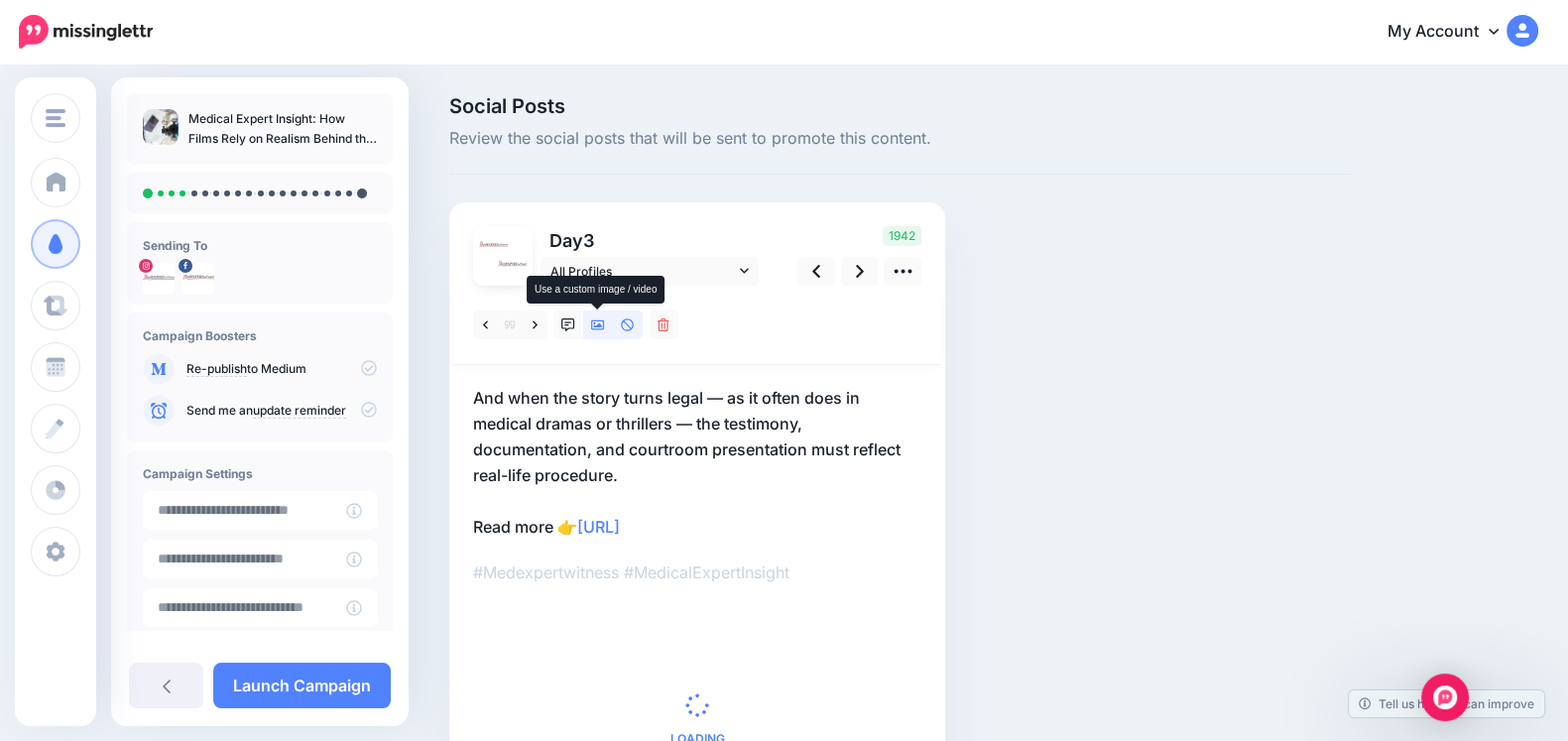
click at [598, 330] on icon at bounding box center [598, 326] width 14 height 14
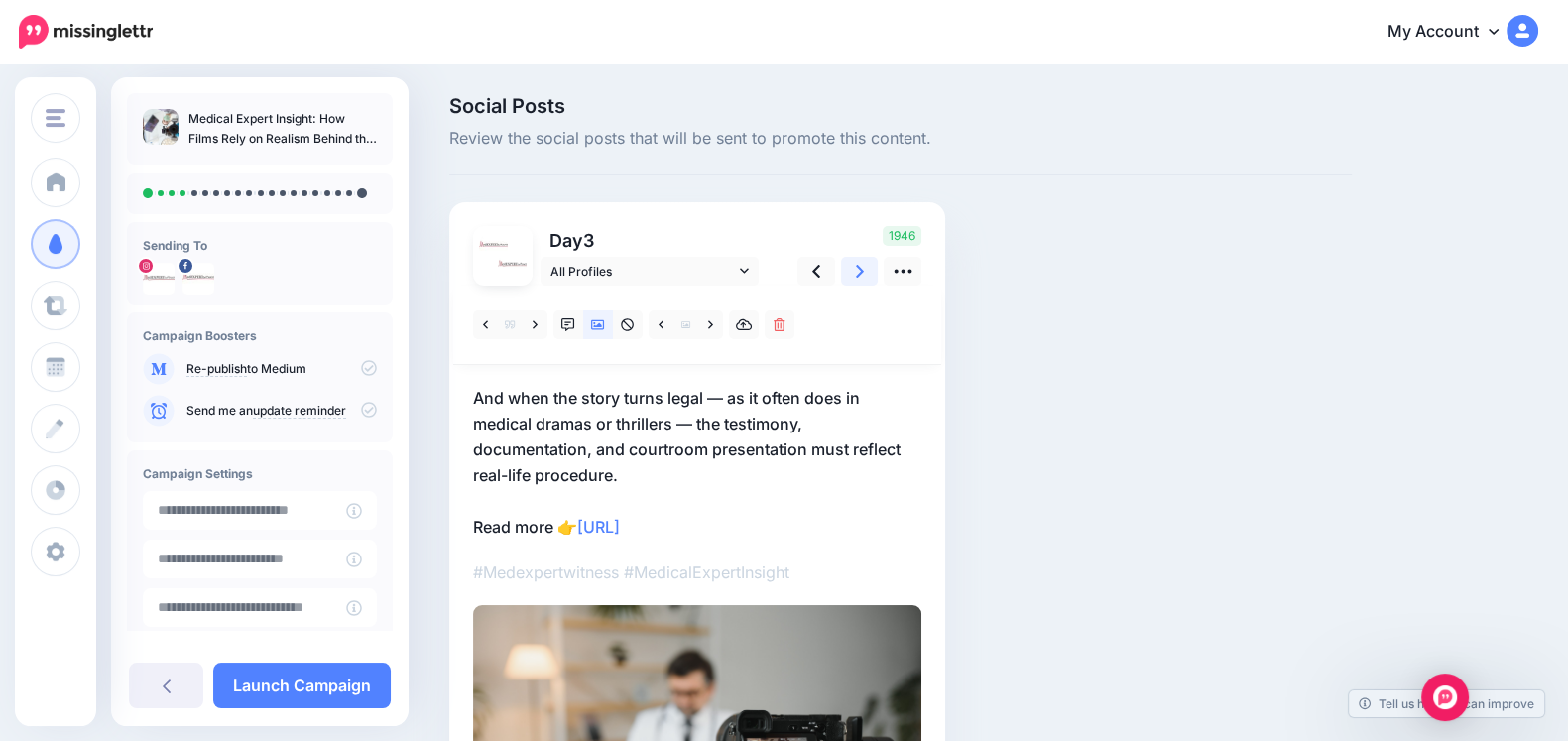
click at [851, 268] on link at bounding box center [860, 271] width 38 height 29
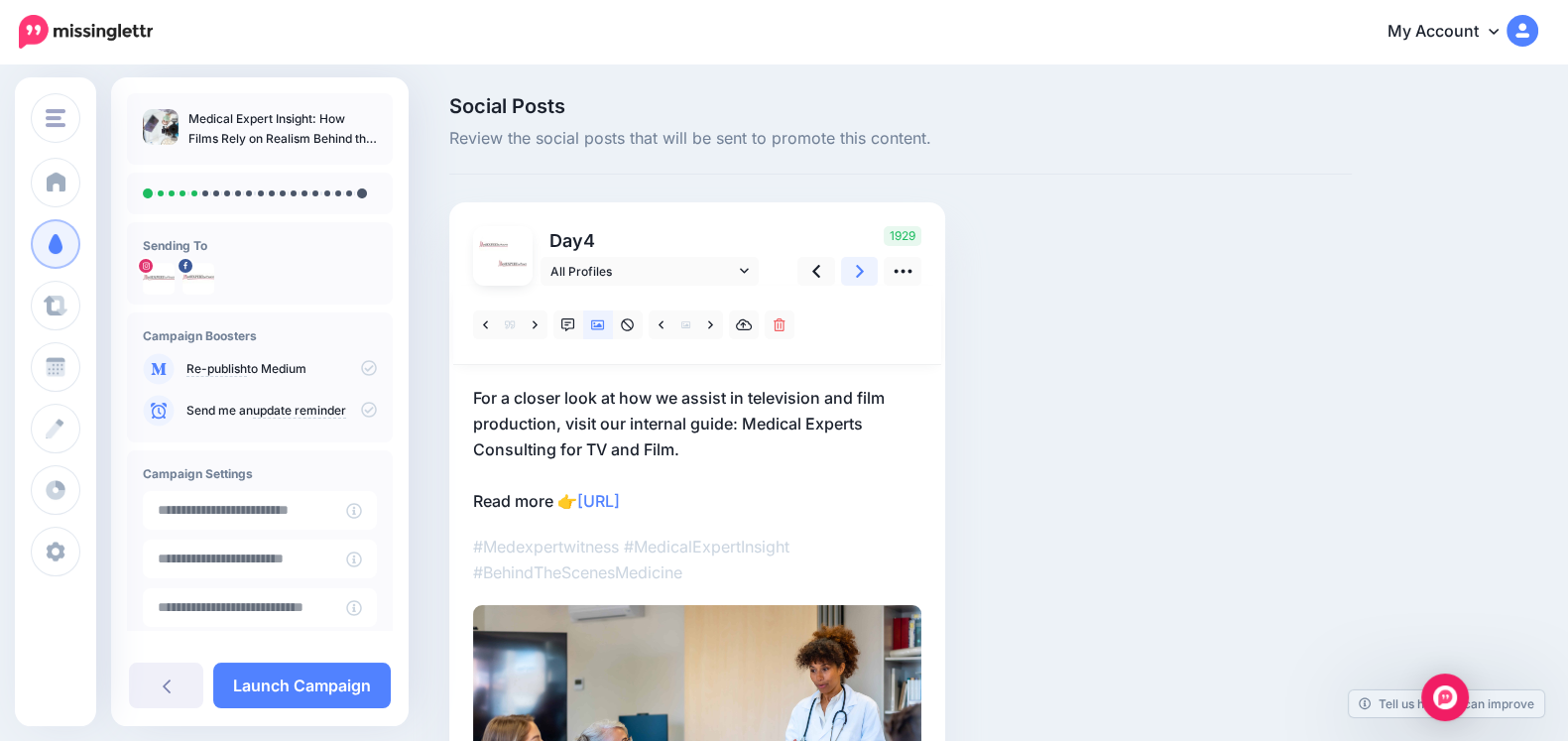
click at [853, 267] on link at bounding box center [860, 271] width 38 height 29
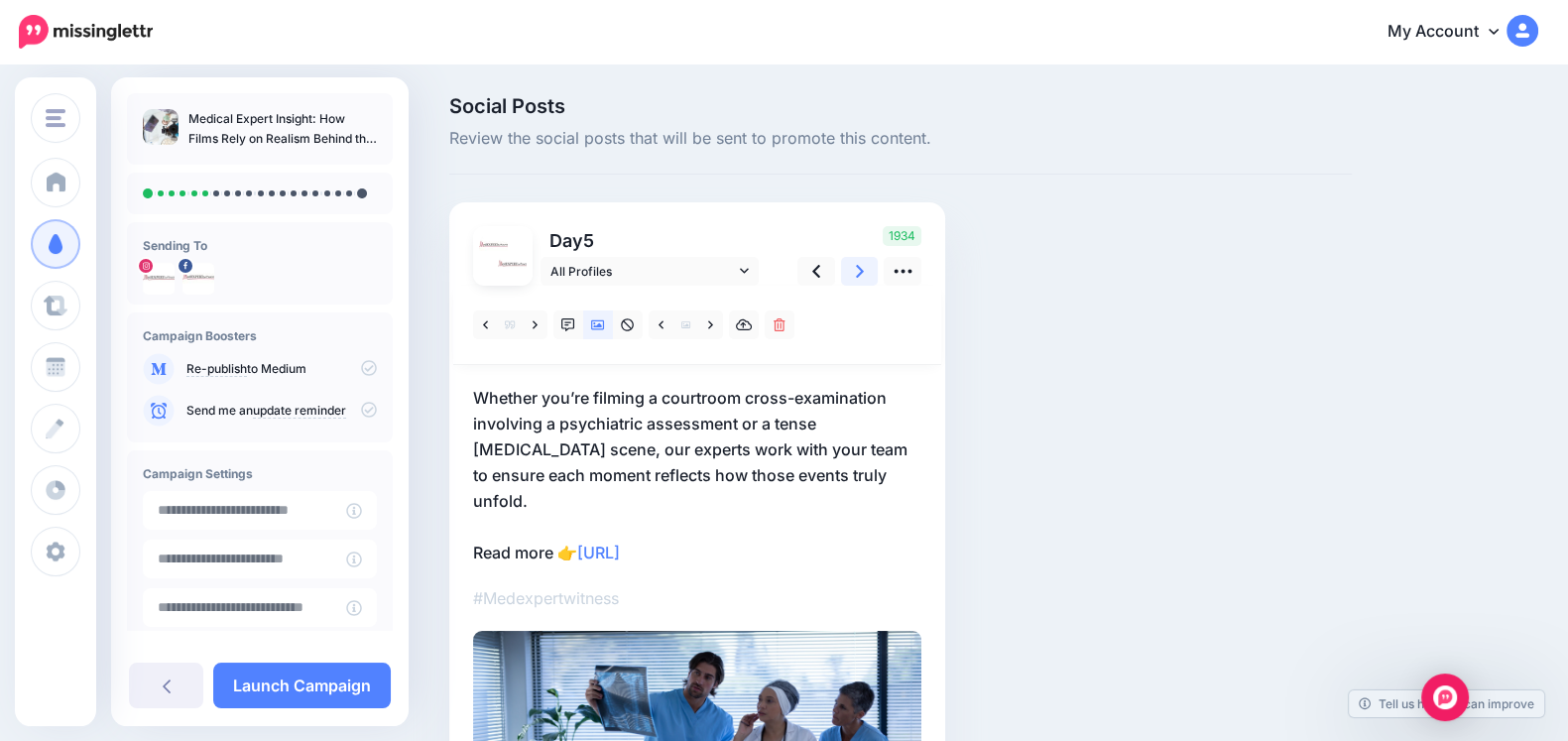
click at [853, 267] on link at bounding box center [860, 271] width 38 height 29
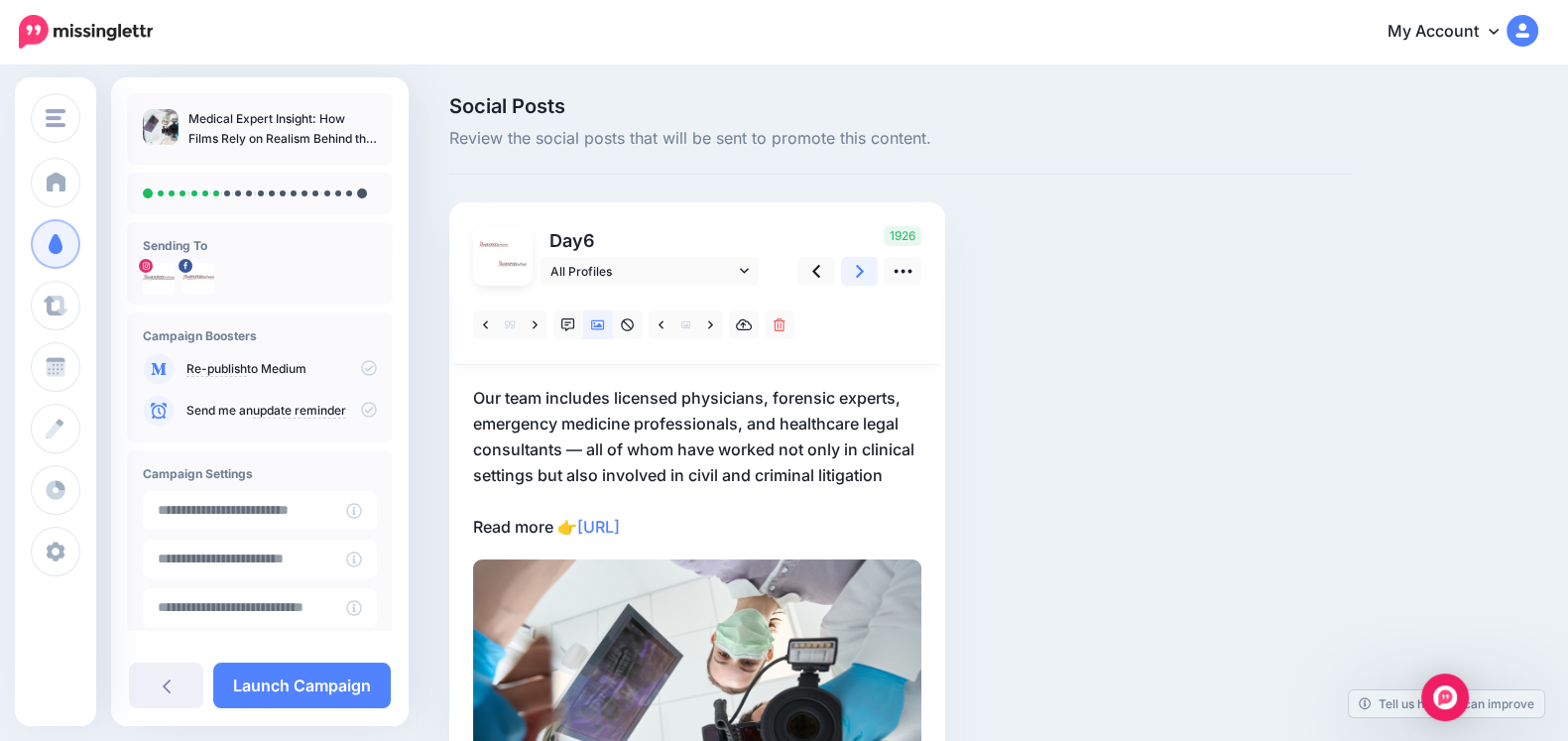
click at [853, 267] on link at bounding box center [860, 271] width 38 height 29
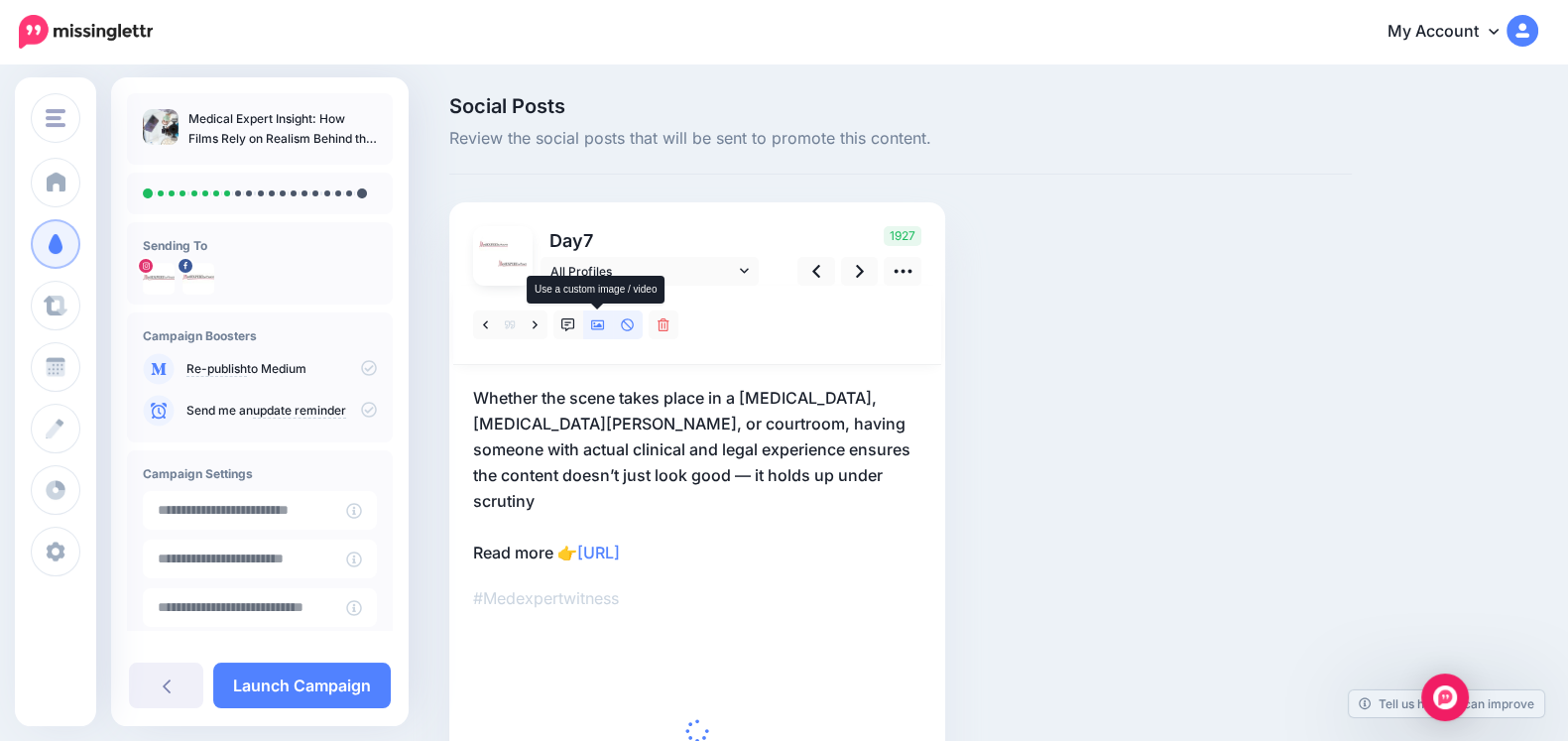
click at [606, 330] on link at bounding box center [598, 325] width 30 height 29
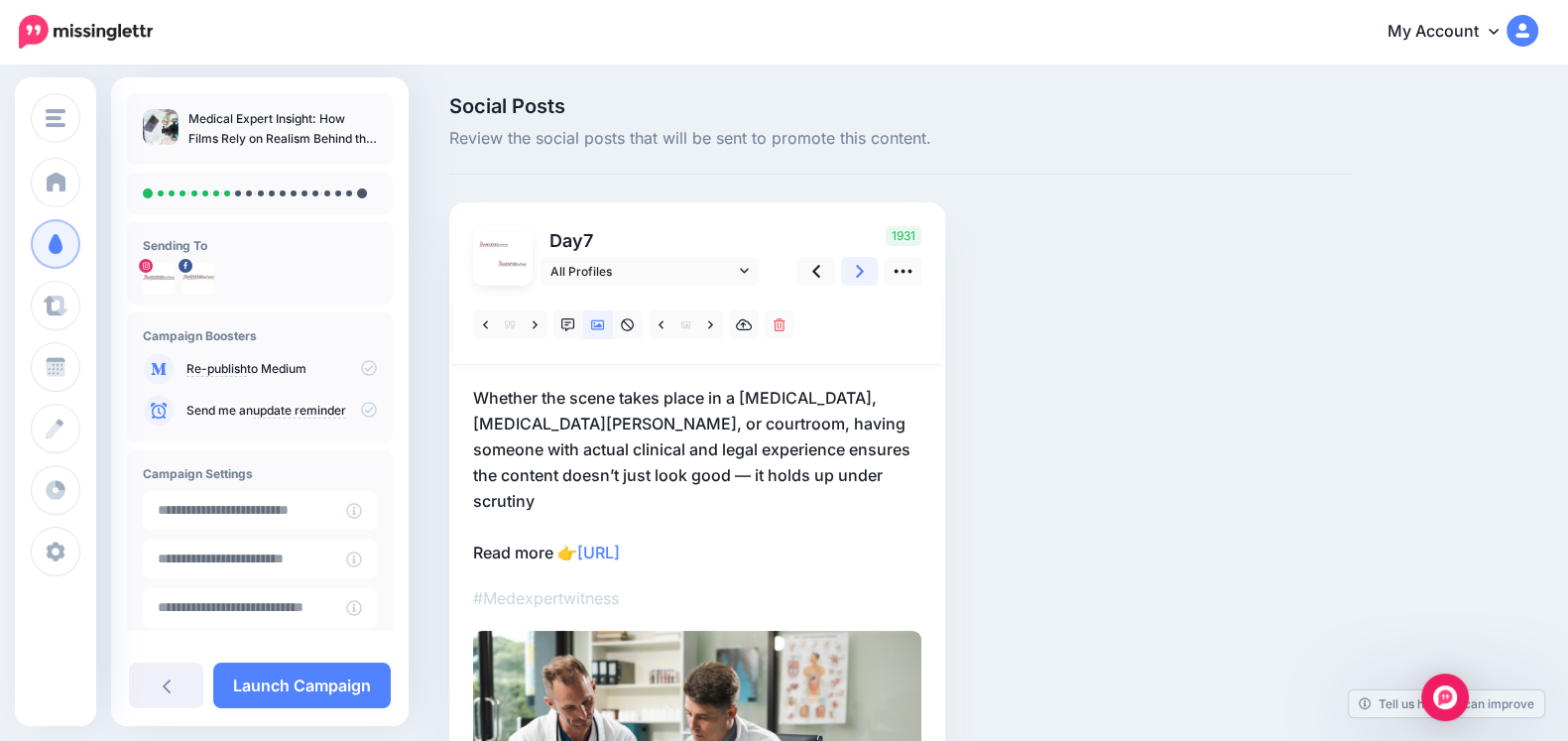
click at [856, 270] on icon at bounding box center [860, 271] width 8 height 21
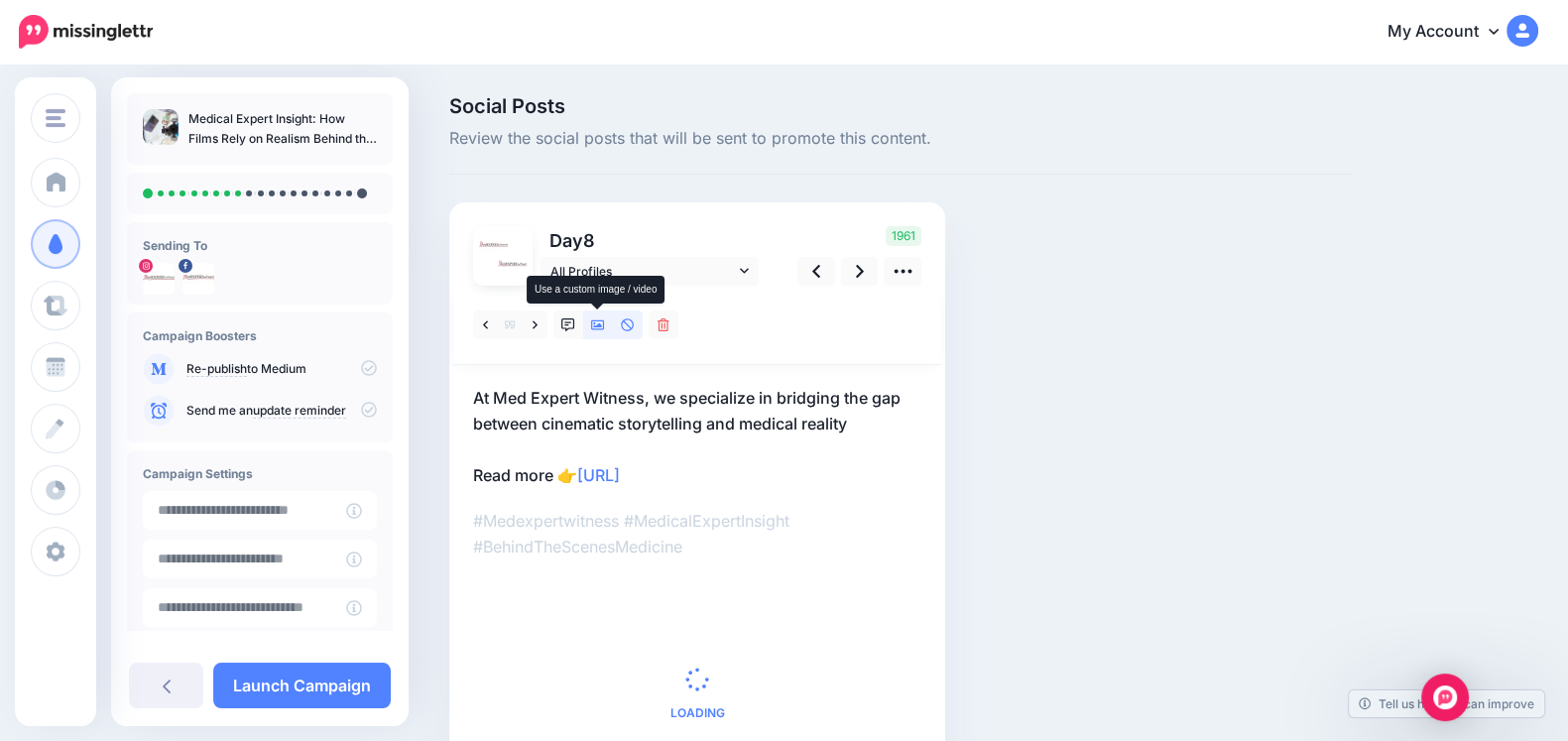
click at [603, 333] on link at bounding box center [598, 325] width 30 height 29
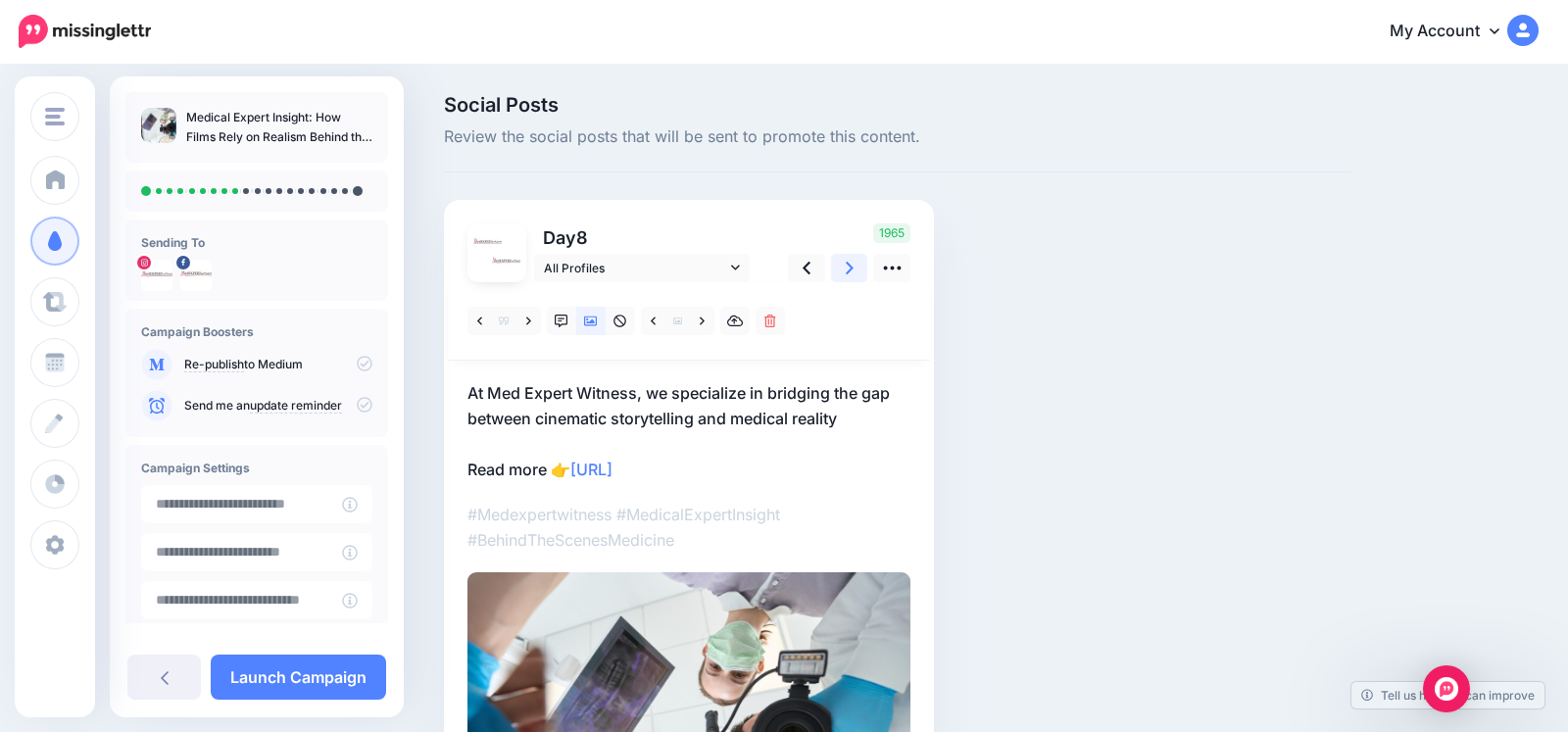
click at [850, 271] on icon at bounding box center [850, 268] width 8 height 13
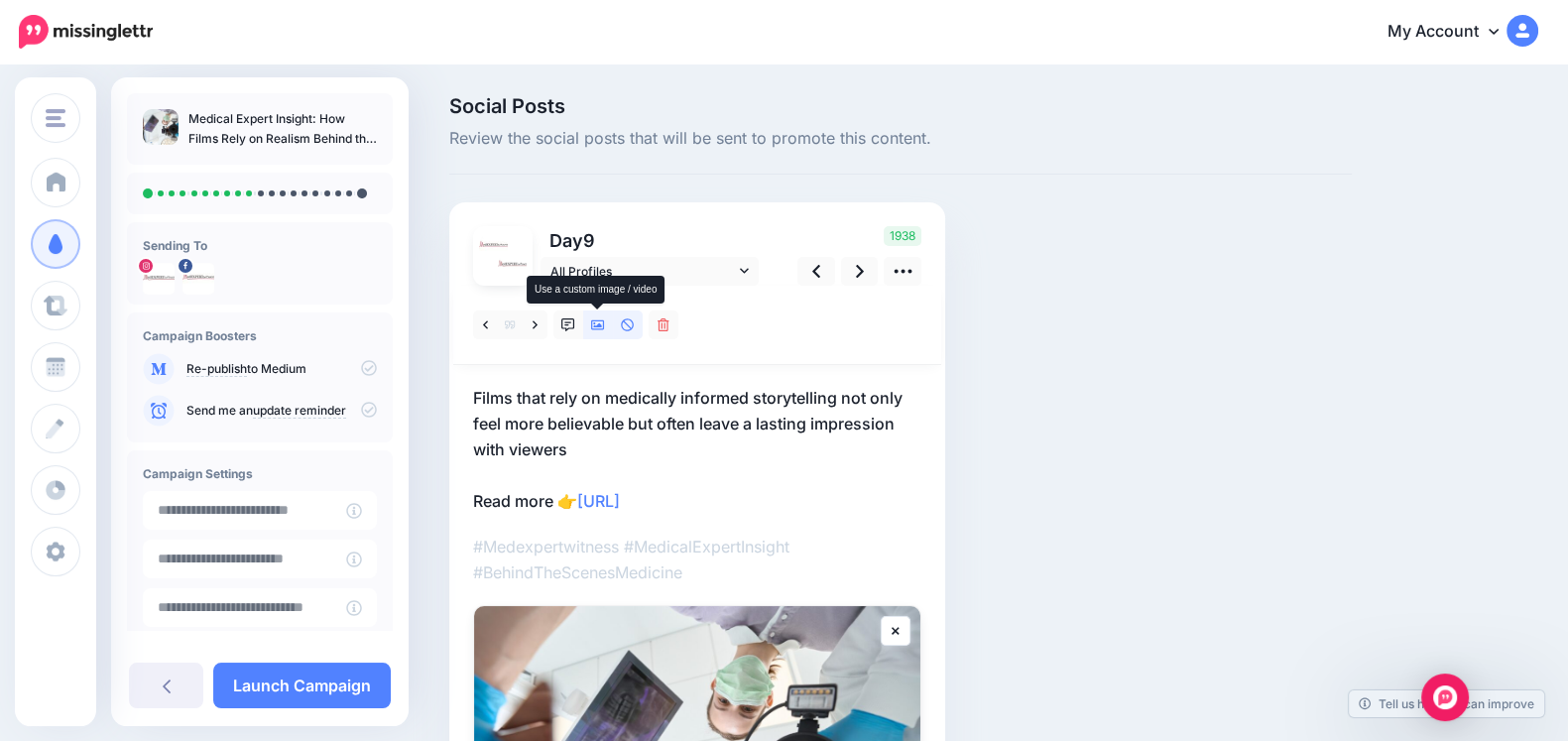
click at [597, 330] on icon at bounding box center [598, 326] width 14 height 14
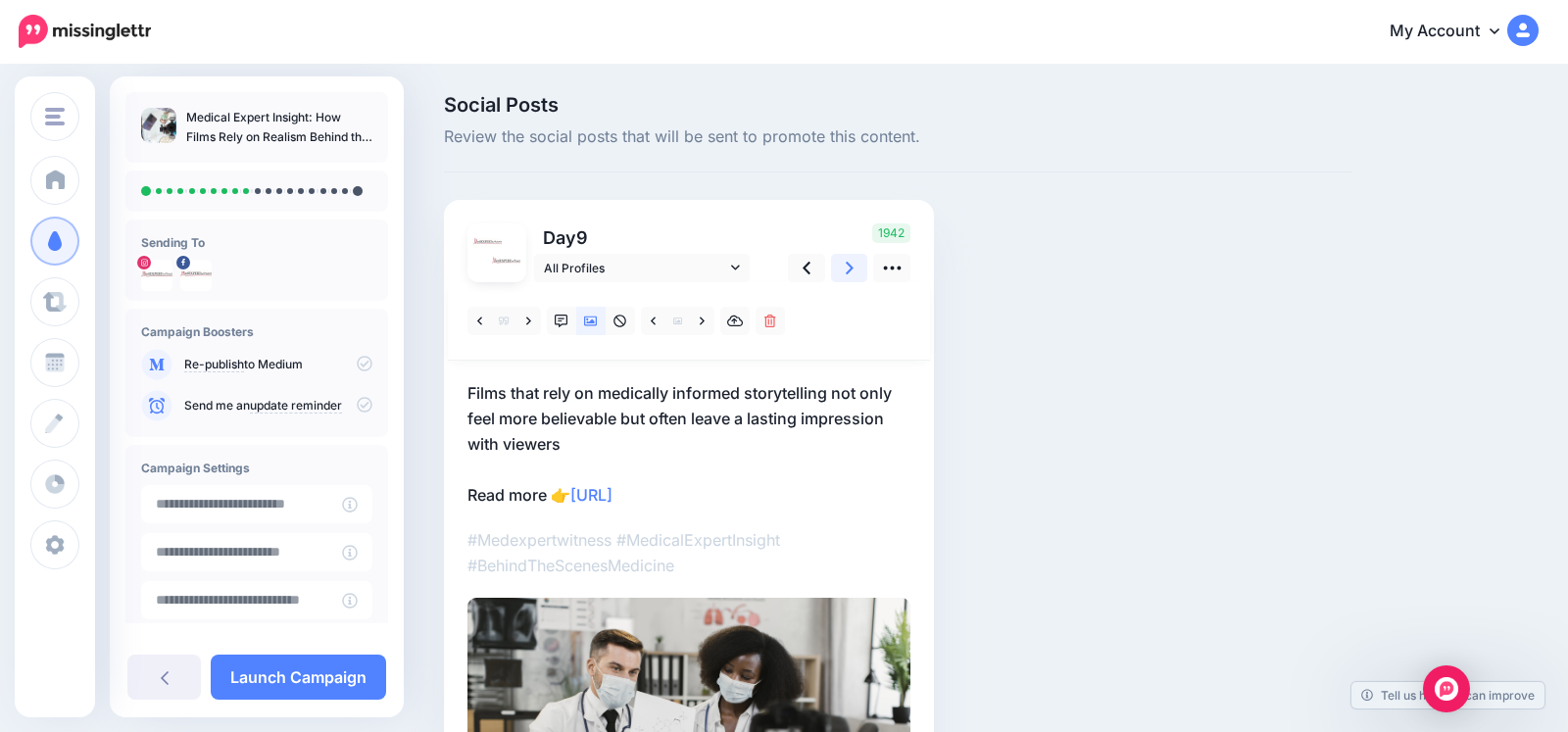
click at [853, 271] on link at bounding box center [850, 268] width 37 height 28
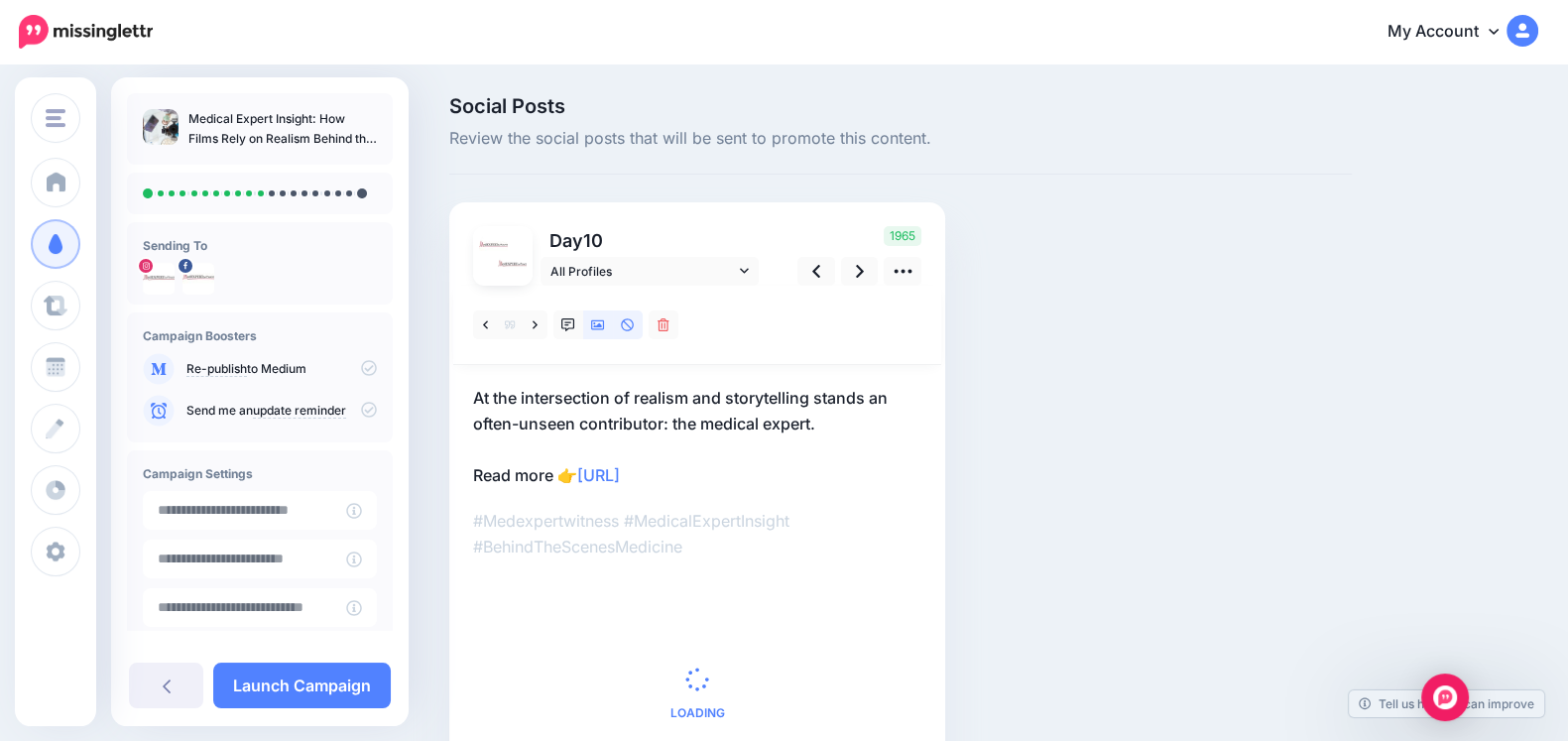
click at [597, 338] on link at bounding box center [598, 325] width 30 height 29
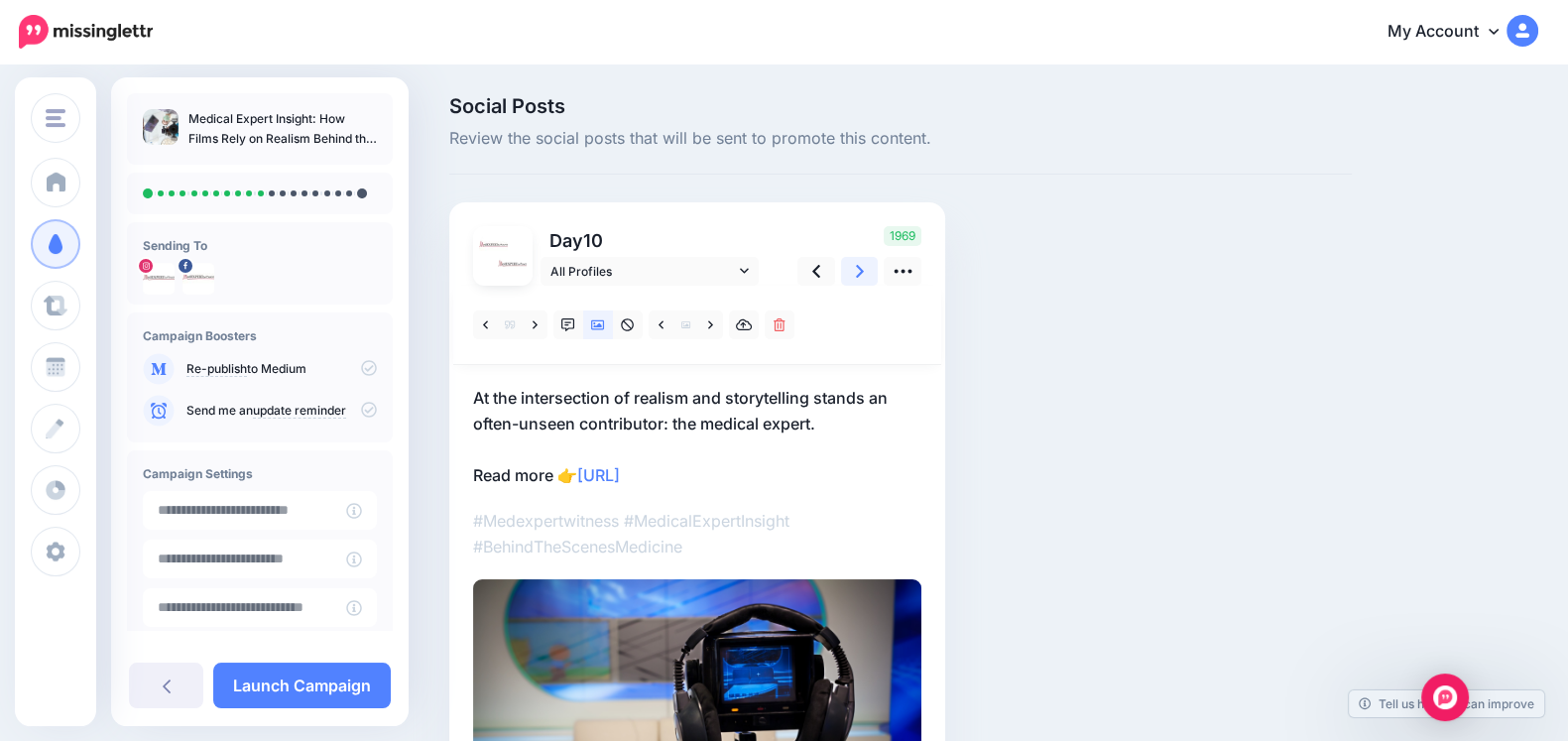
click at [853, 277] on link at bounding box center [860, 271] width 38 height 29
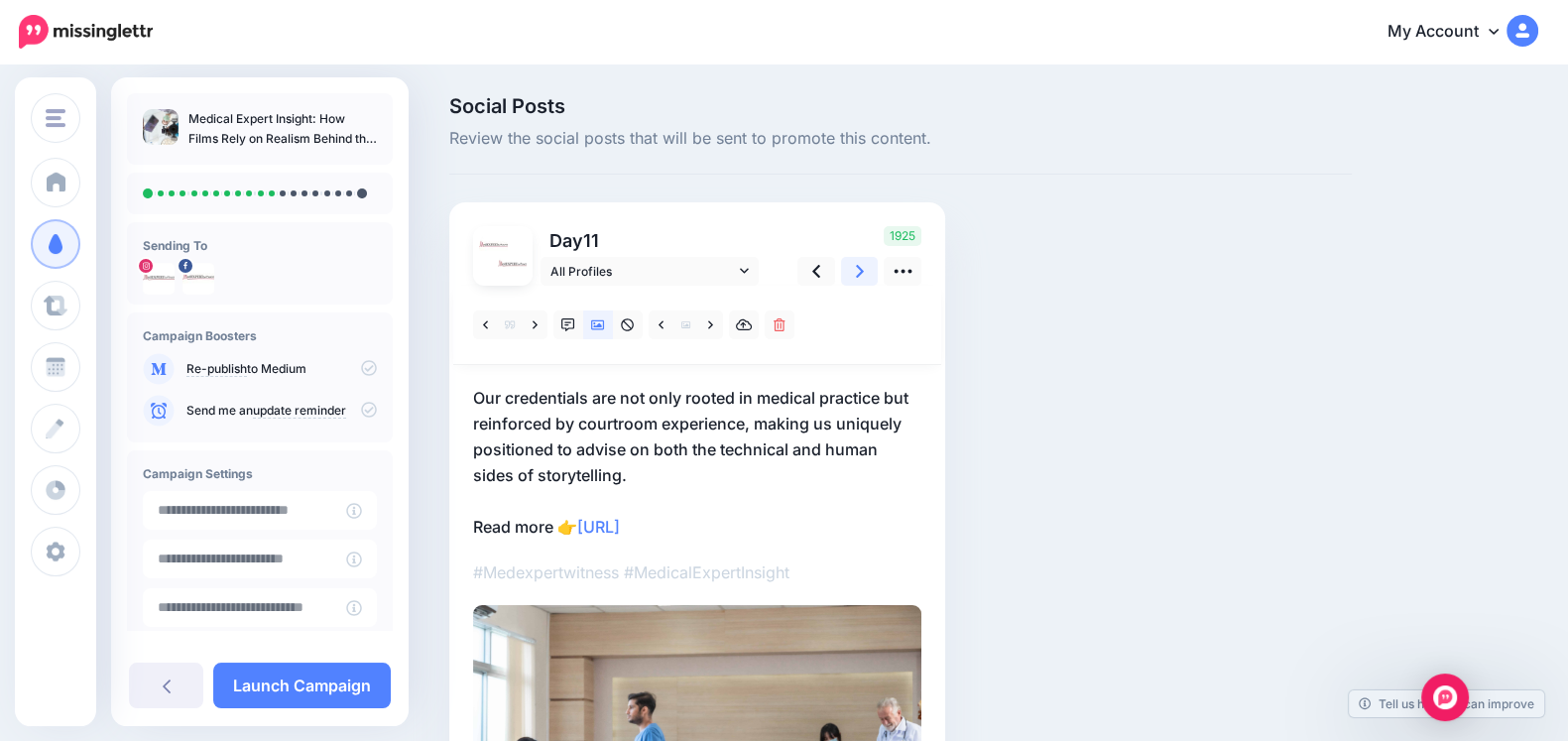
click at [853, 269] on link at bounding box center [860, 271] width 38 height 29
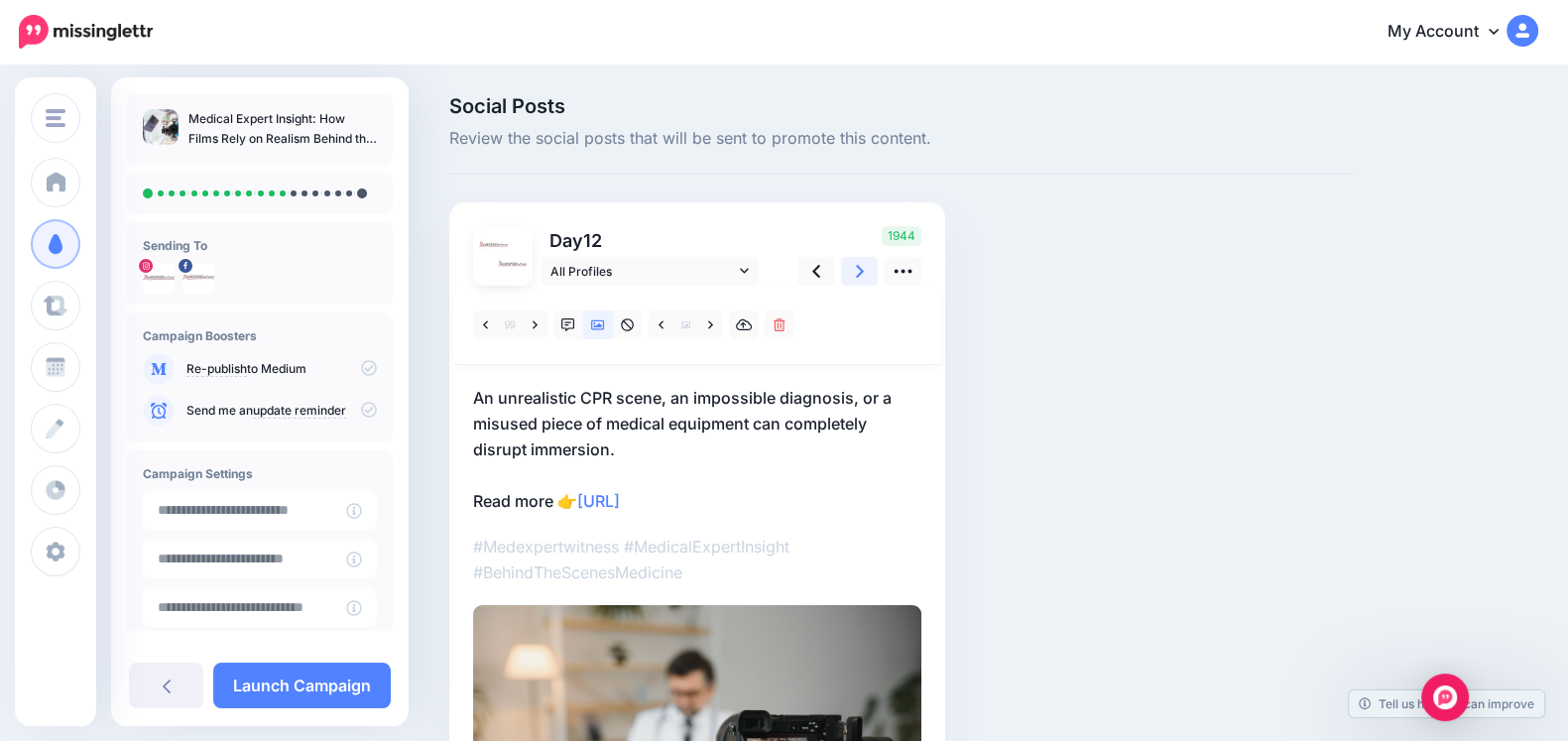
click at [861, 272] on icon at bounding box center [860, 271] width 8 height 13
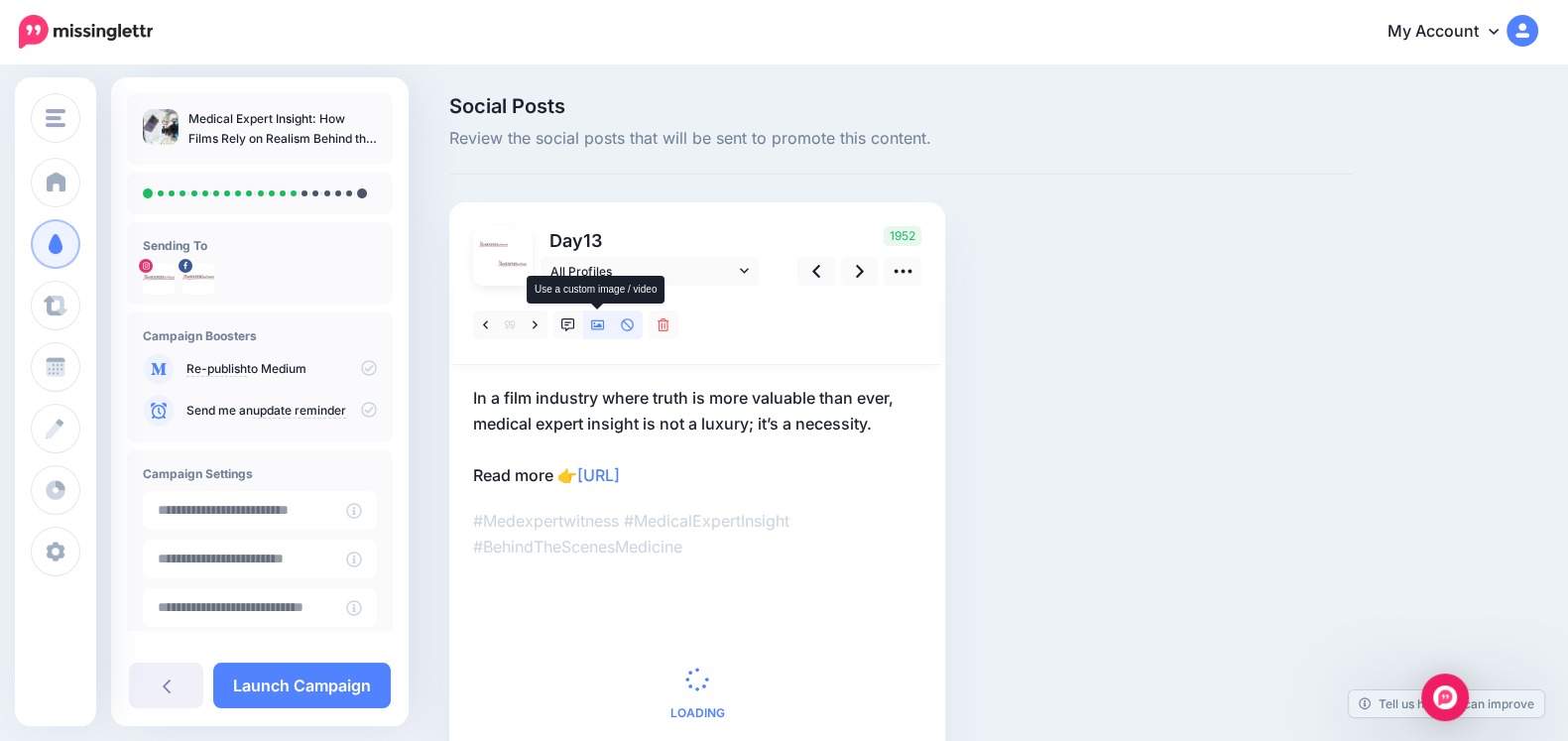
click at [595, 325] on icon at bounding box center [598, 326] width 14 height 14
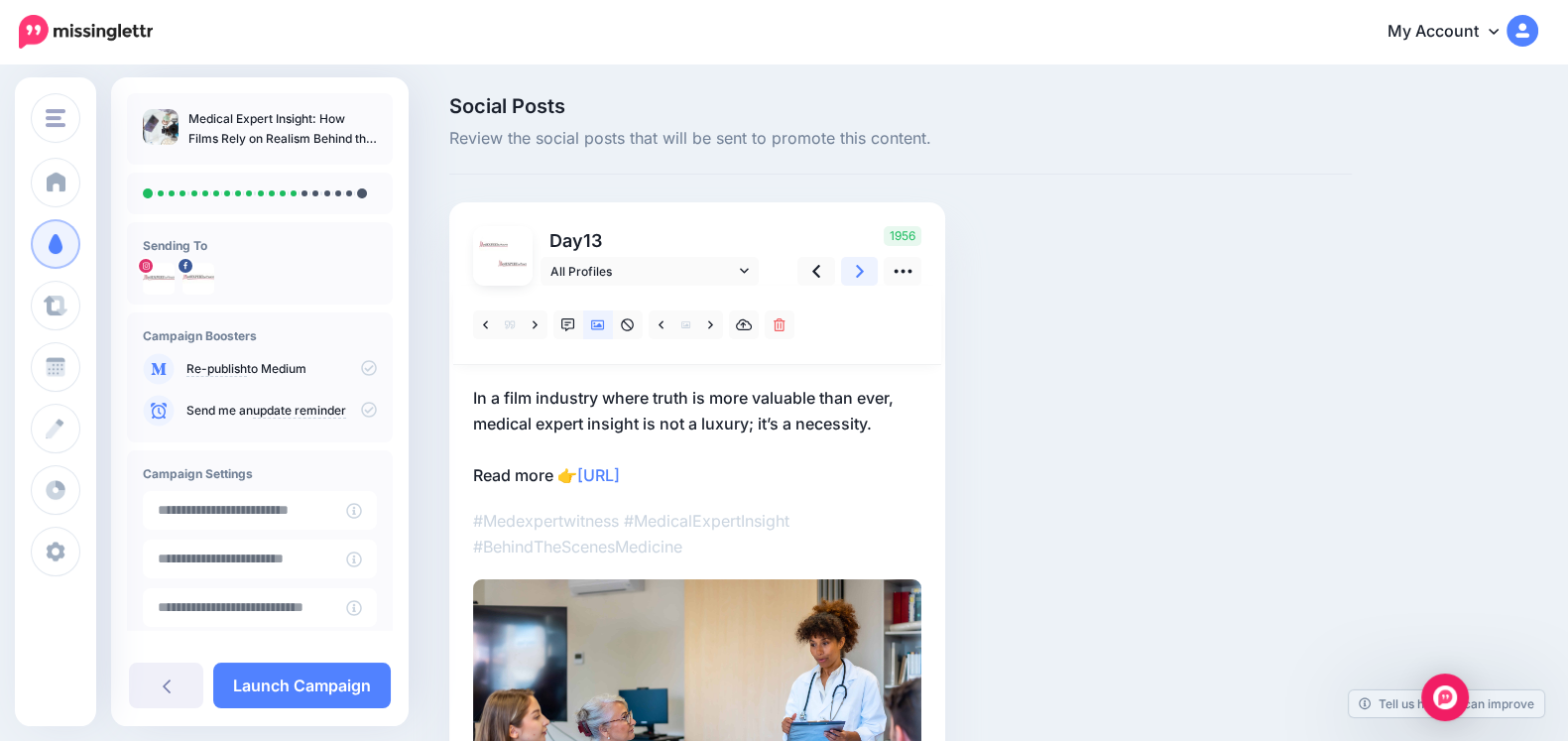
click at [857, 270] on icon at bounding box center [860, 271] width 8 height 21
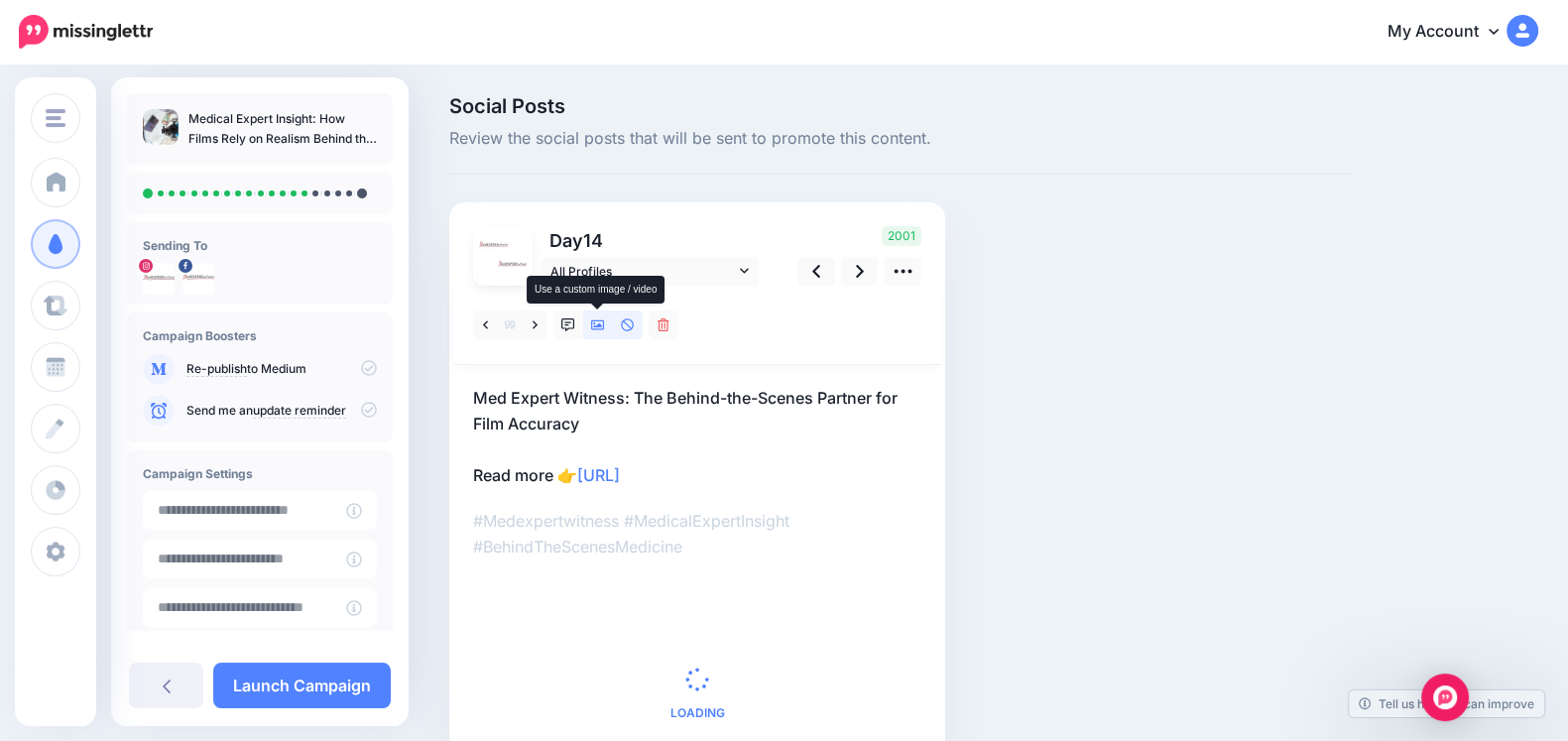
click at [601, 325] on icon at bounding box center [598, 326] width 14 height 14
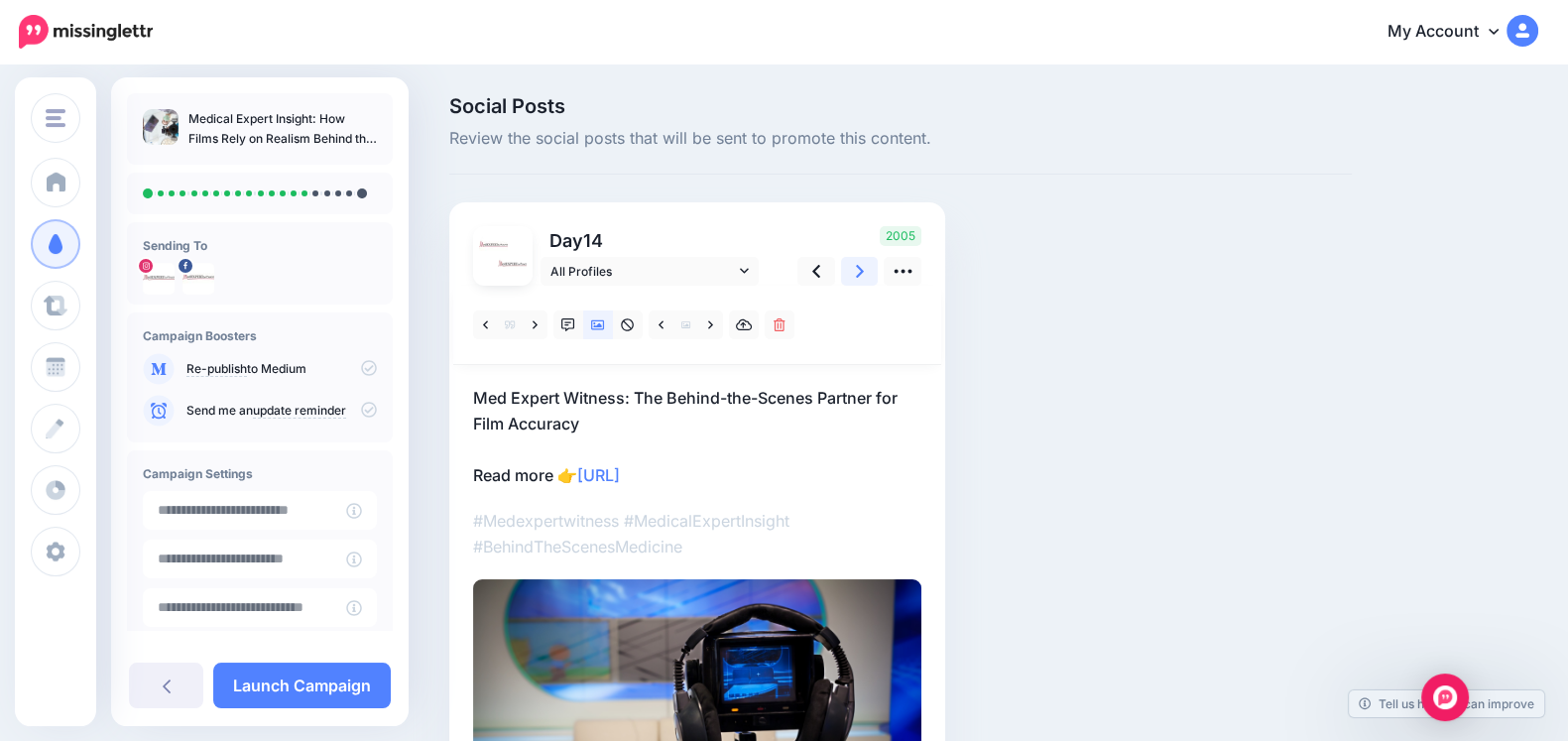
click at [865, 275] on link at bounding box center [860, 271] width 38 height 29
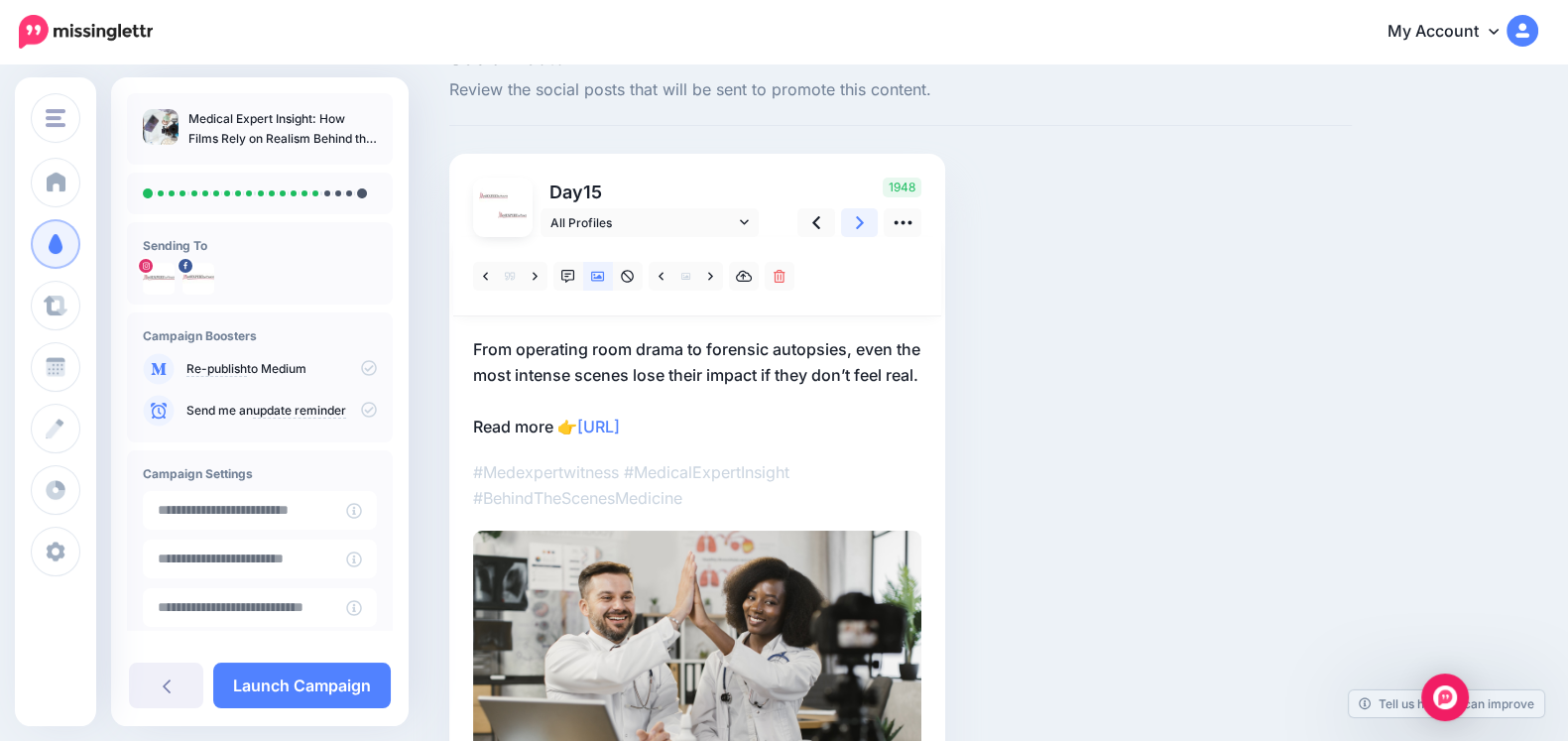
scroll to position [71, 0]
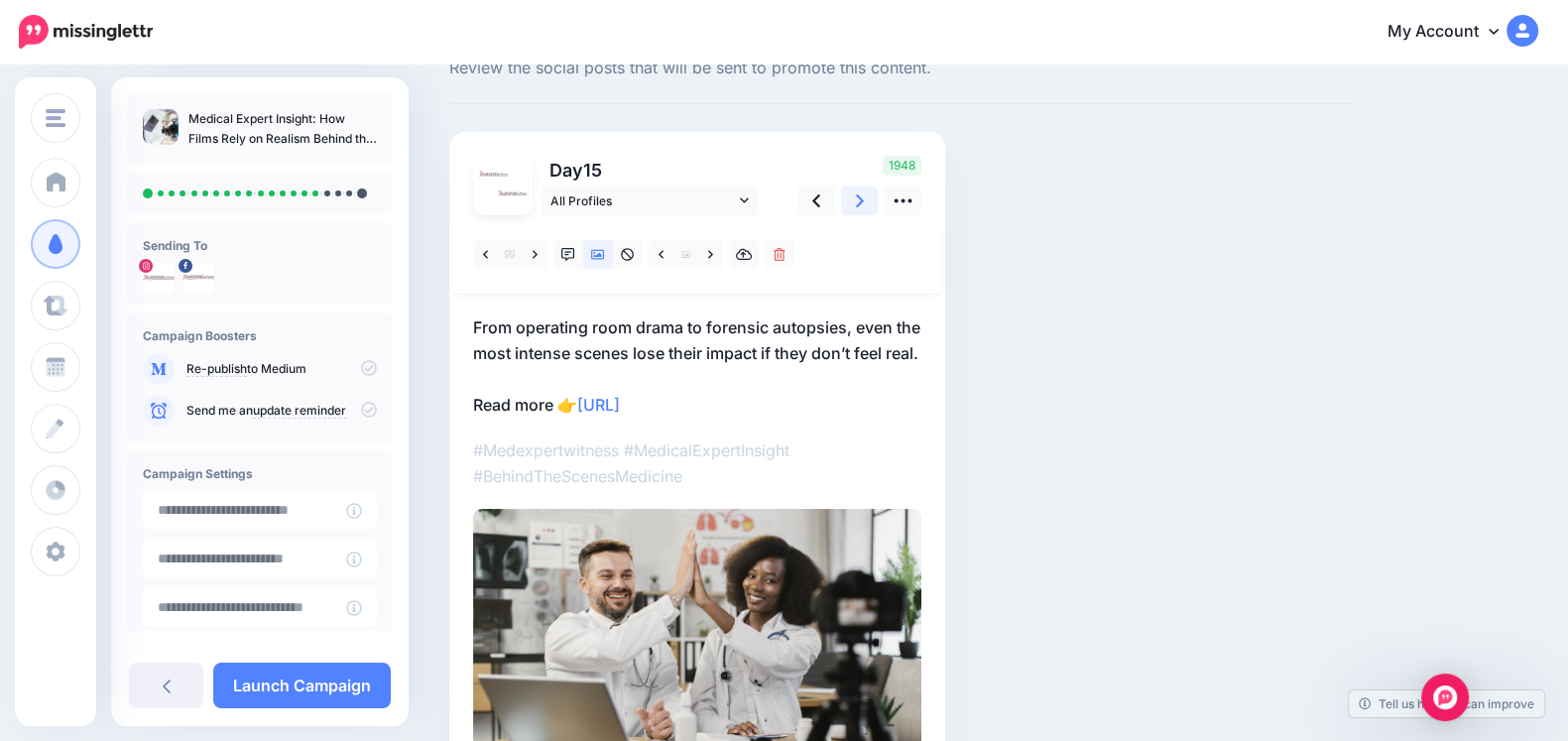
click at [867, 210] on link at bounding box center [860, 201] width 38 height 29
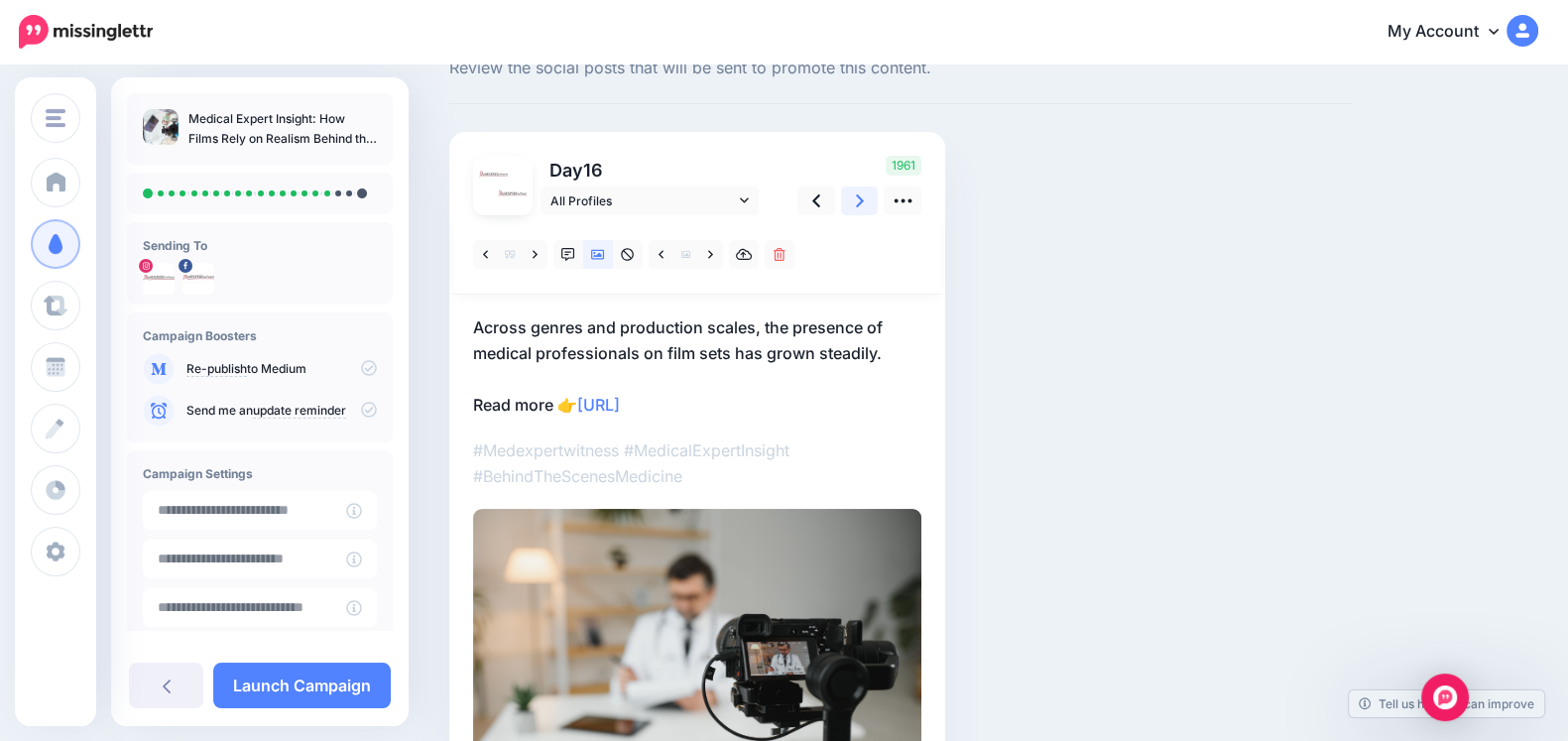
click at [850, 210] on link at bounding box center [860, 201] width 38 height 29
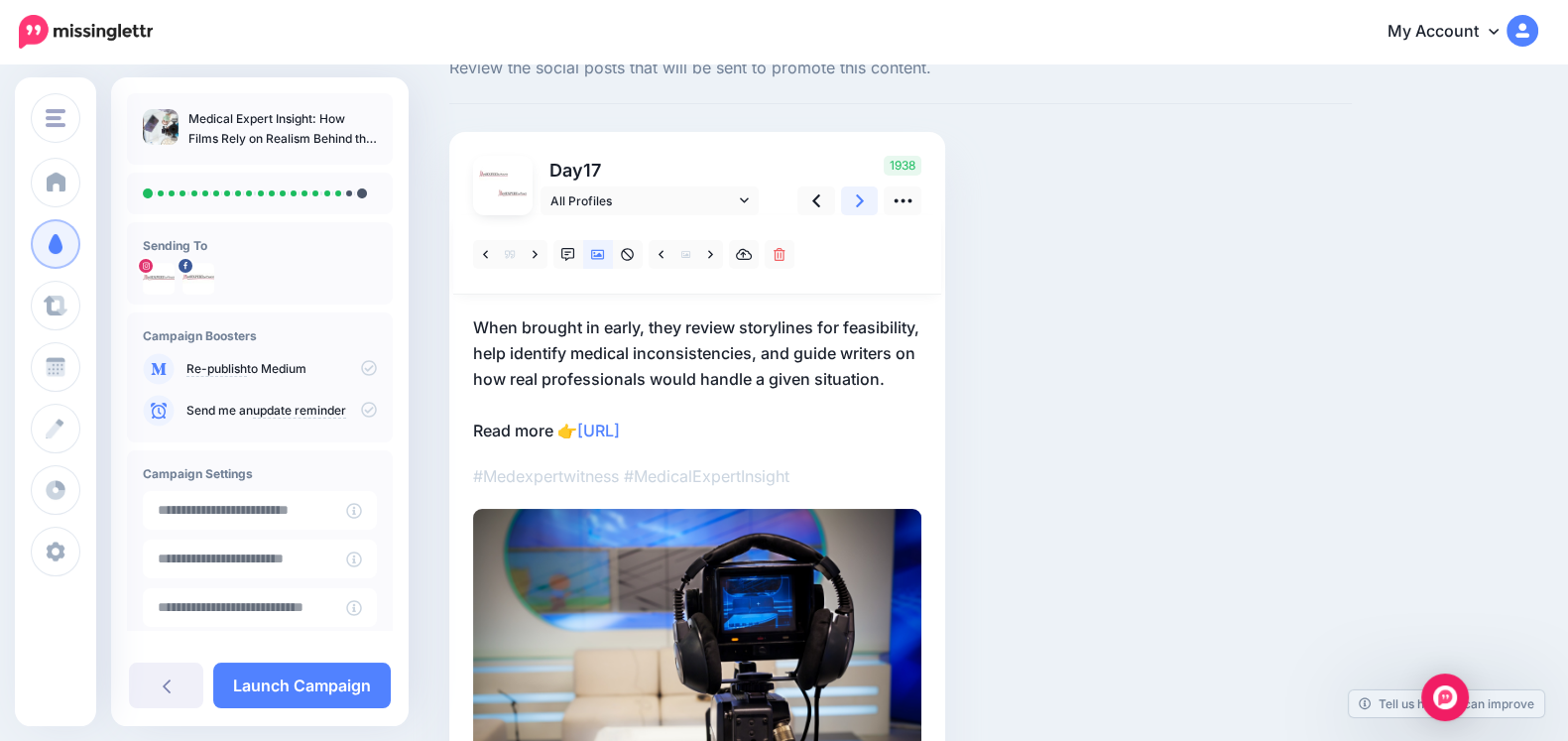
click at [850, 210] on link at bounding box center [860, 201] width 38 height 29
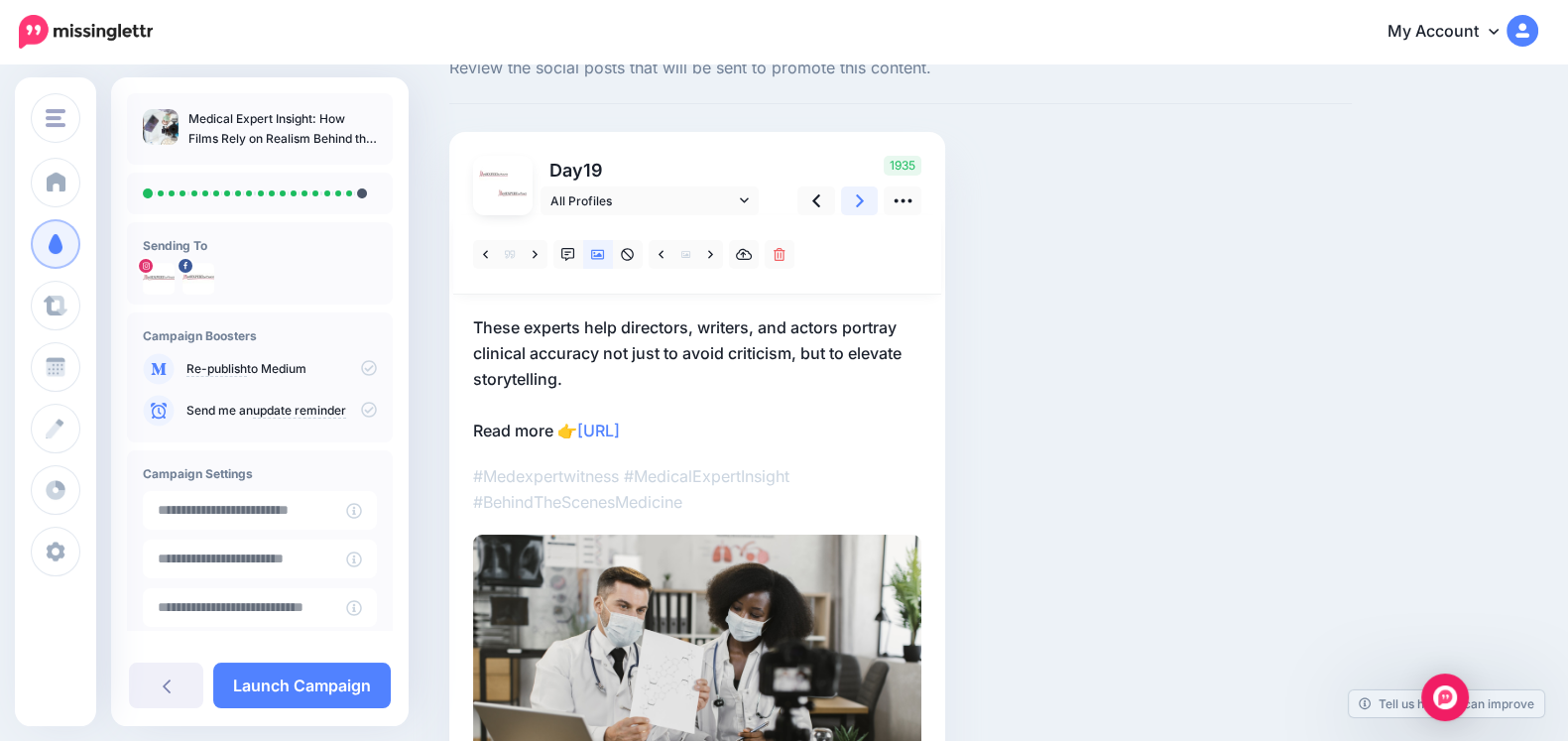
click at [850, 210] on link at bounding box center [860, 201] width 38 height 29
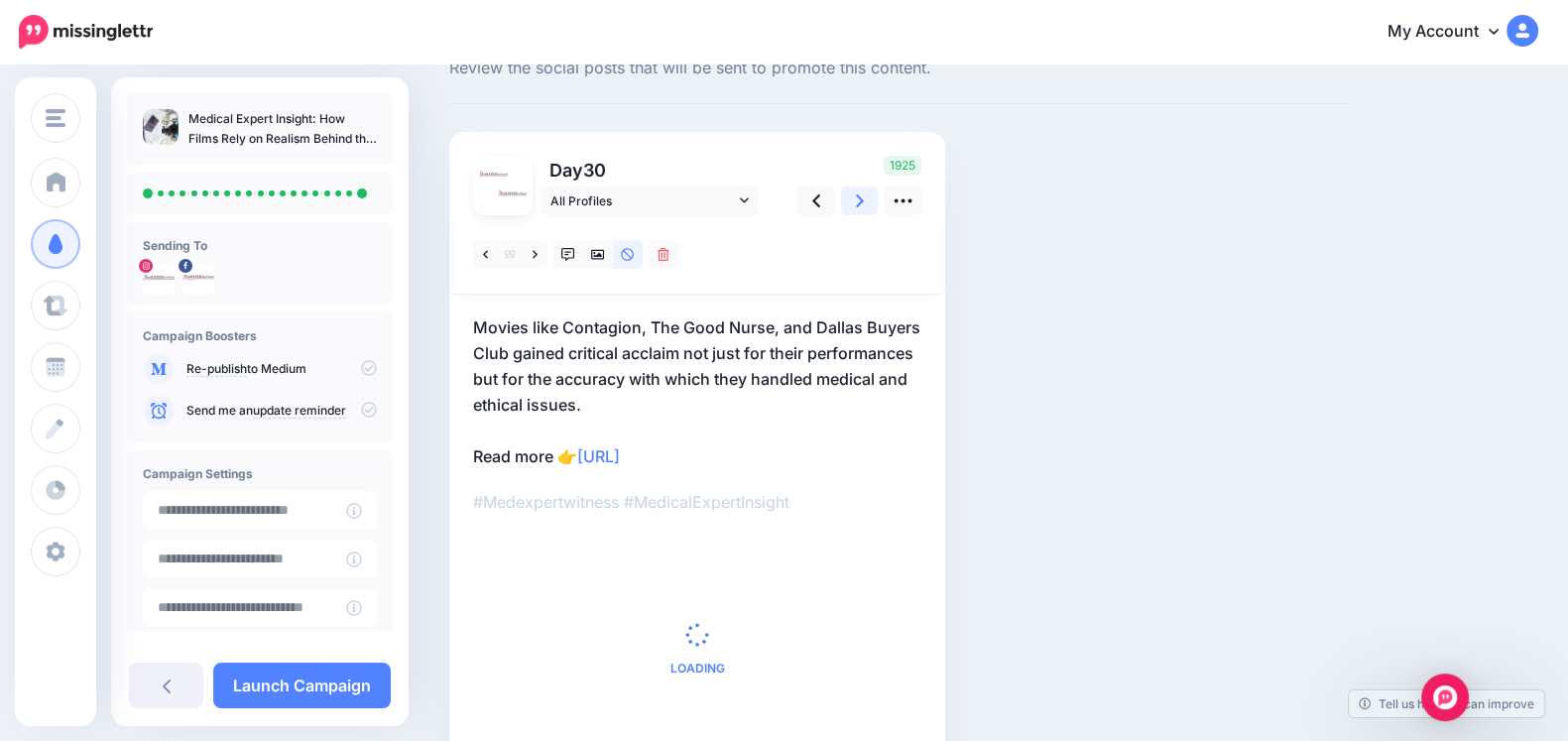
click at [850, 210] on link at bounding box center [860, 201] width 38 height 29
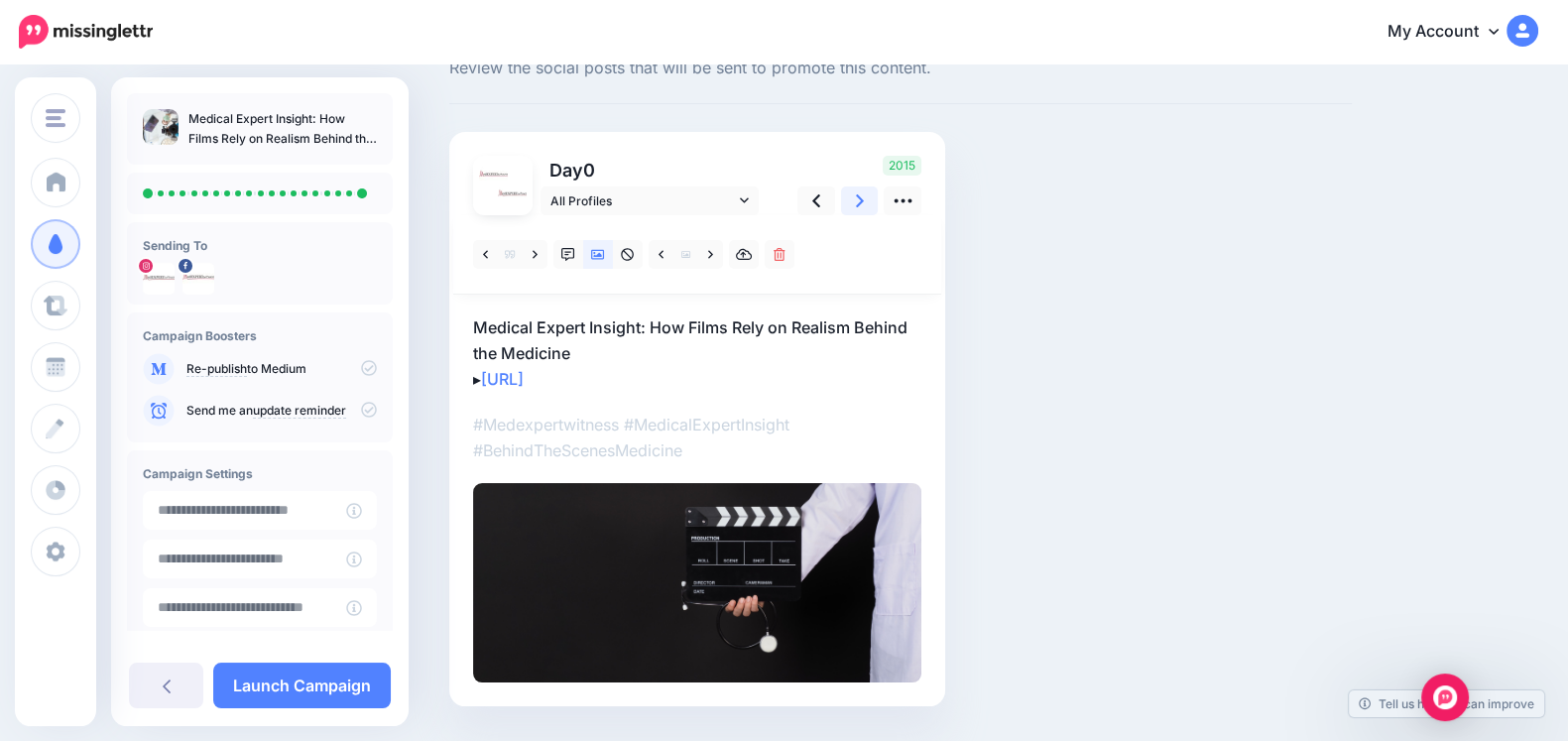
scroll to position [0, 0]
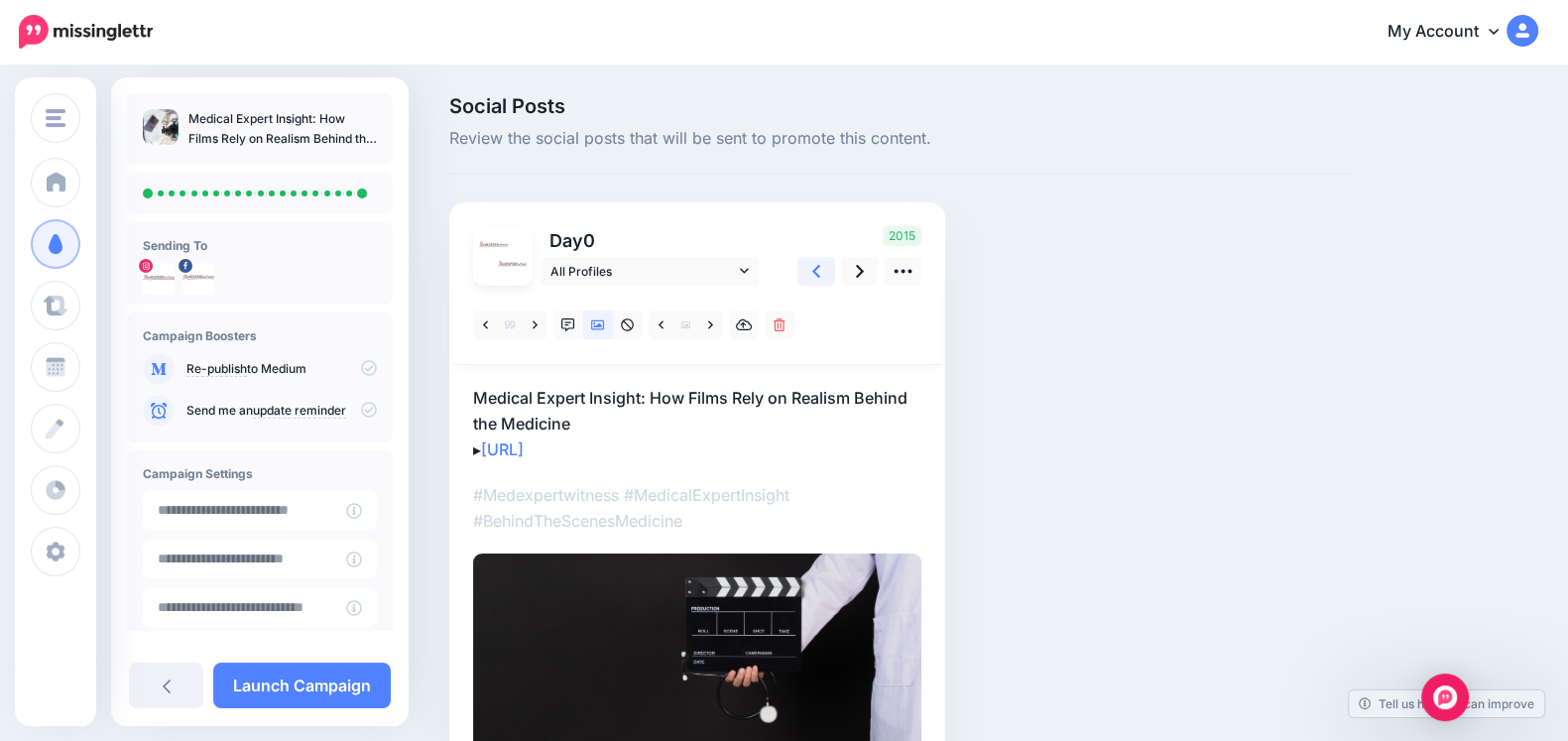
click at [801, 275] on link at bounding box center [816, 271] width 38 height 29
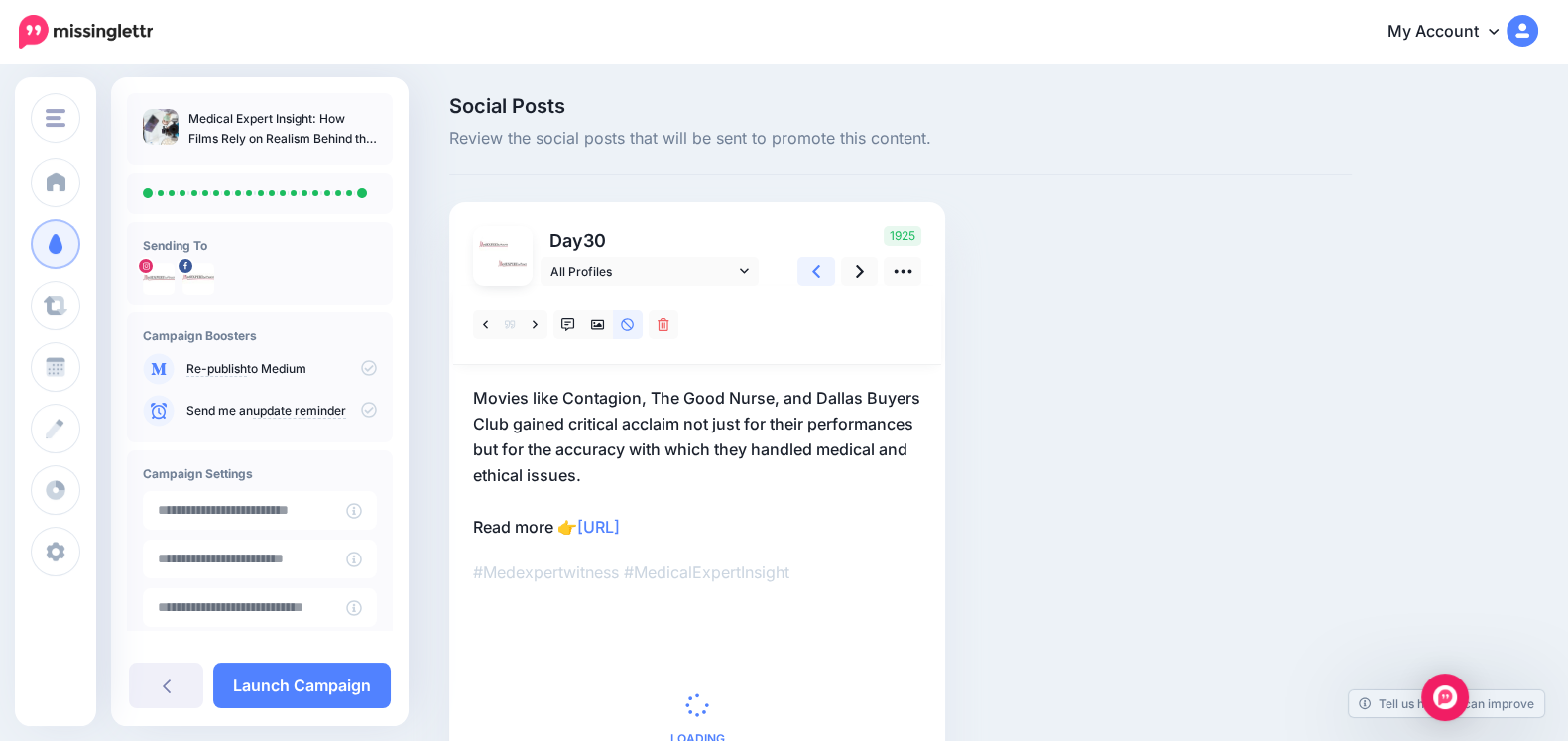
click at [801, 275] on link at bounding box center [816, 271] width 38 height 29
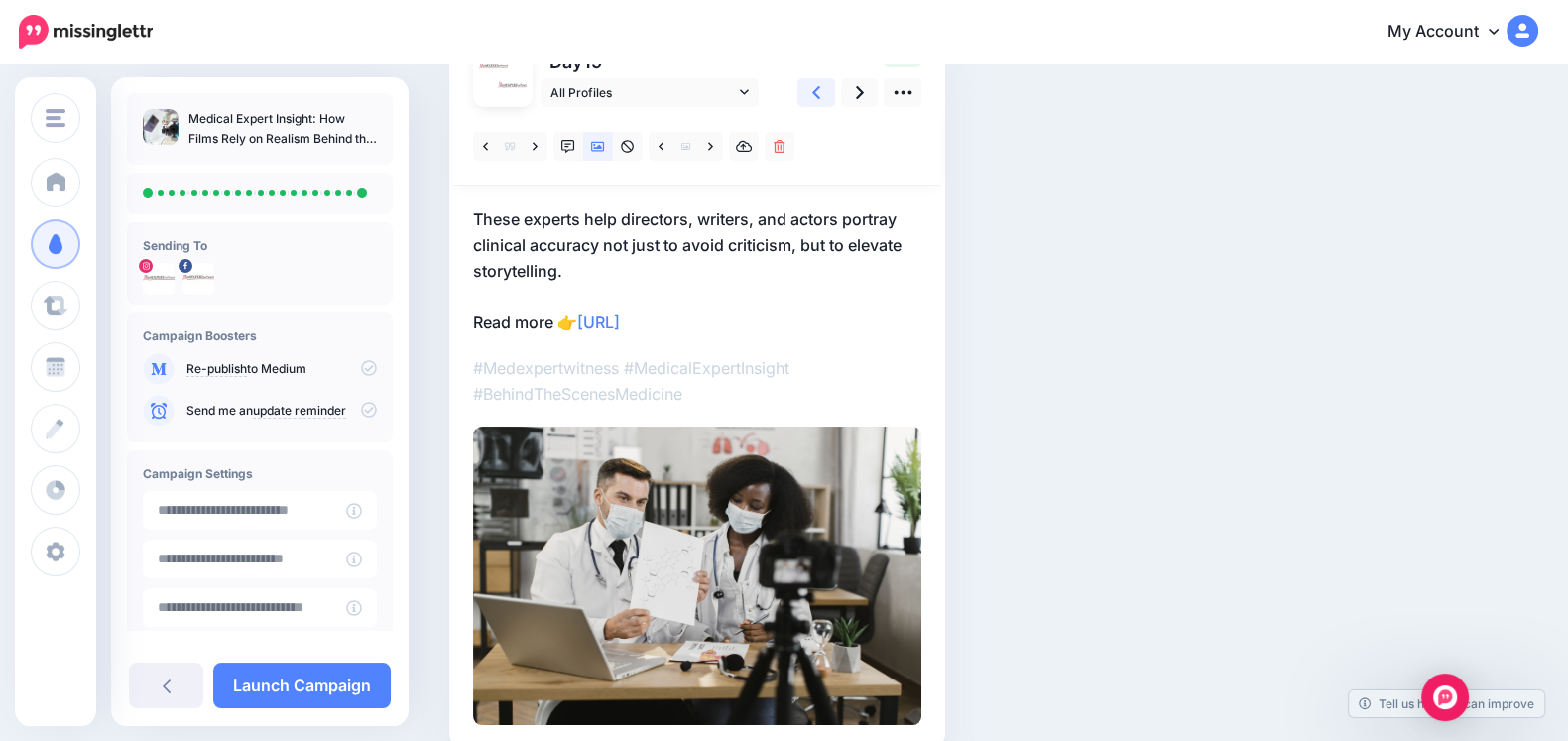
scroll to position [207, 0]
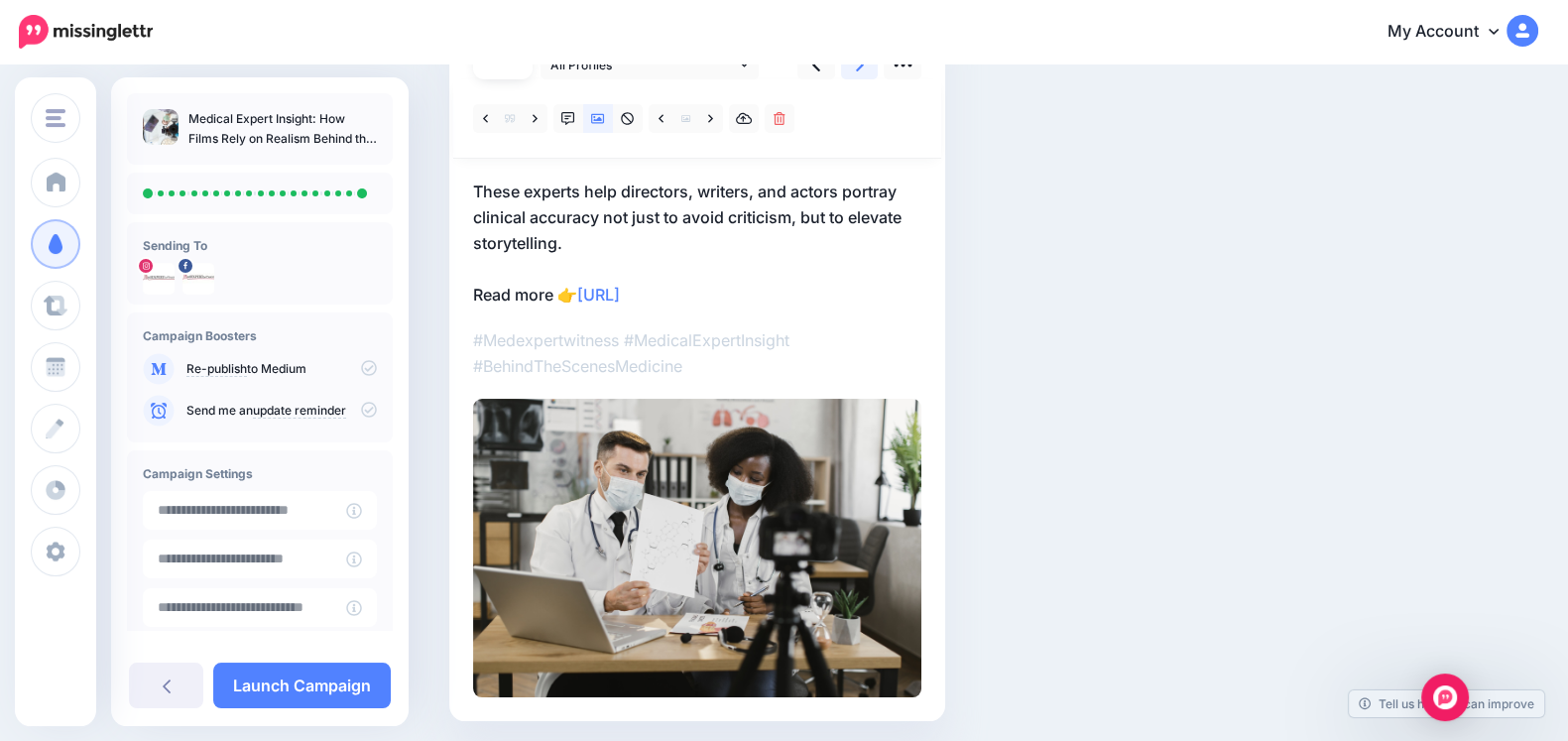
click at [873, 64] on link at bounding box center [860, 65] width 38 height 29
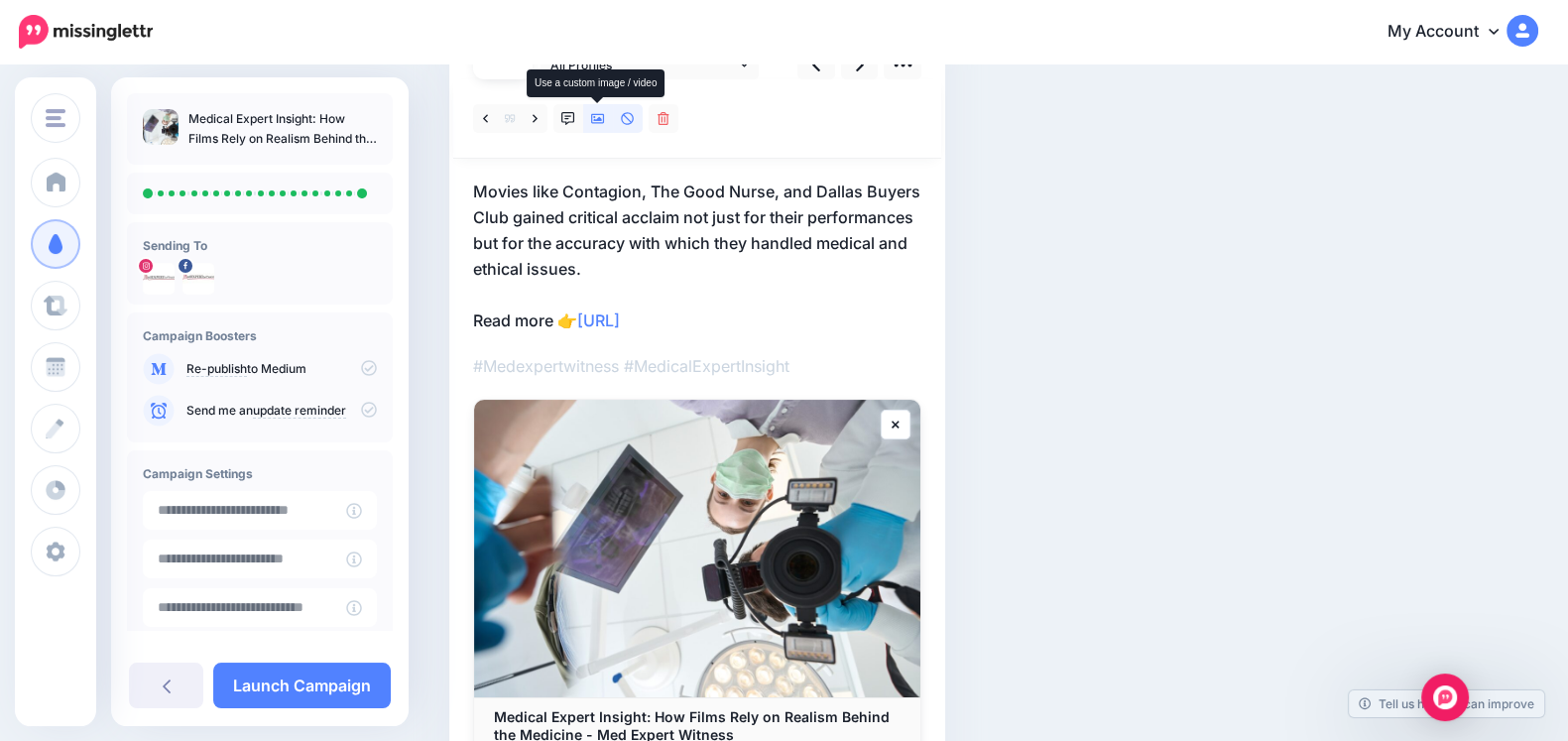
click at [609, 126] on link at bounding box center [598, 118] width 30 height 29
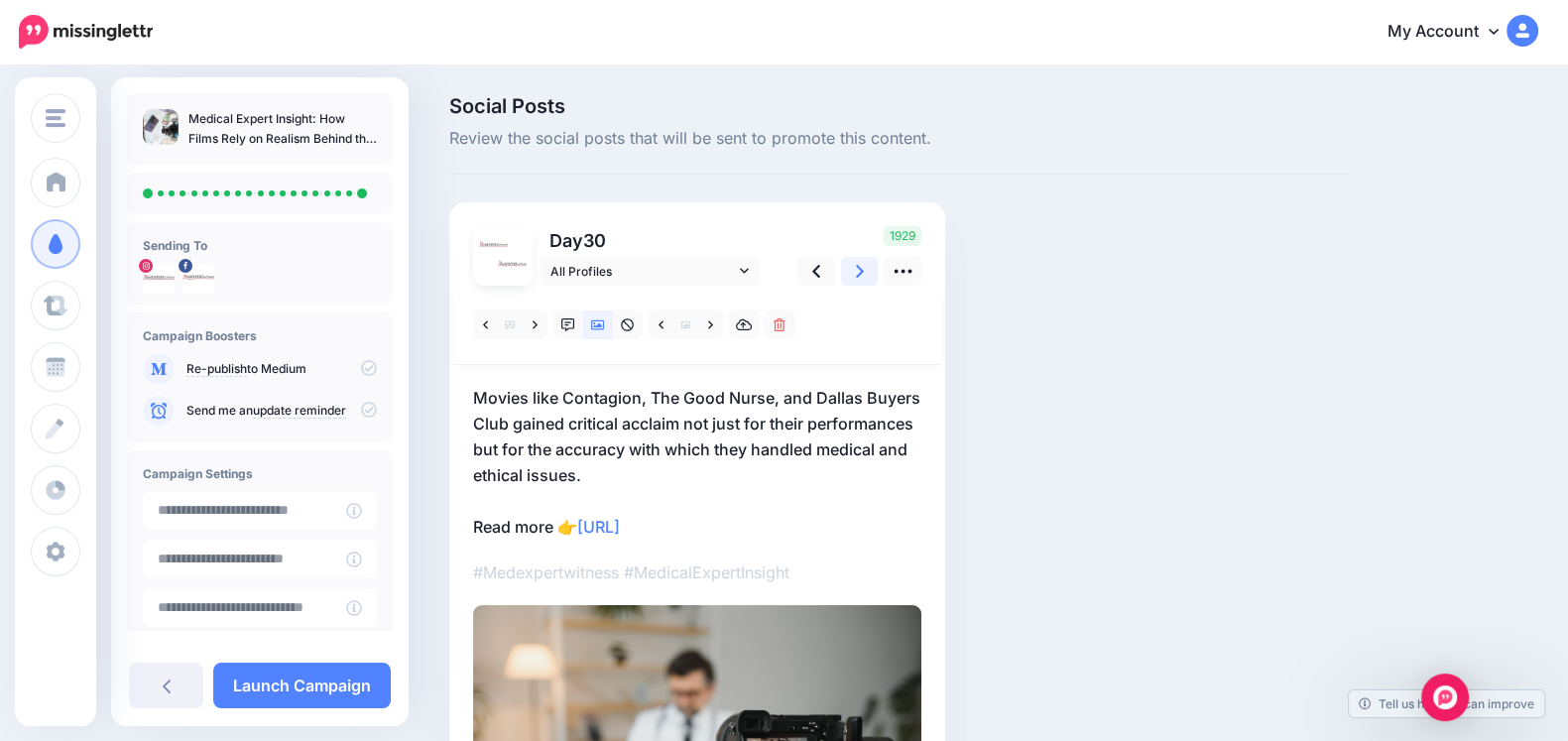
click at [865, 264] on link at bounding box center [860, 271] width 38 height 29
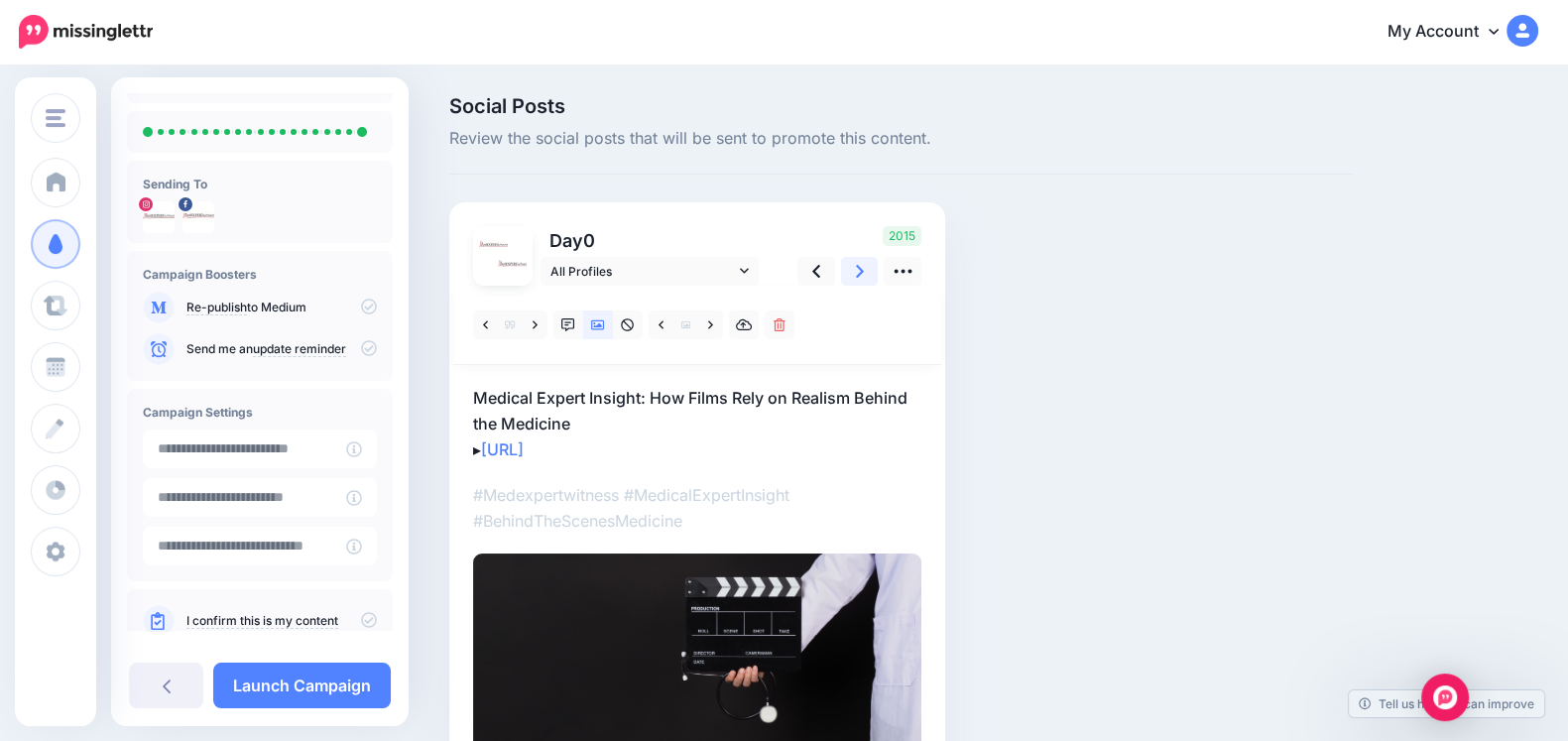
scroll to position [106, 0]
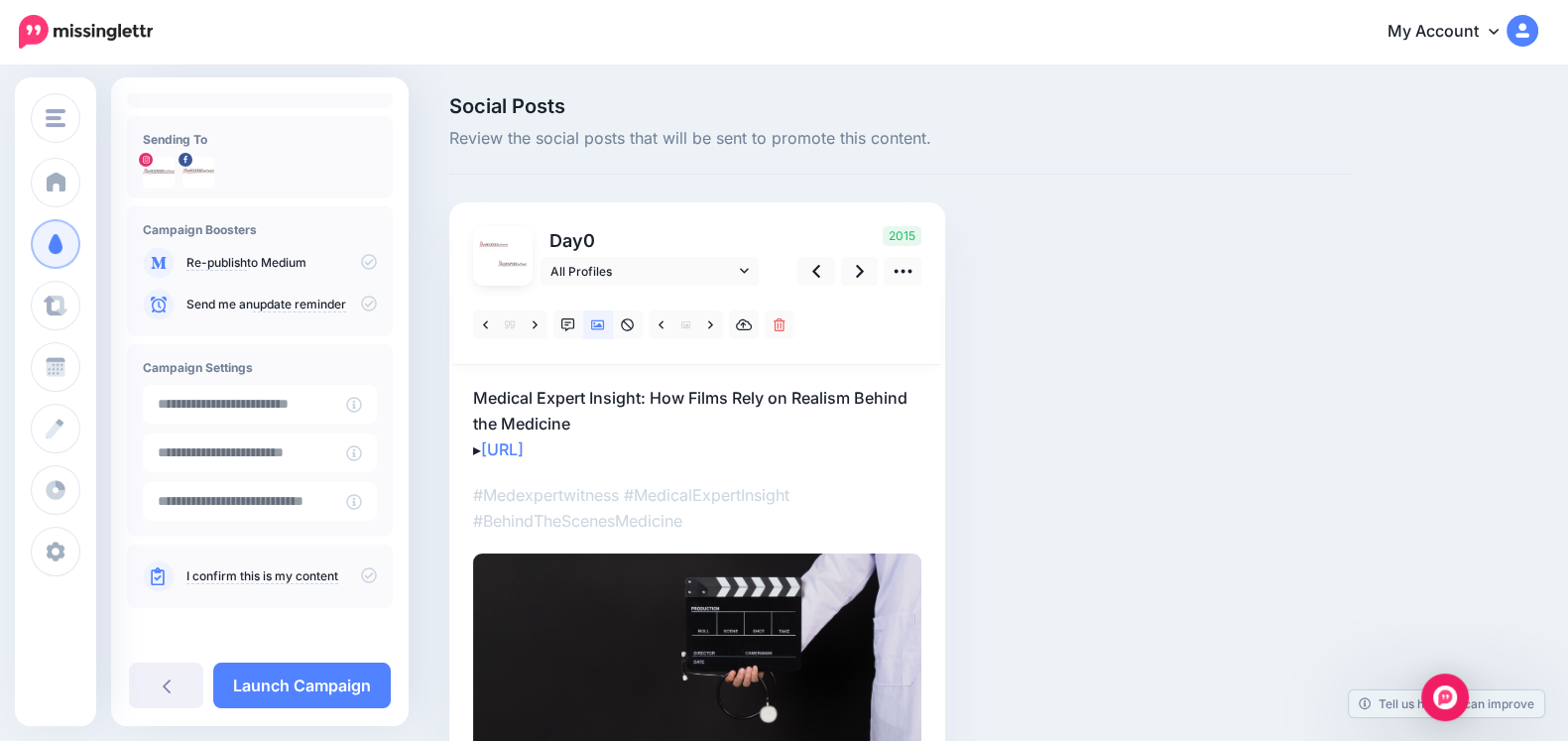
click at [360, 575] on icon at bounding box center [368, 575] width 16 height 16
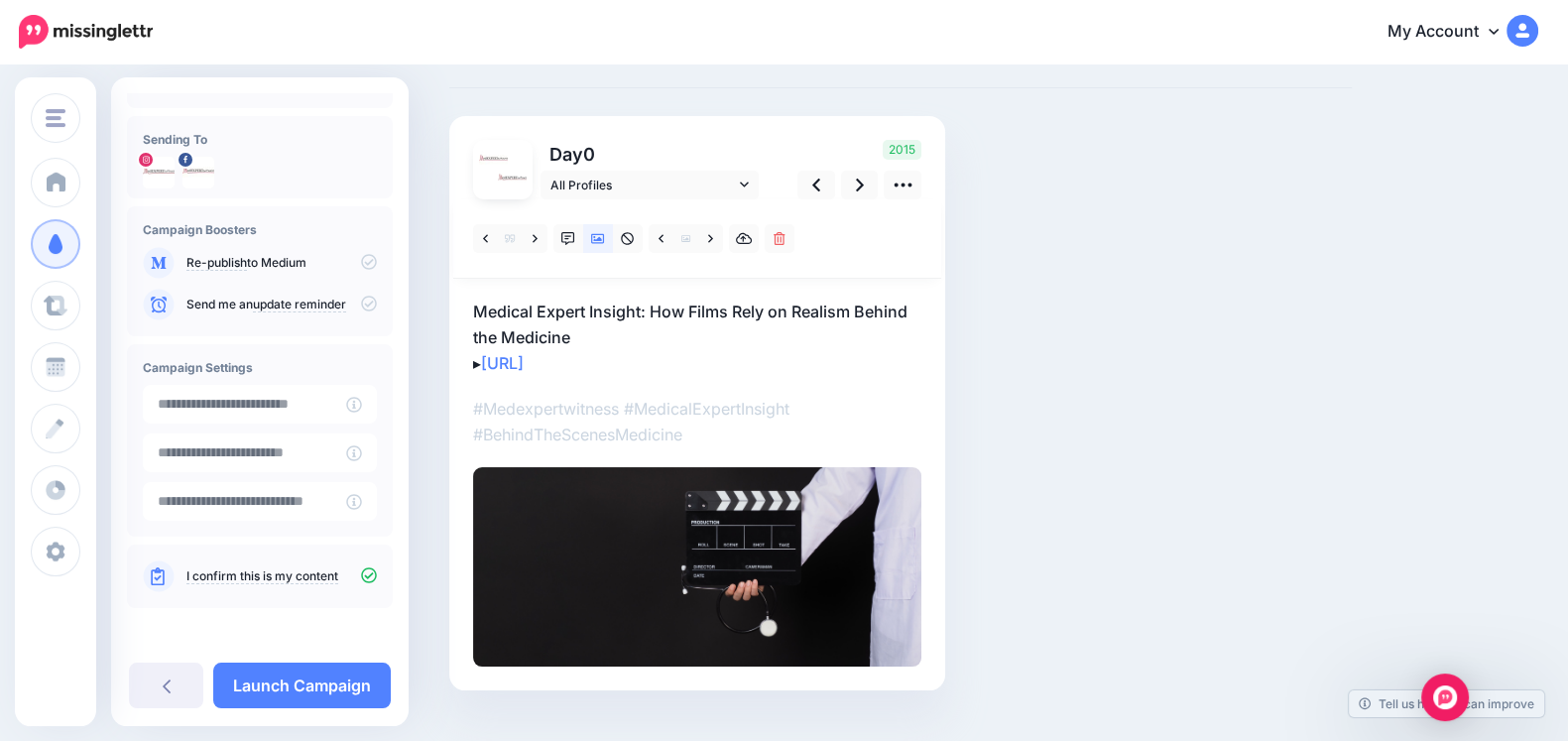
scroll to position [124, 0]
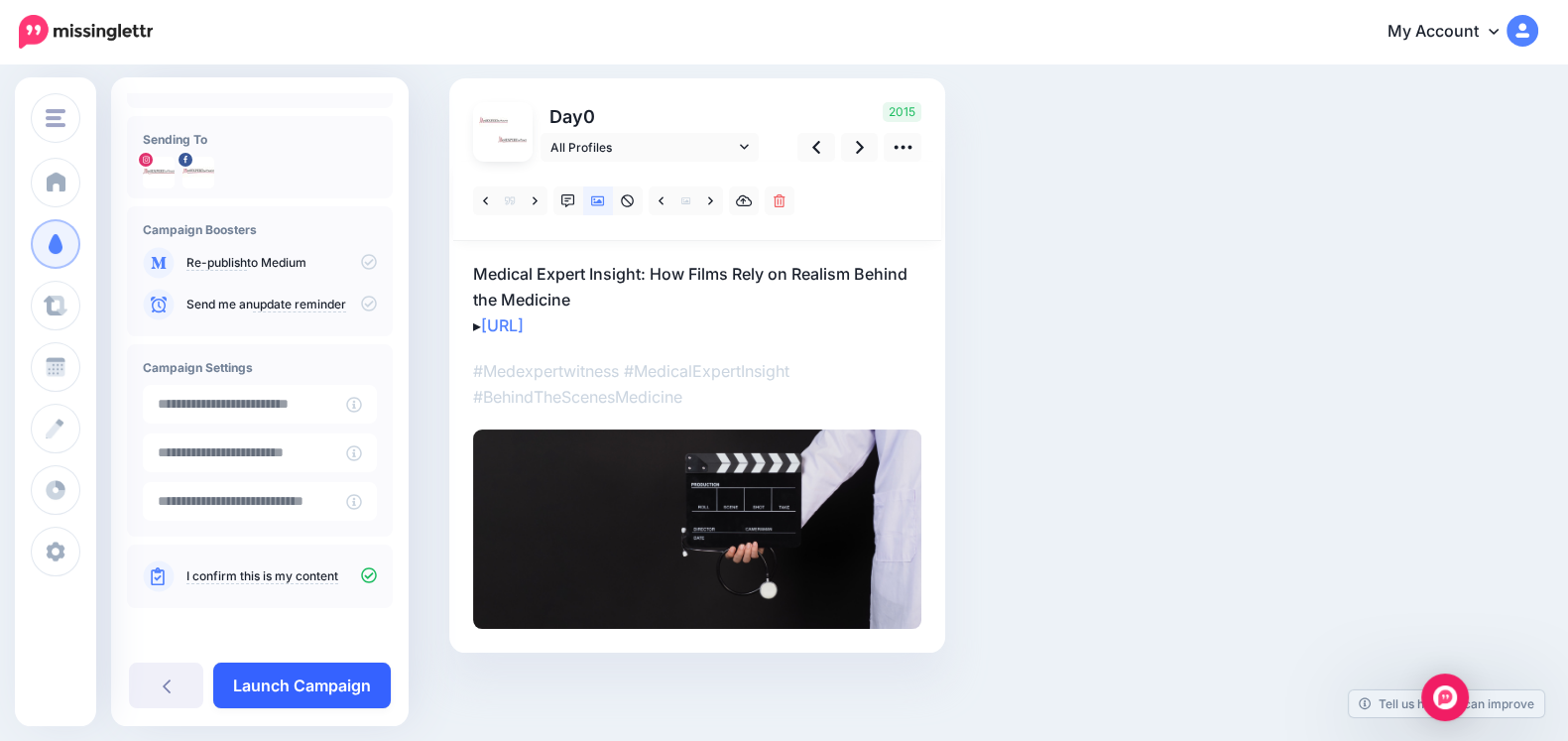
click at [283, 686] on link "Launch Campaign" at bounding box center [302, 685] width 178 height 46
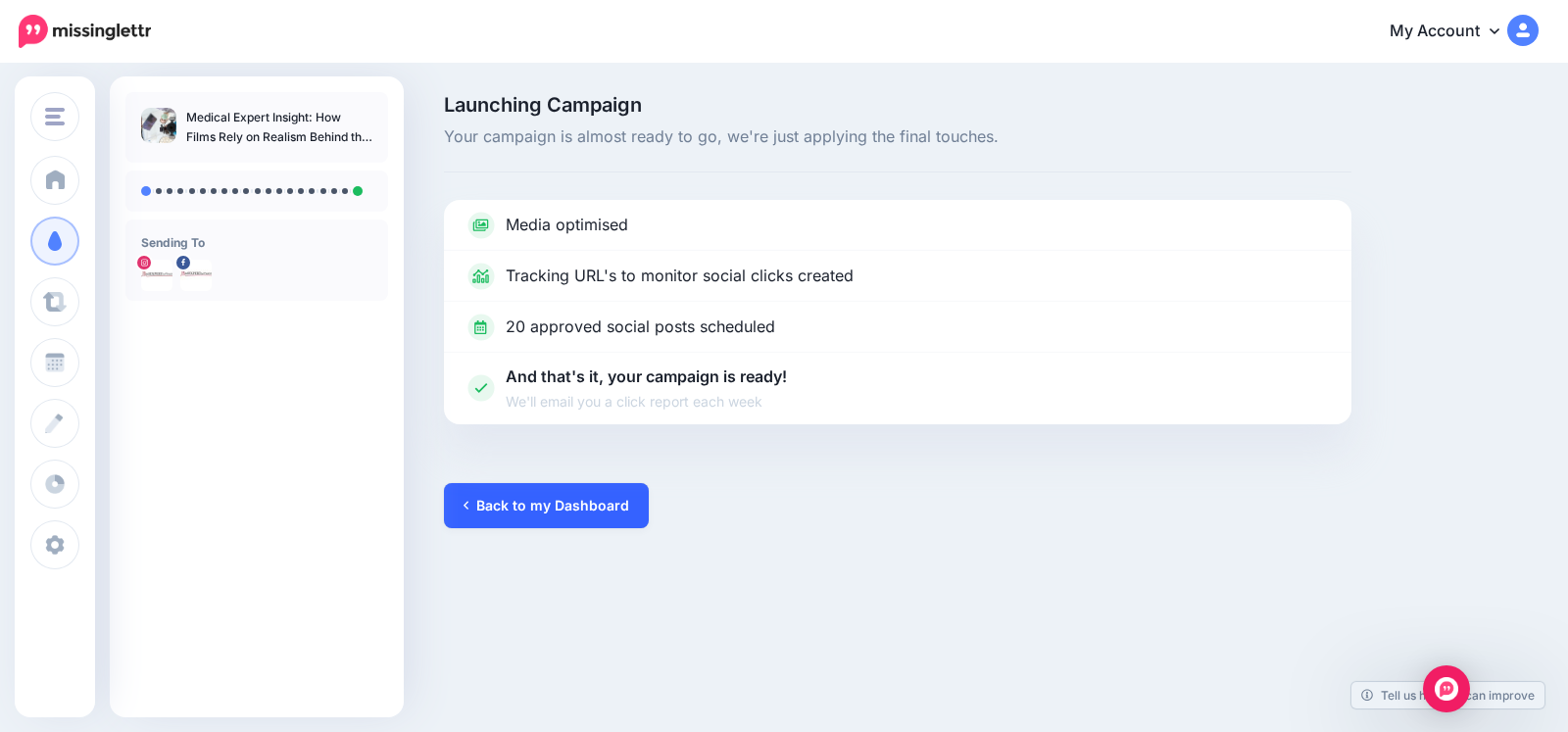
click at [544, 520] on link "Back to my Dashboard" at bounding box center [546, 505] width 205 height 45
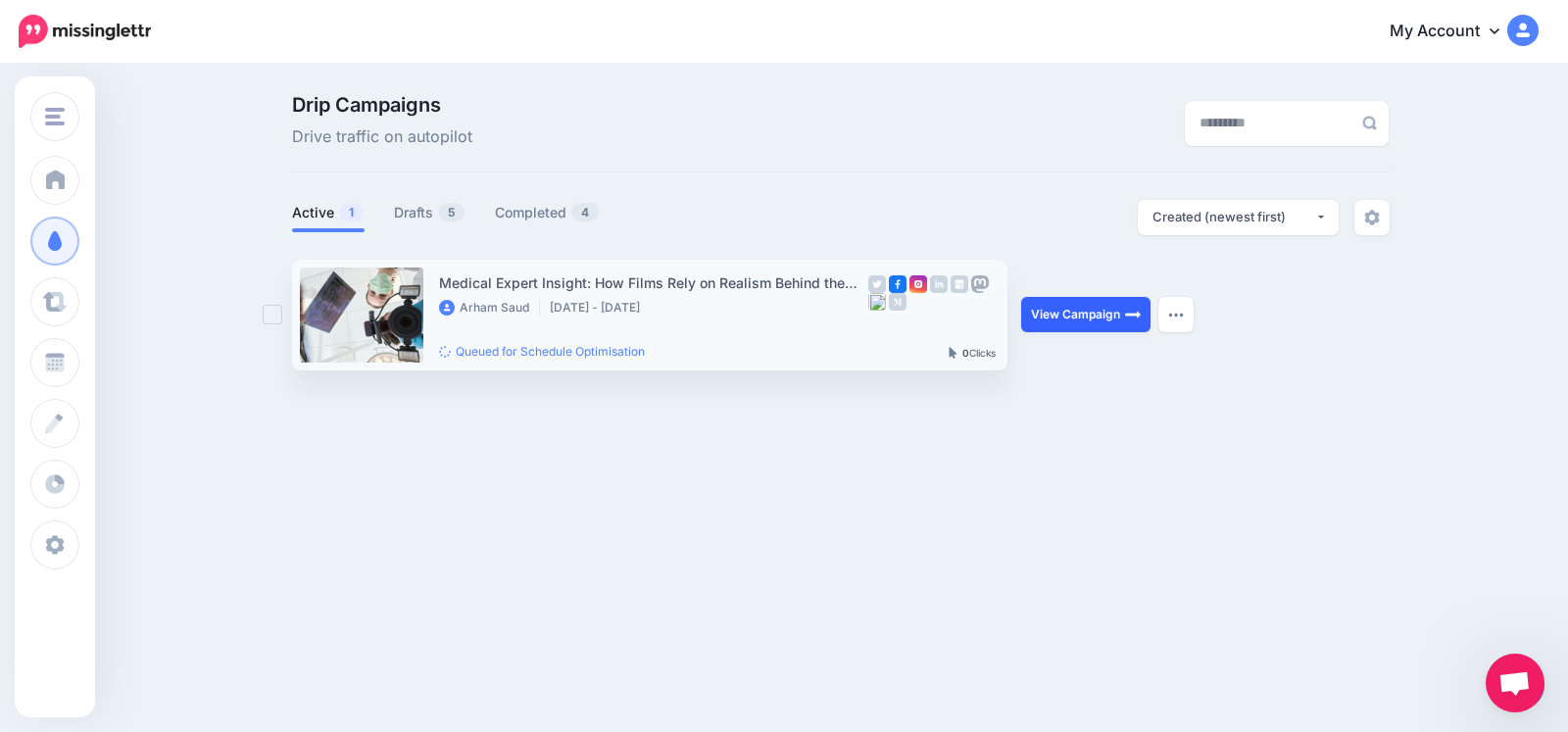
click at [1063, 304] on link "View Campaign" at bounding box center [1085, 315] width 130 height 35
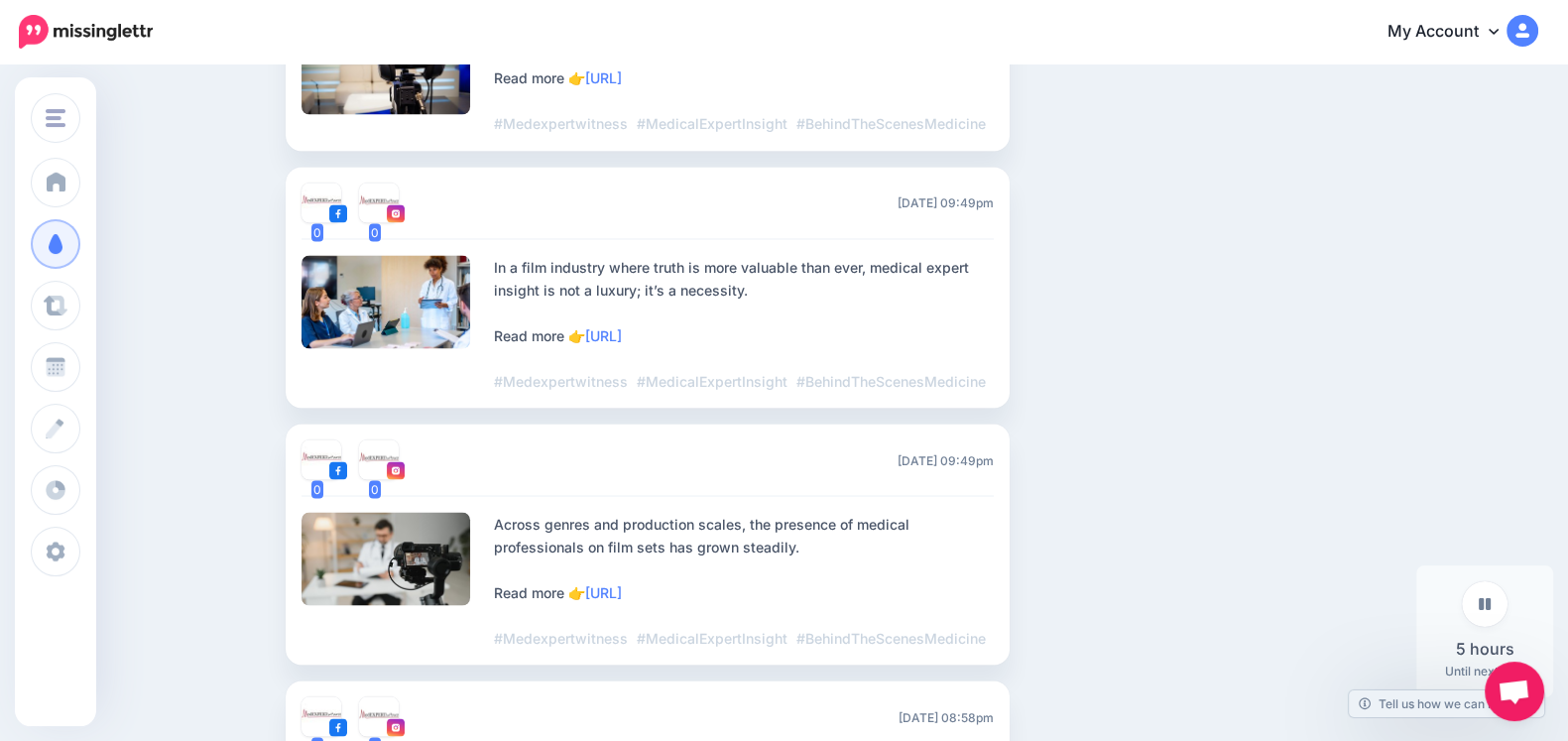
scroll to position [4481, 0]
